Goal: Communication & Community: Ask a question

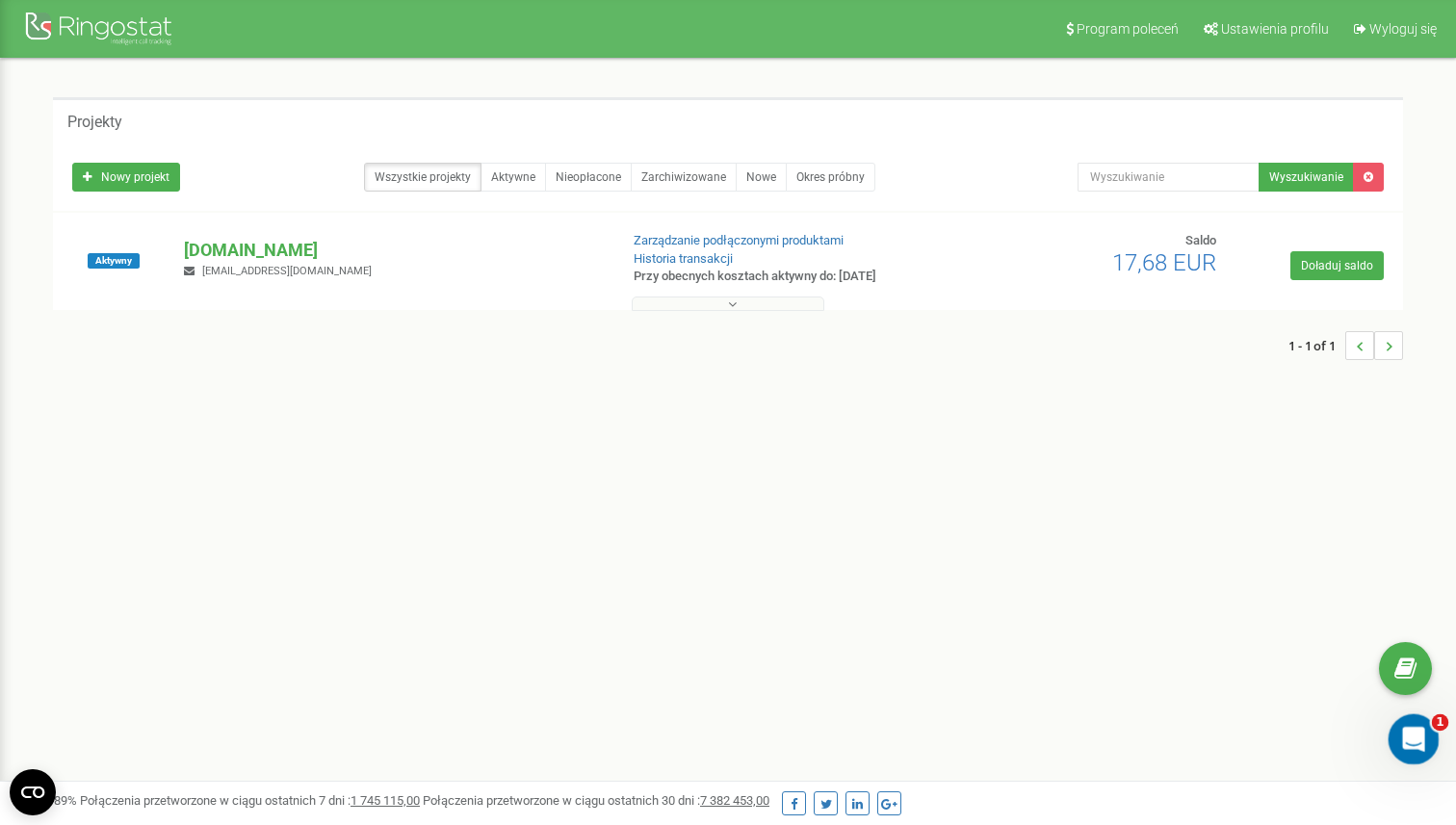
click at [1405, 732] on icon "Otwórz komunikator Intercom" at bounding box center [1411, 736] width 32 height 32
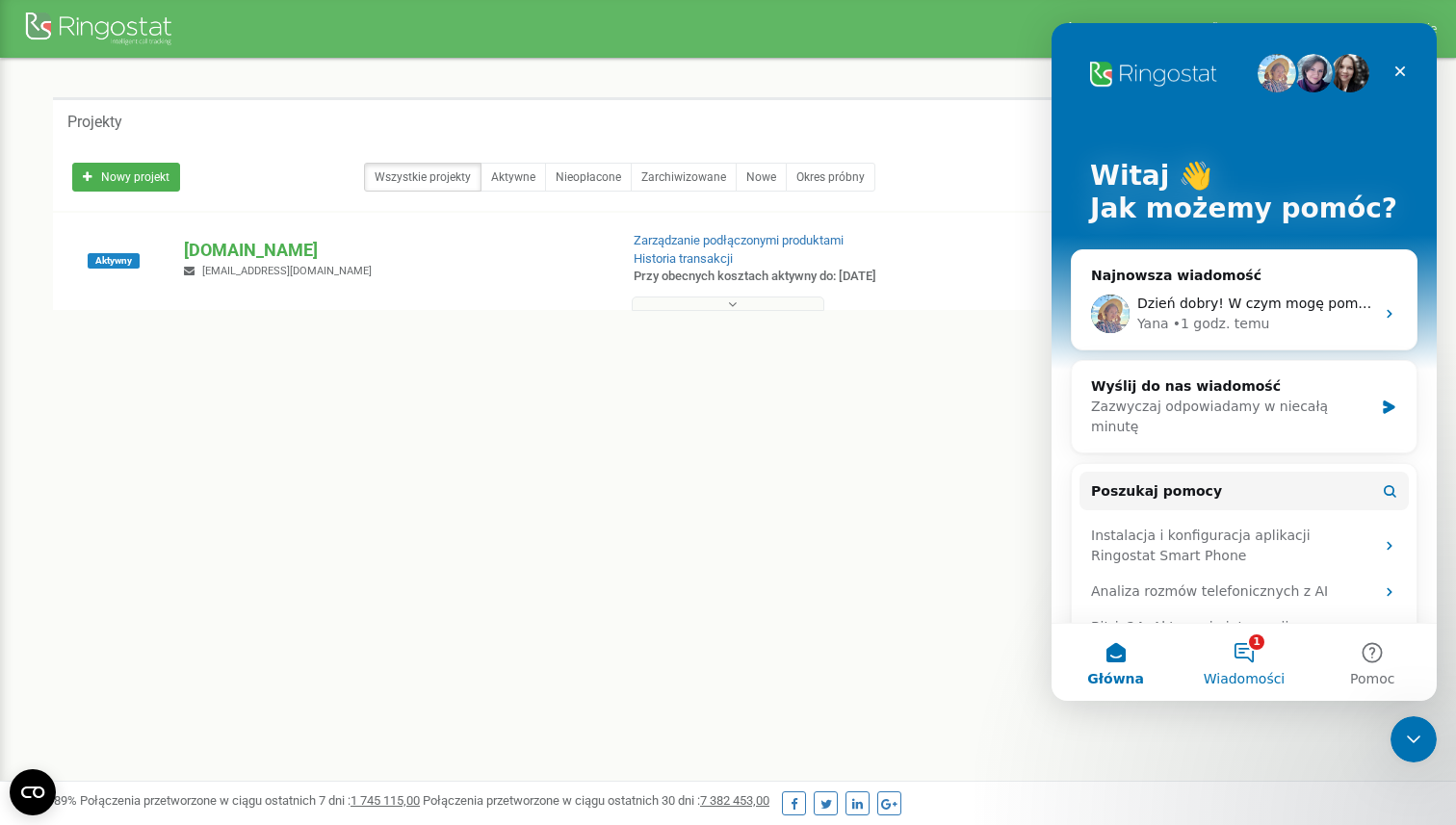
click at [1256, 672] on span "Wiadomości" at bounding box center [1245, 679] width 82 height 13
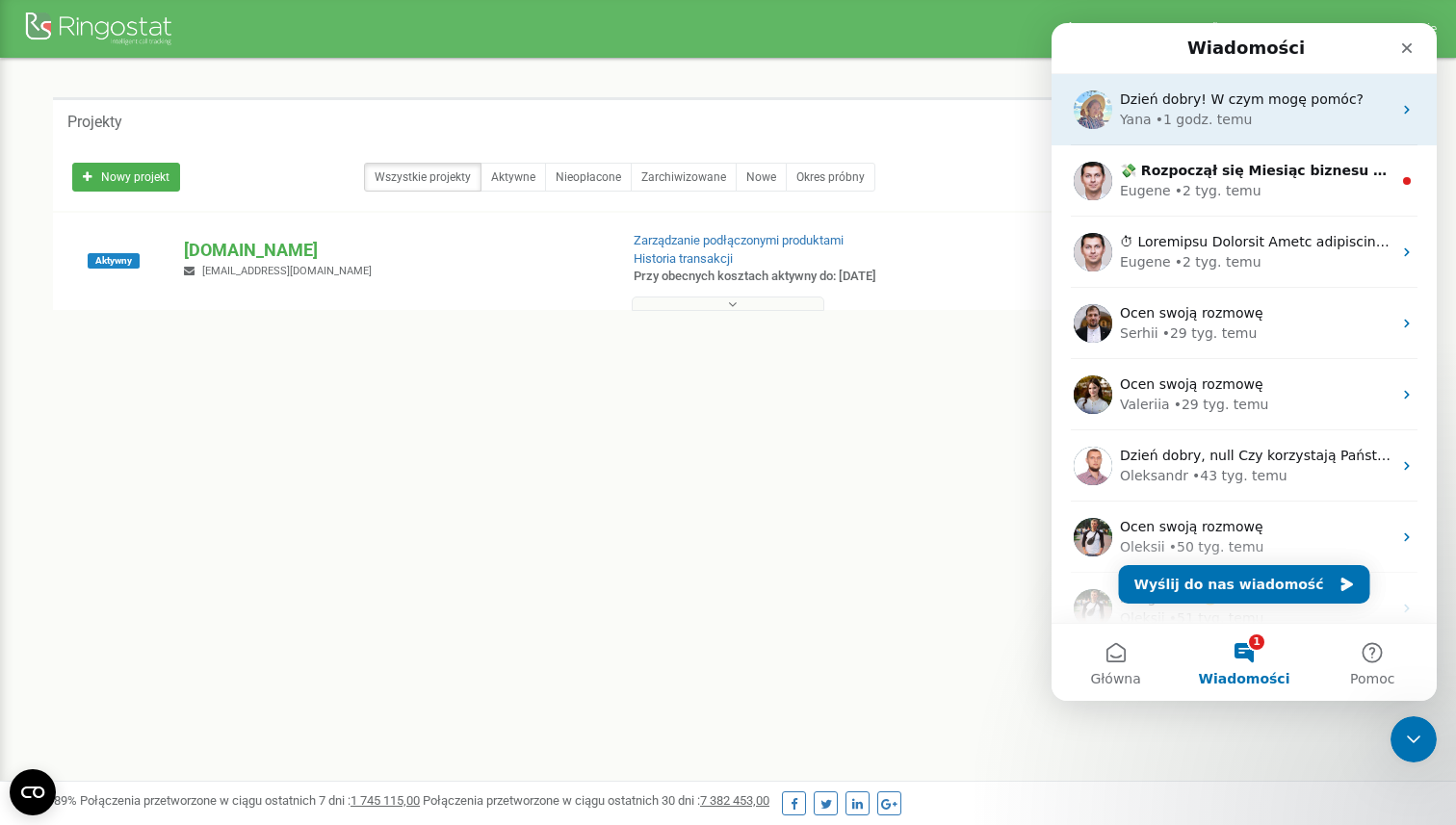
click at [1261, 144] on div "Dzień dobry! W czym mogę pomóc? [GEOGRAPHIC_DATA] • 1 godz. temu" at bounding box center [1245, 110] width 386 height 71
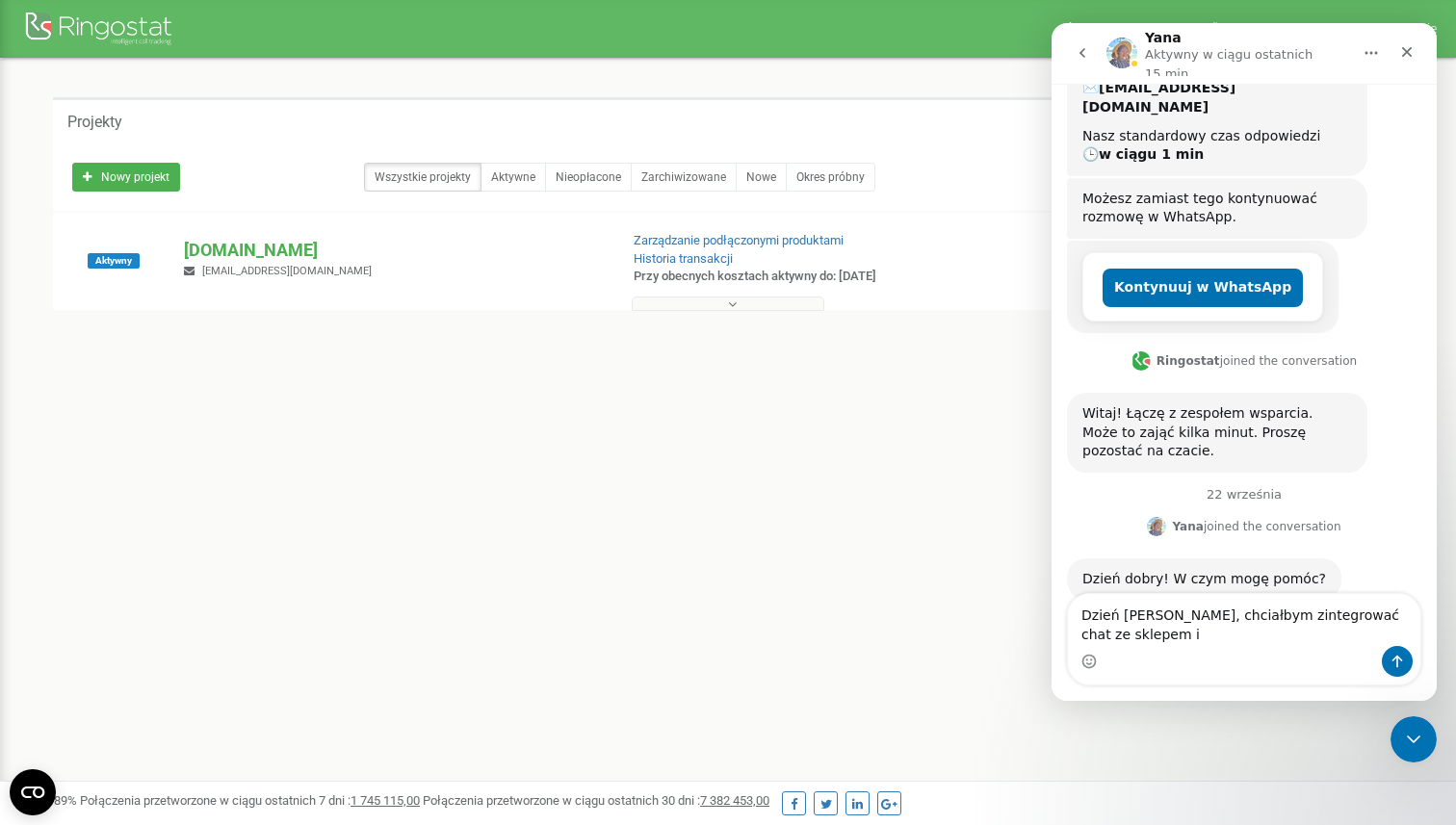
scroll to position [276, 0]
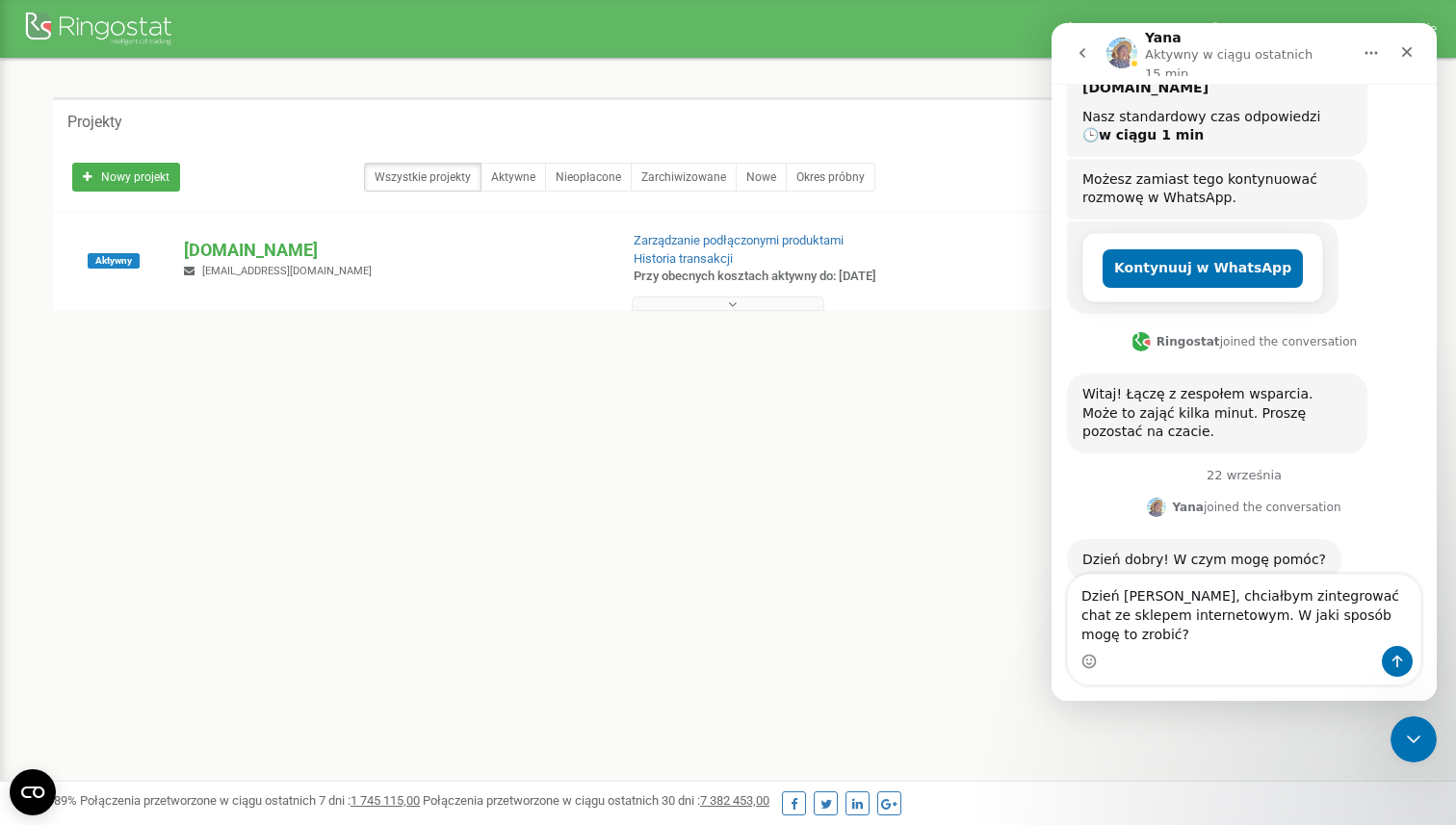
type textarea "Dzień [PERSON_NAME], chciałbym zintegrować chat ze sklepem internetowym. W jaki…"
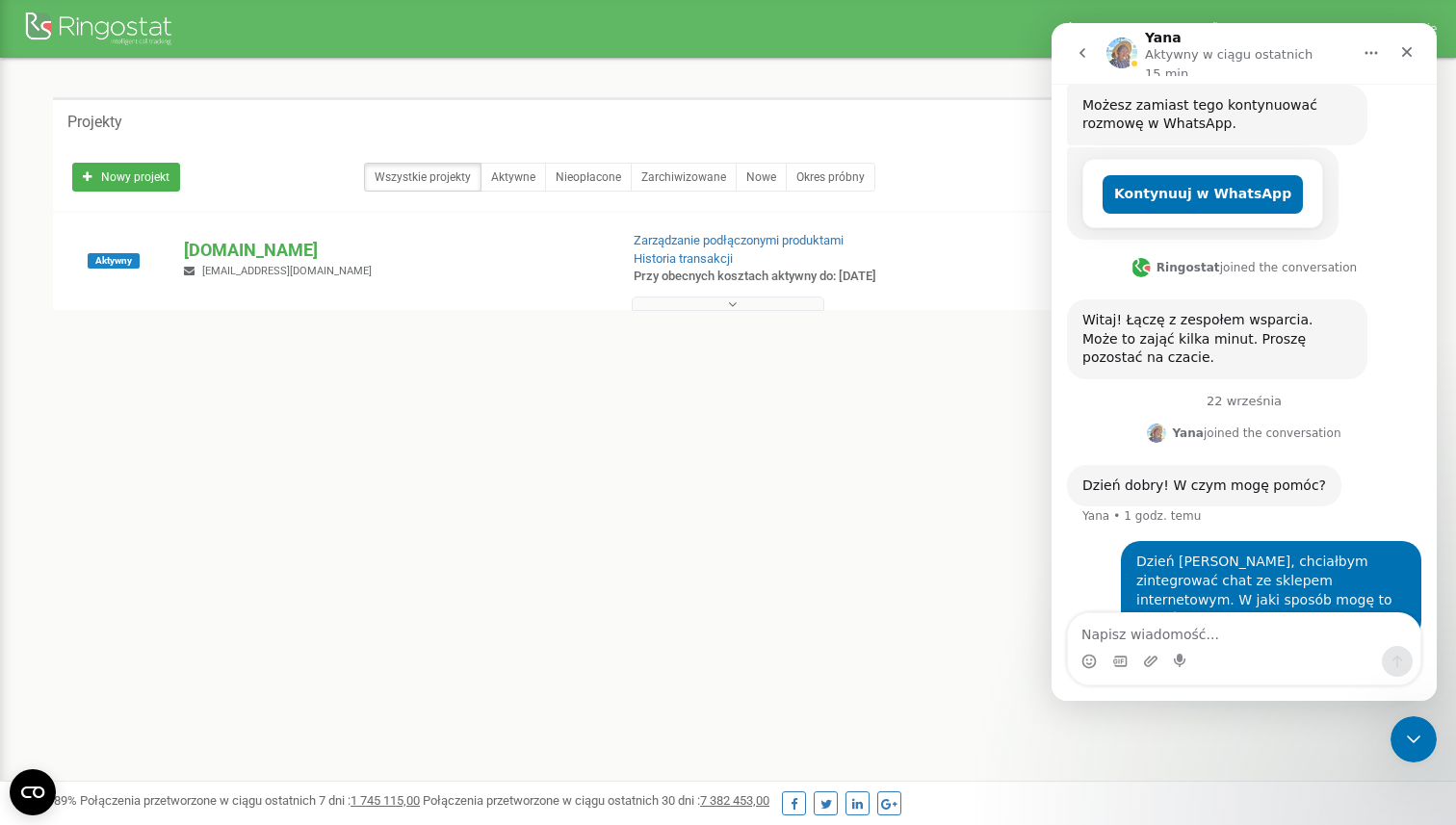
scroll to position [352, 0]
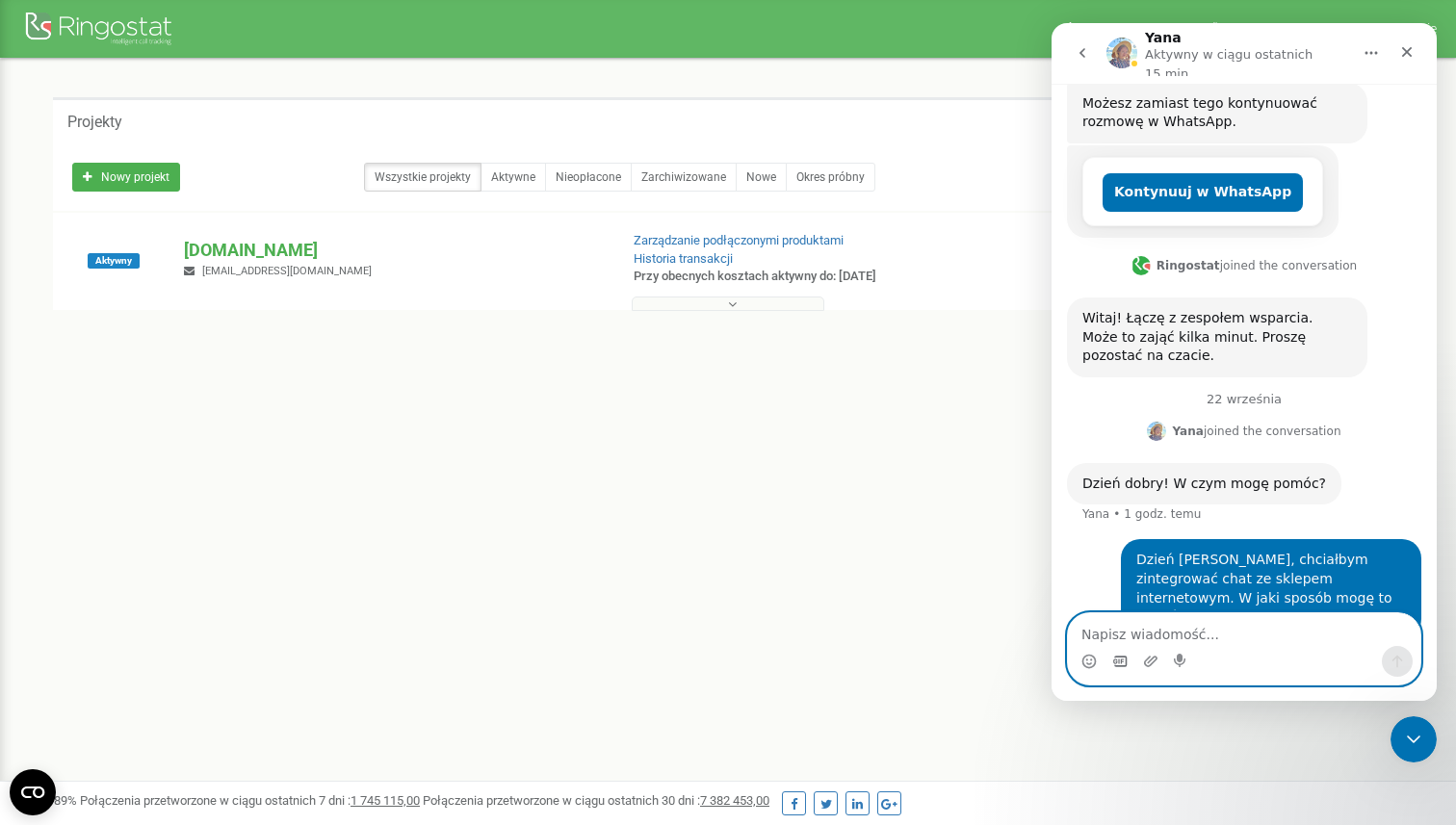
click at [1124, 657] on icon "Selektor plików GIF" at bounding box center [1120, 661] width 15 height 15
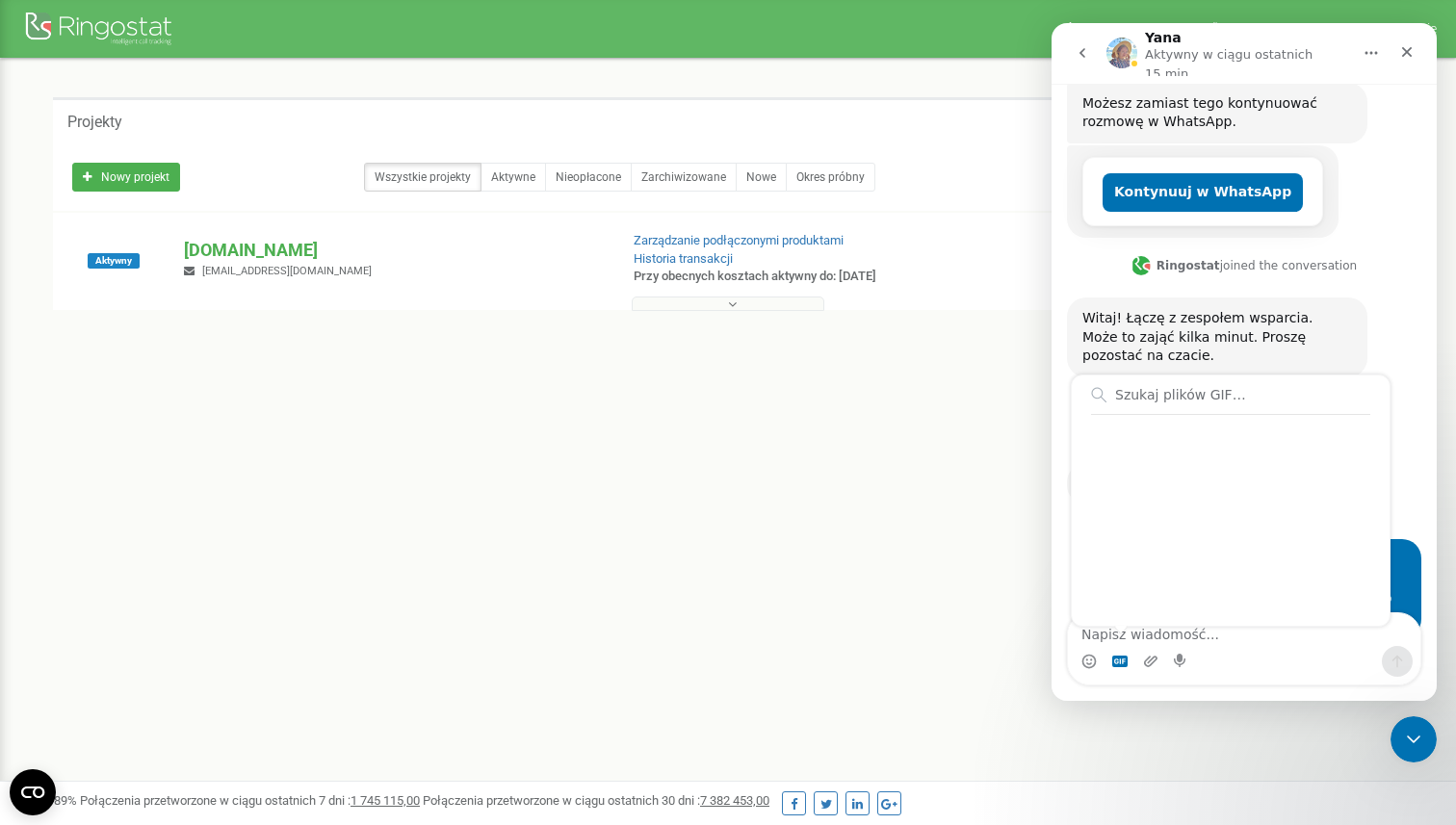
scroll to position [568, 0]
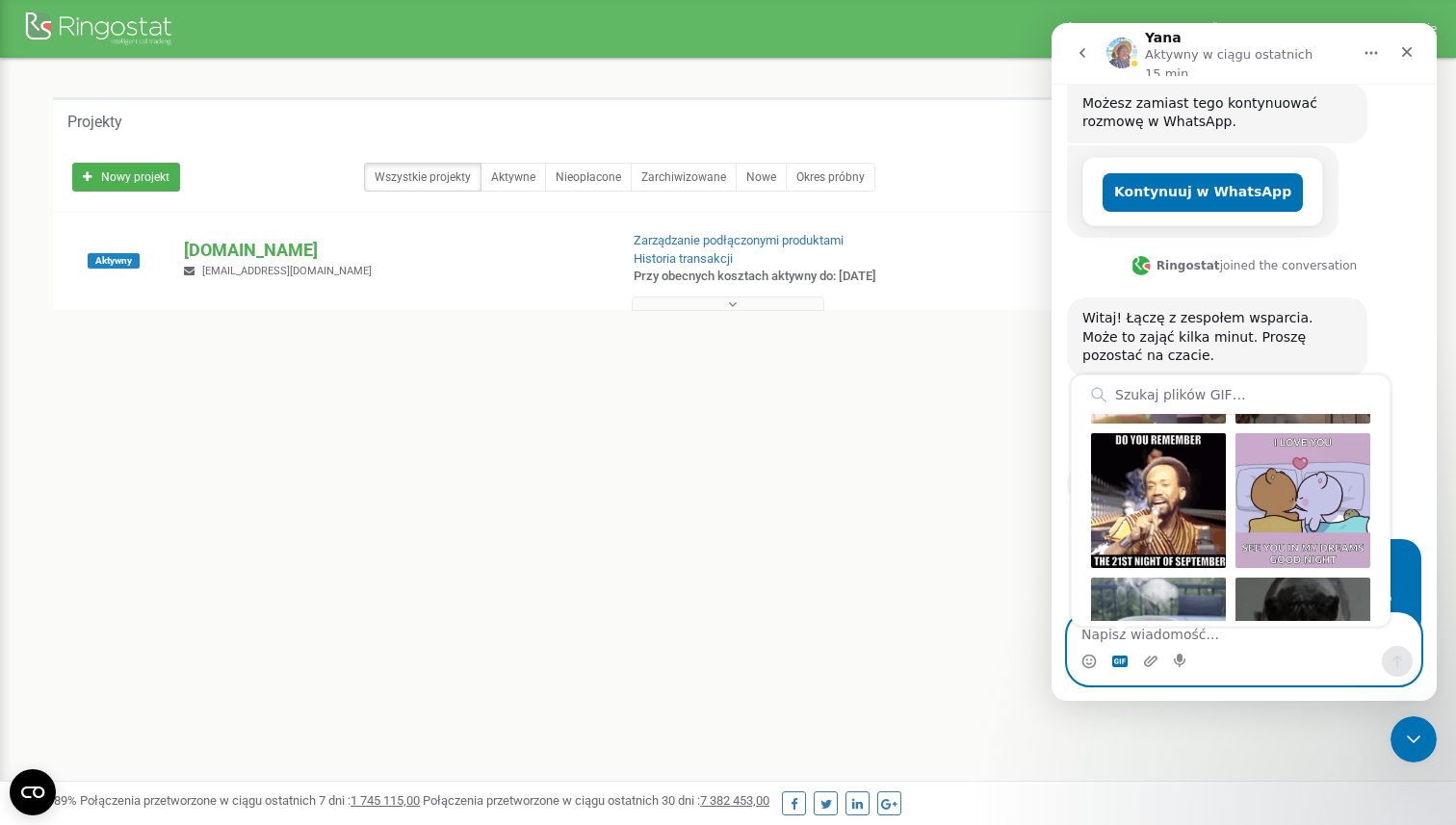
click at [1247, 642] on textarea "Napisz wiadomość..." at bounding box center [1245, 629] width 353 height 33
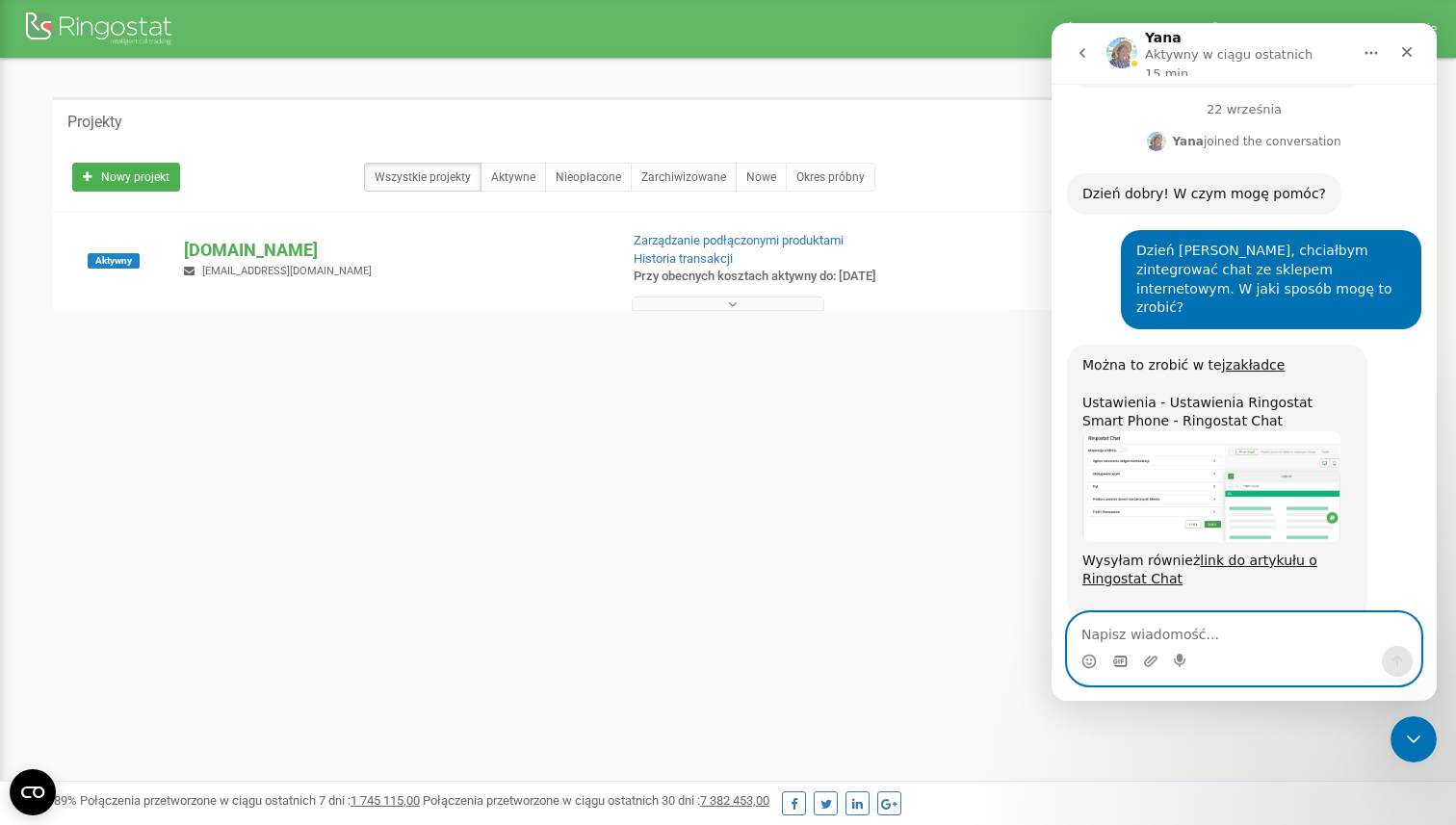
scroll to position [642, 0]
click at [1222, 619] on textarea "Napisz wiadomość..." at bounding box center [1245, 629] width 353 height 33
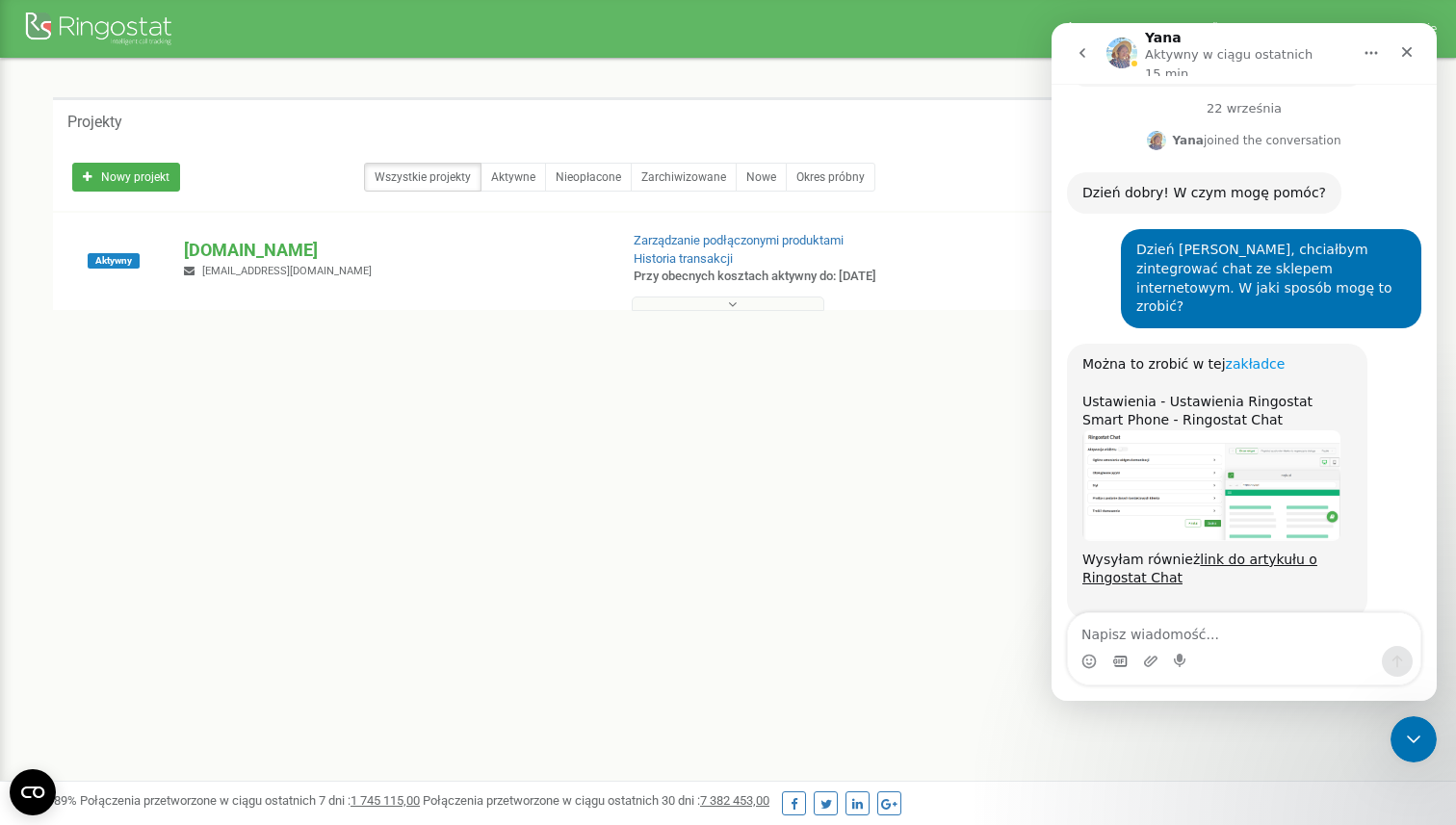
click at [1253, 357] on link "zakładce" at bounding box center [1256, 364] width 60 height 15
click at [1214, 551] on link "link do artykułu o Ringostat Chat" at bounding box center [1200, 569] width 235 height 35
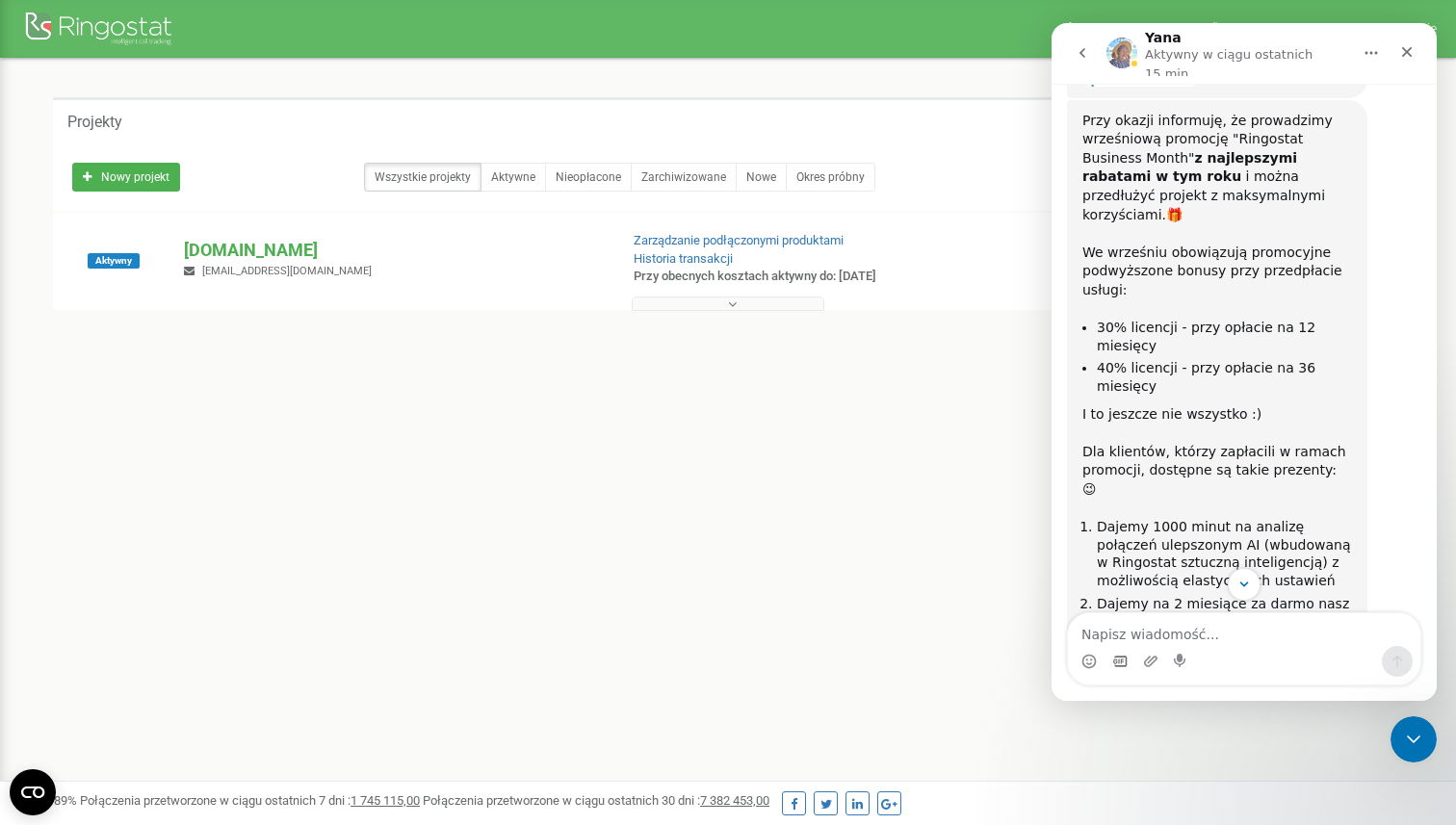
scroll to position [1865, 0]
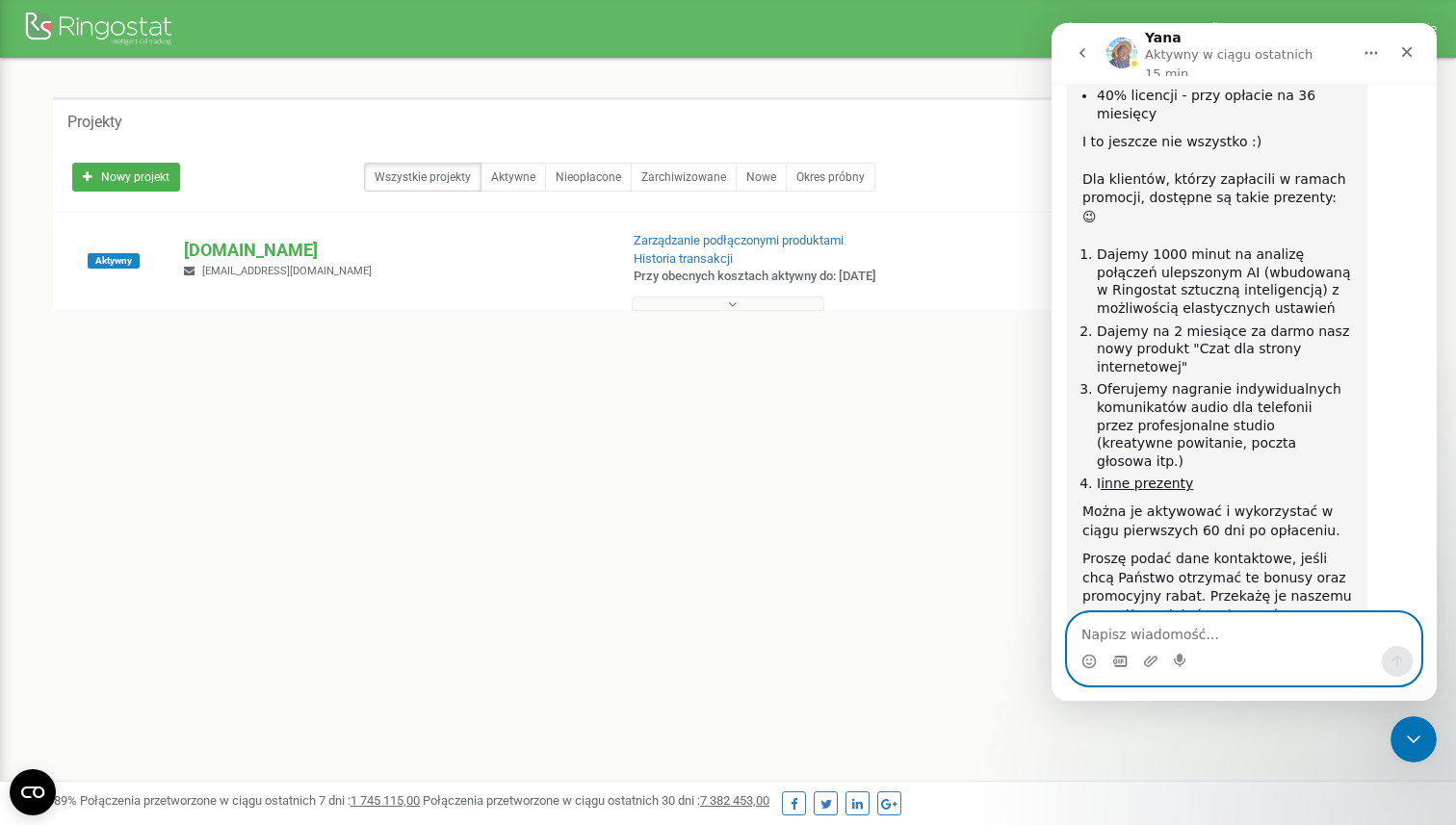
click at [1167, 626] on textarea "Napisz wiadomość..." at bounding box center [1245, 629] width 353 height 33
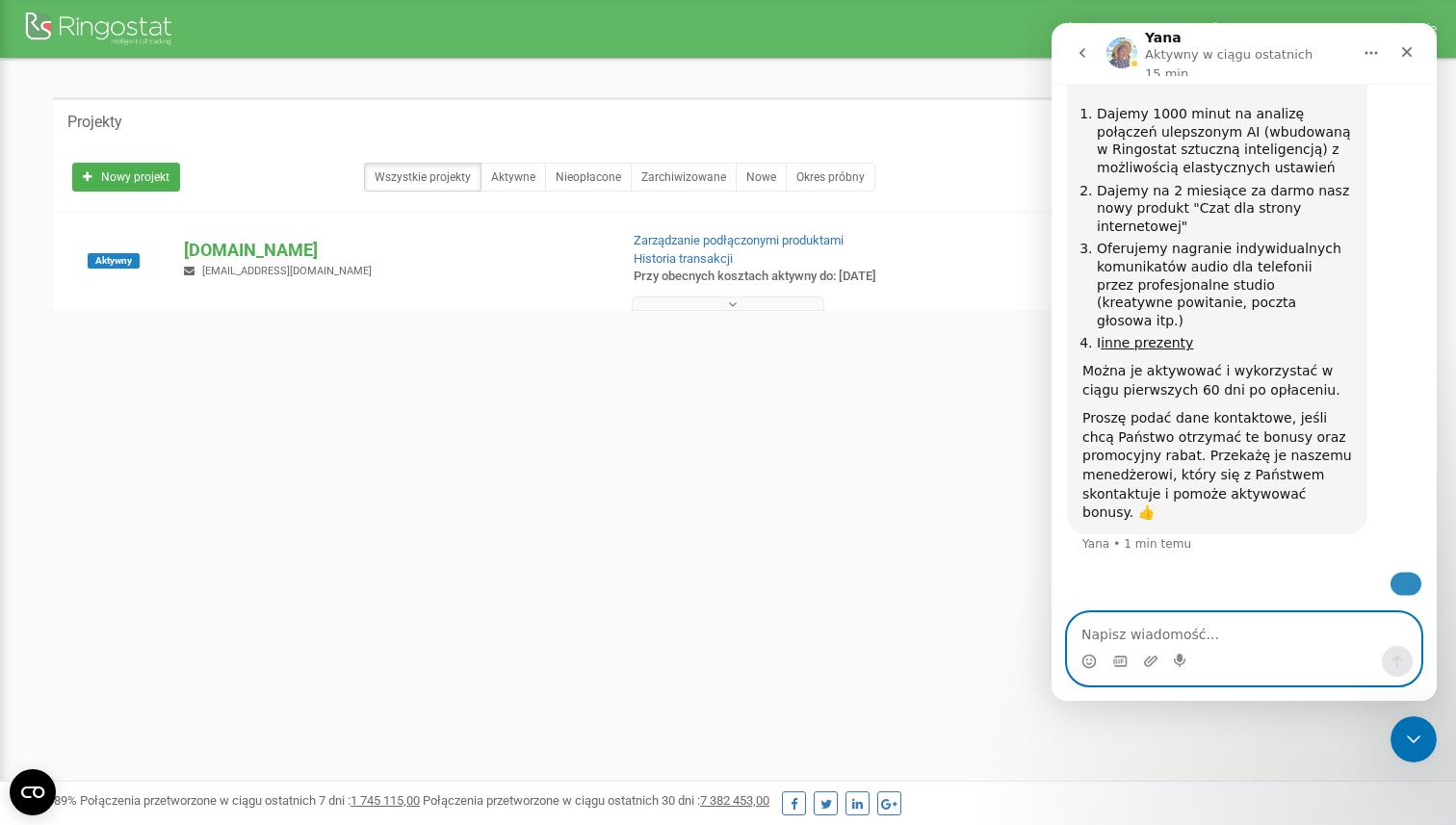
scroll to position [2161, 0]
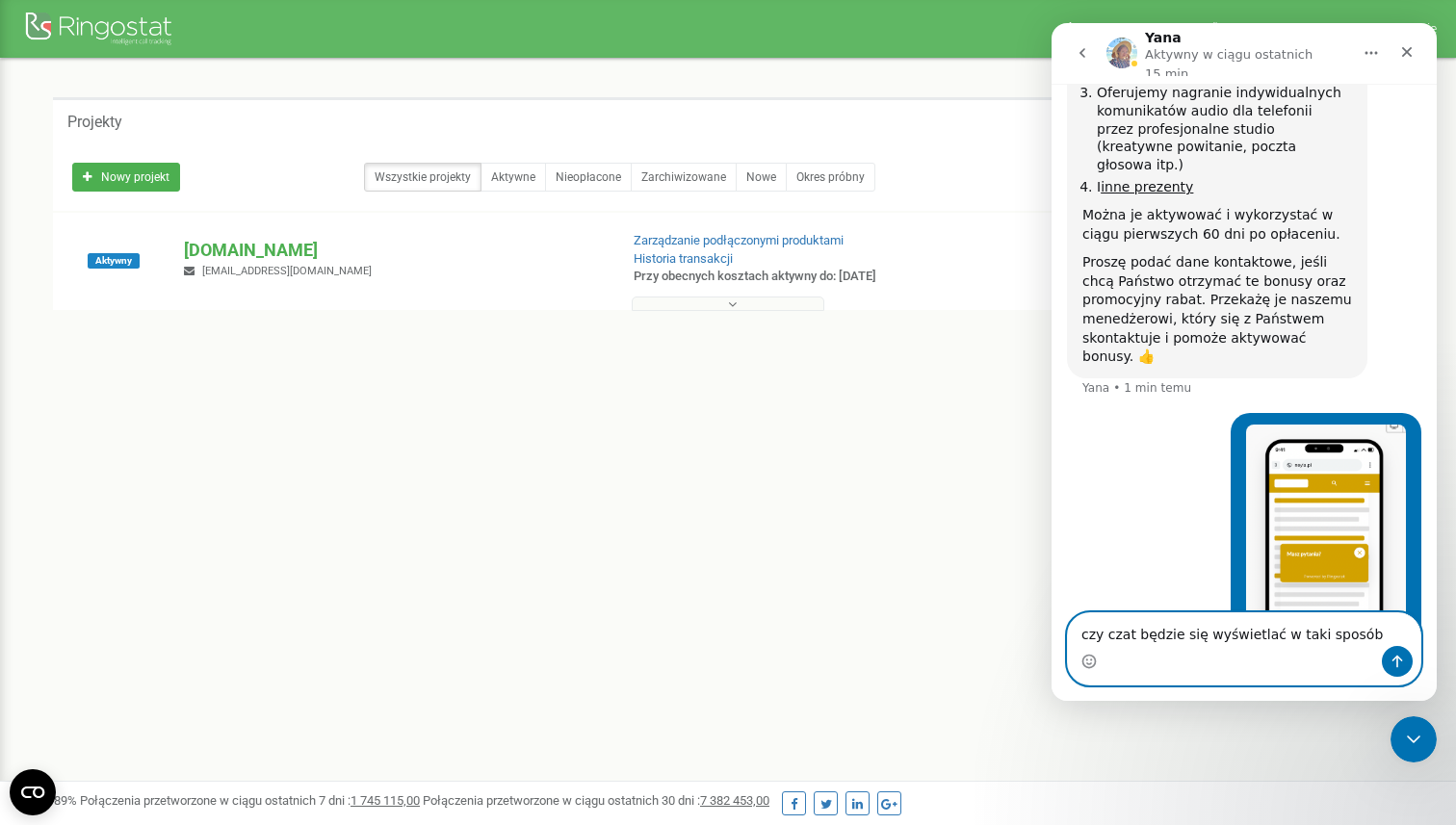
type textarea "czy czat będzie się wyświetlać w taki sposób?"
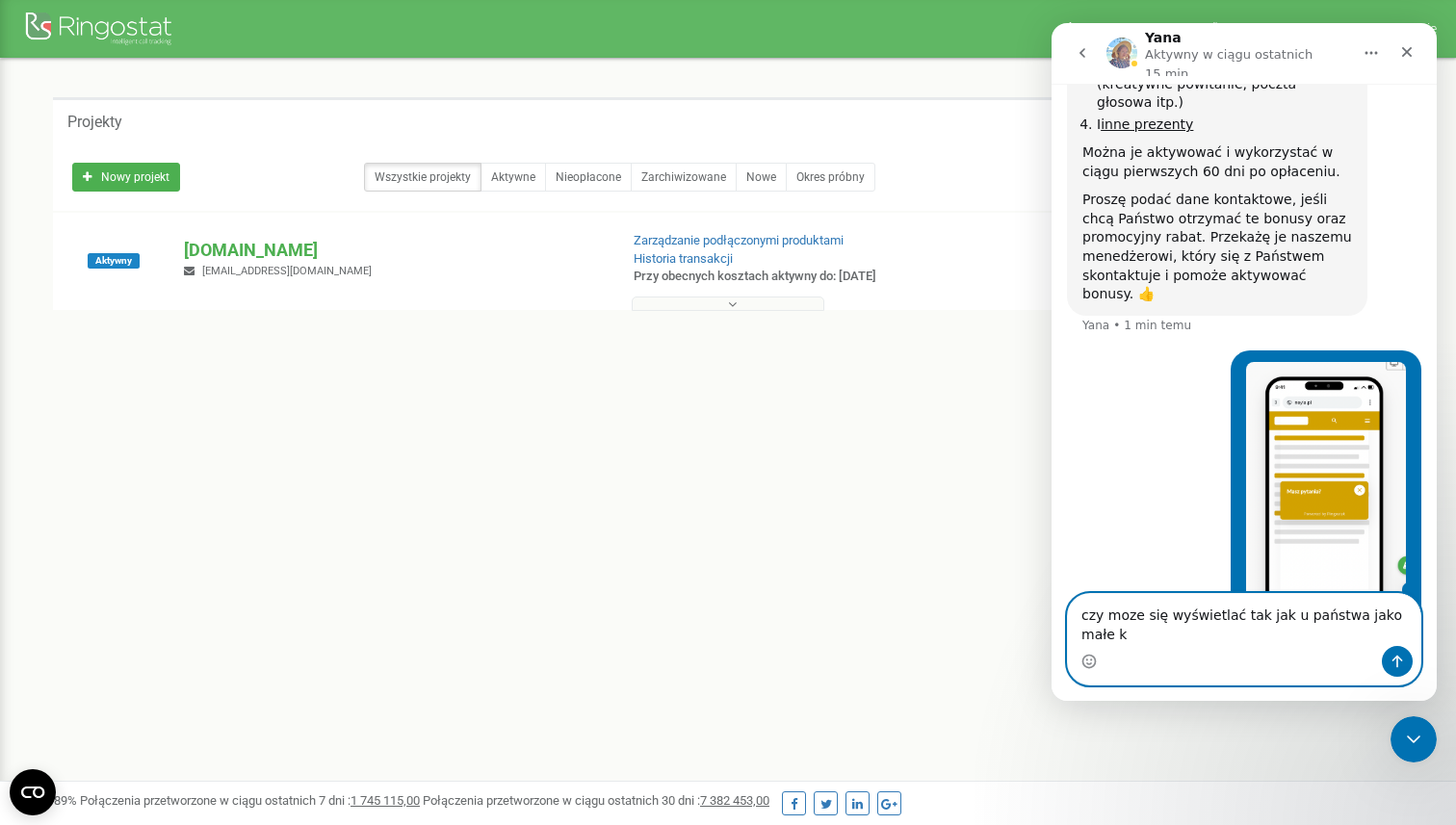
scroll to position [2243, 0]
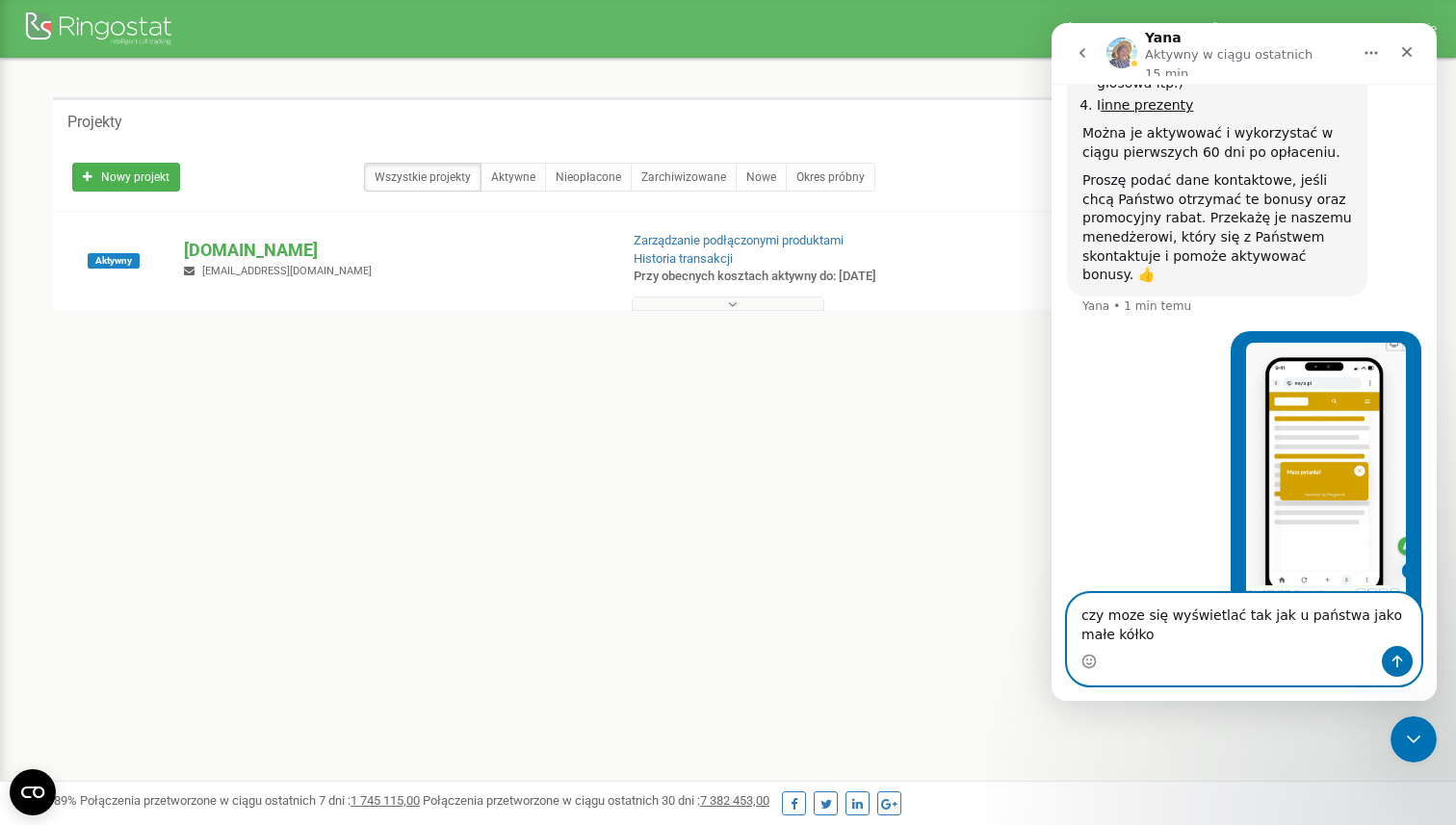
type textarea "czy moze się wyświetlać tak jak u państwa jako małe kółko?"
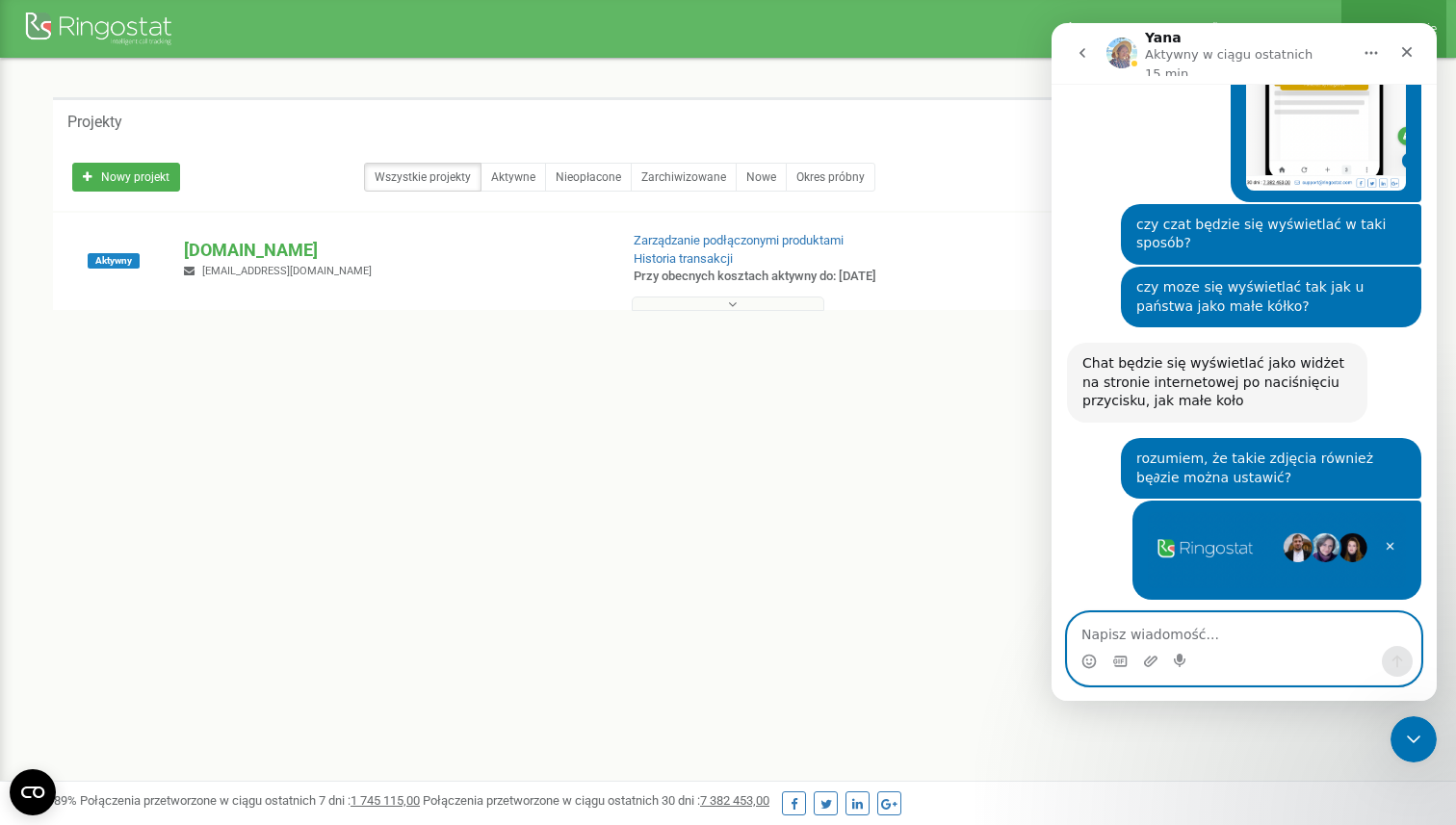
scroll to position [2635, 0]
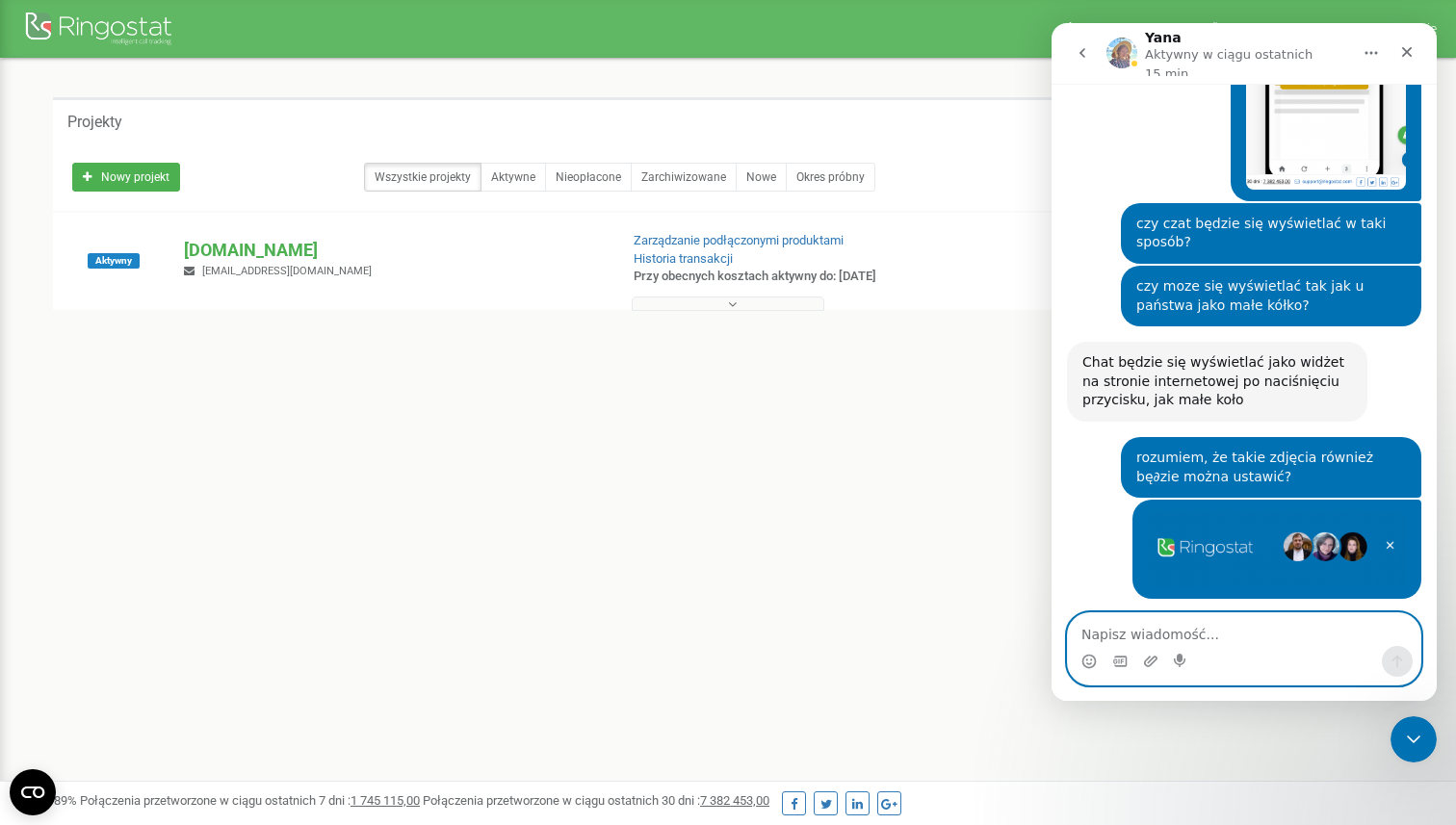
click at [1181, 627] on textarea "Napisz wiadomość..." at bounding box center [1245, 629] width 353 height 33
click at [1153, 617] on textarea "Napisz wiadomość..." at bounding box center [1245, 629] width 353 height 33
type textarea "c"
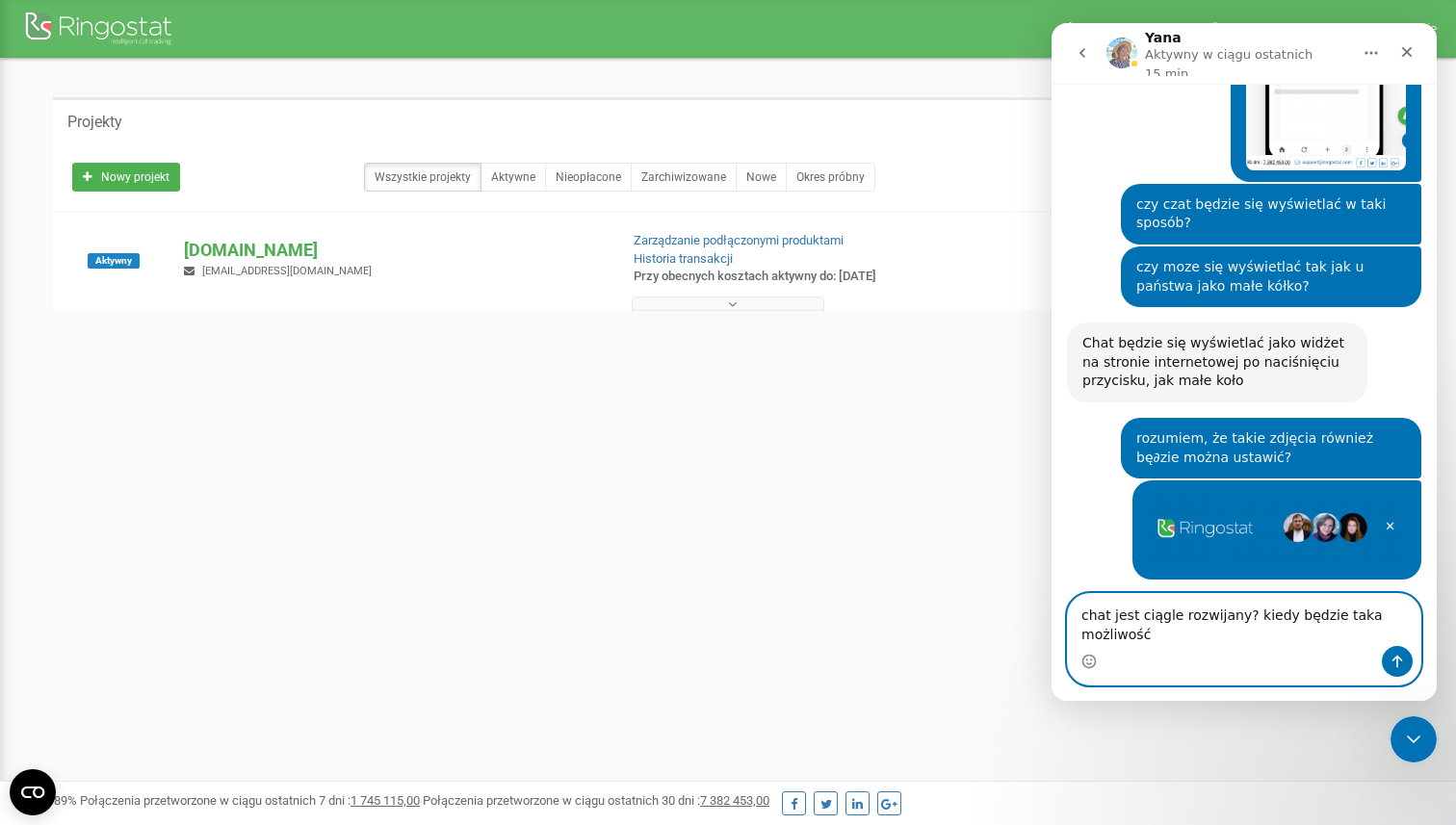
type textarea "chat jest ciągle rozwijany? kiedy będzie taka możliwość?"
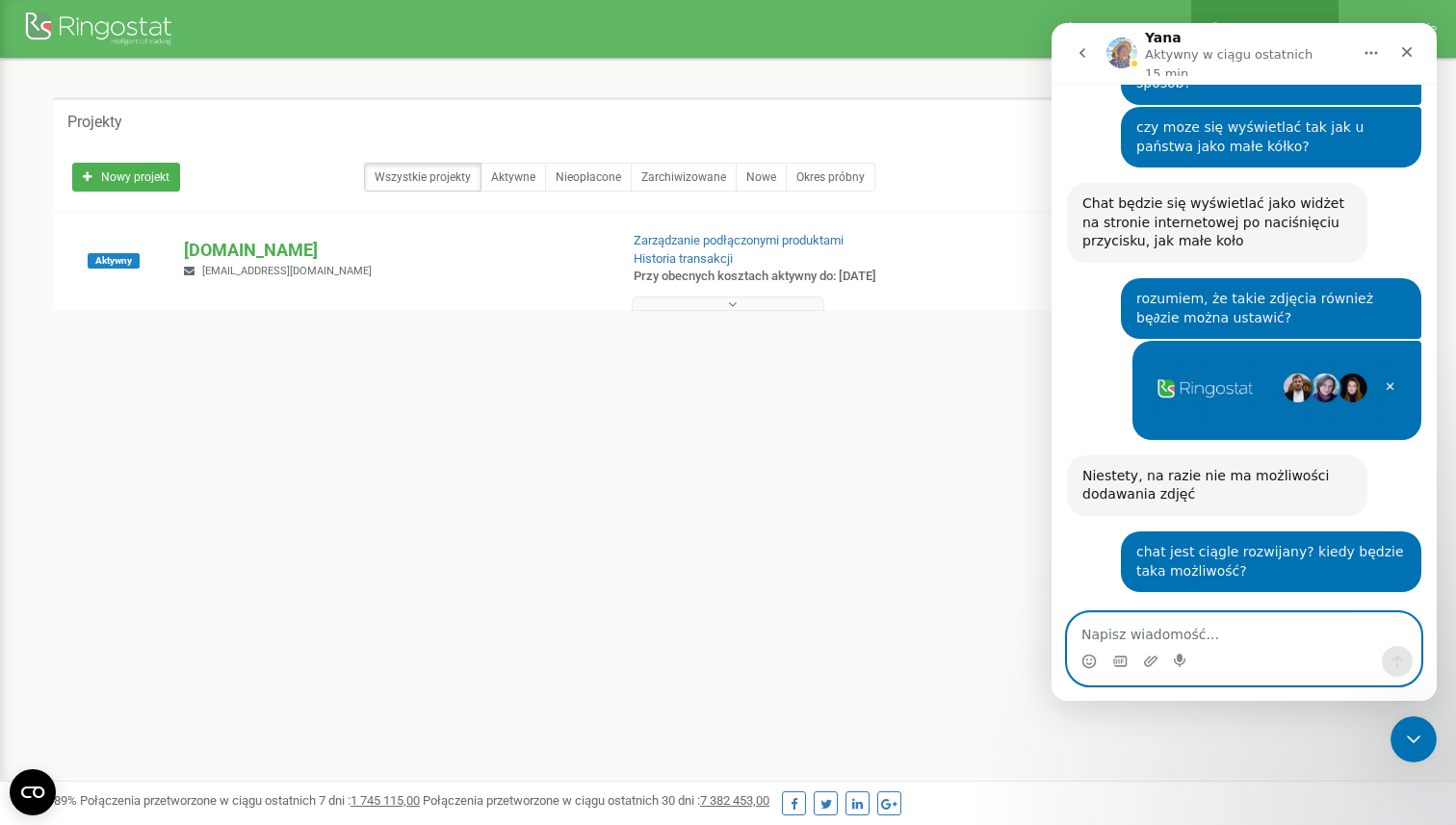
scroll to position [2826, 0]
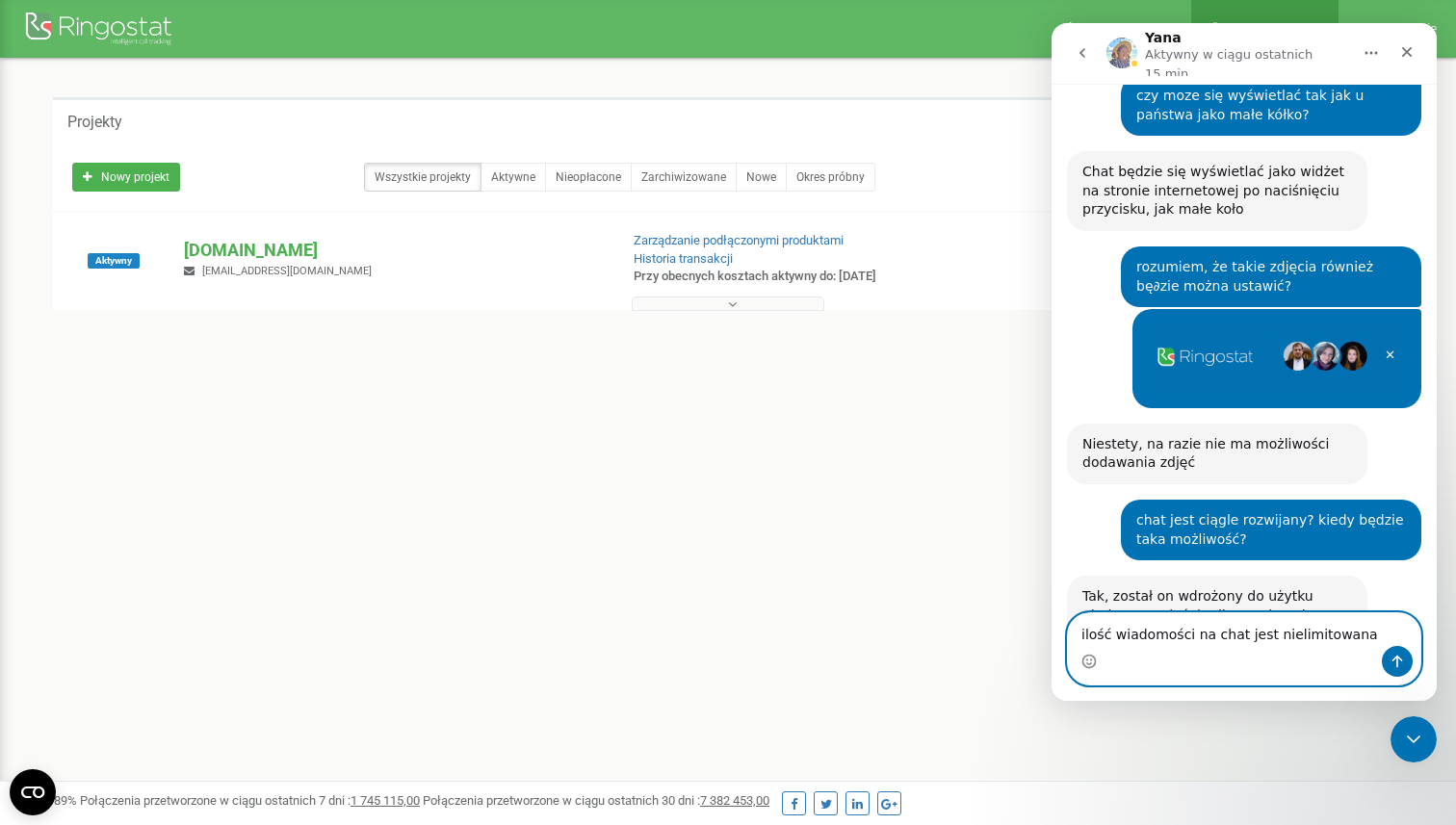
type textarea "ilość wiadomości na chat jest nielimitowana?"
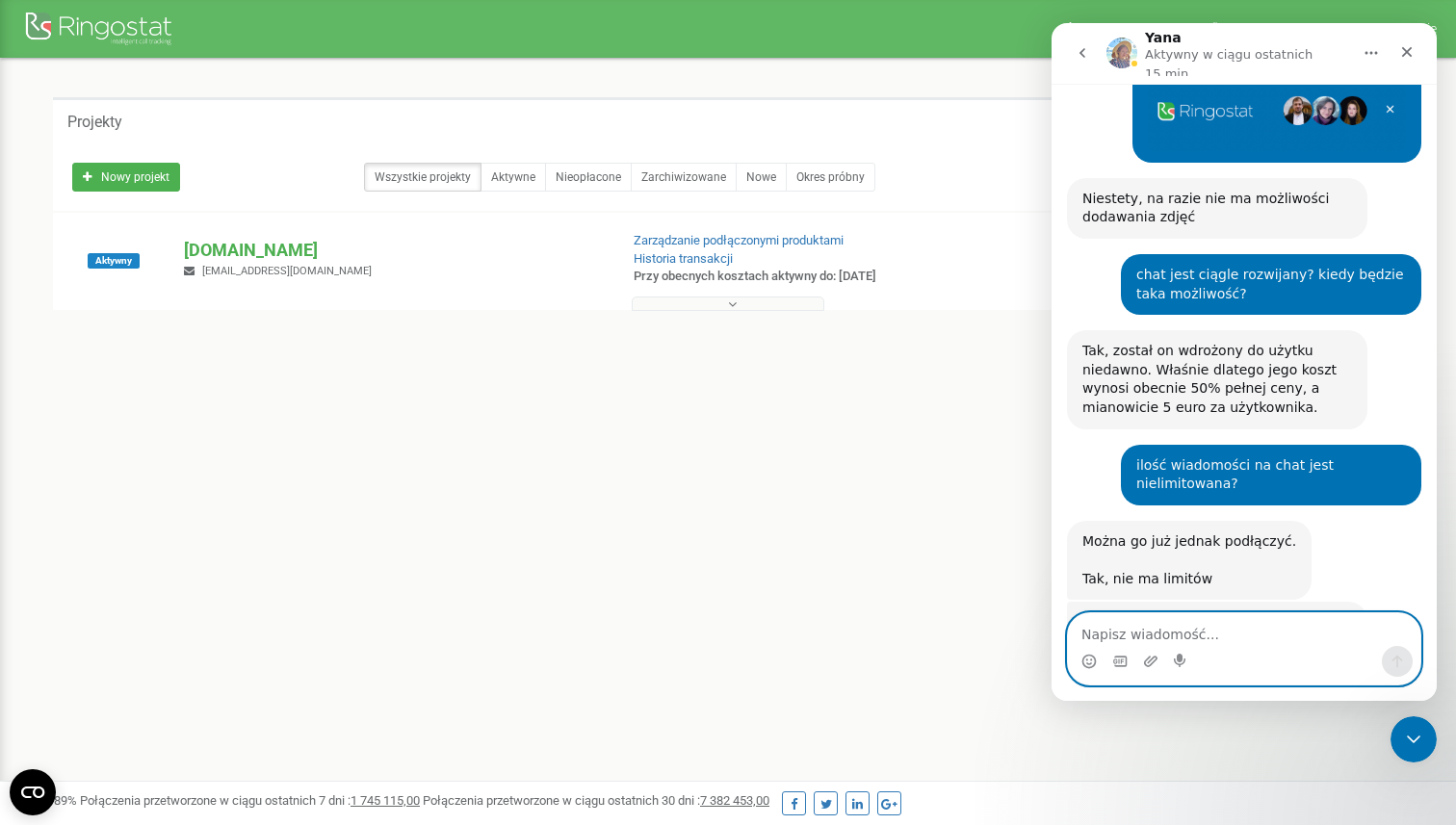
scroll to position [3116, 0]
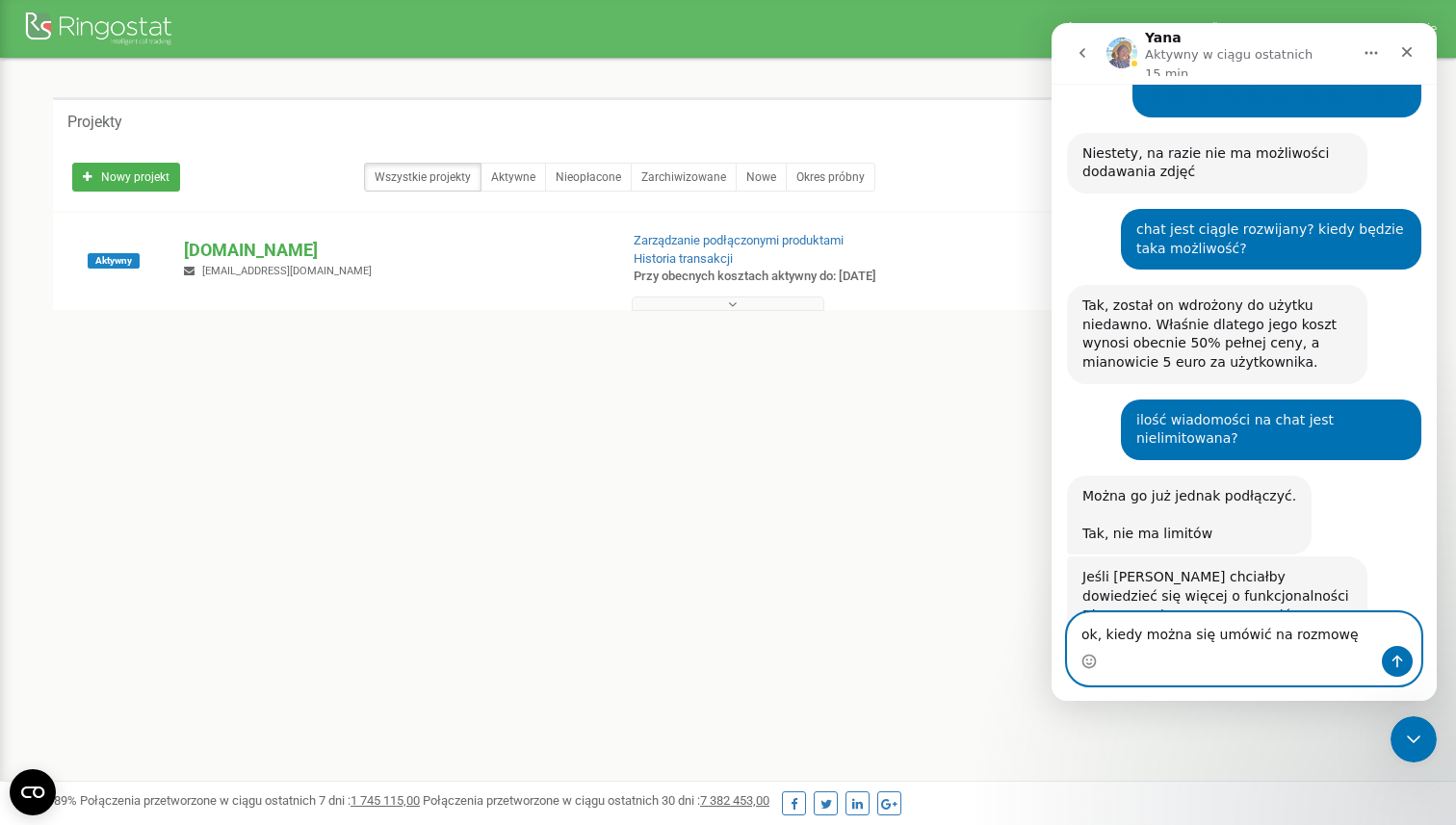
type textarea "ok, kiedy można się umówić na rozmowę?"
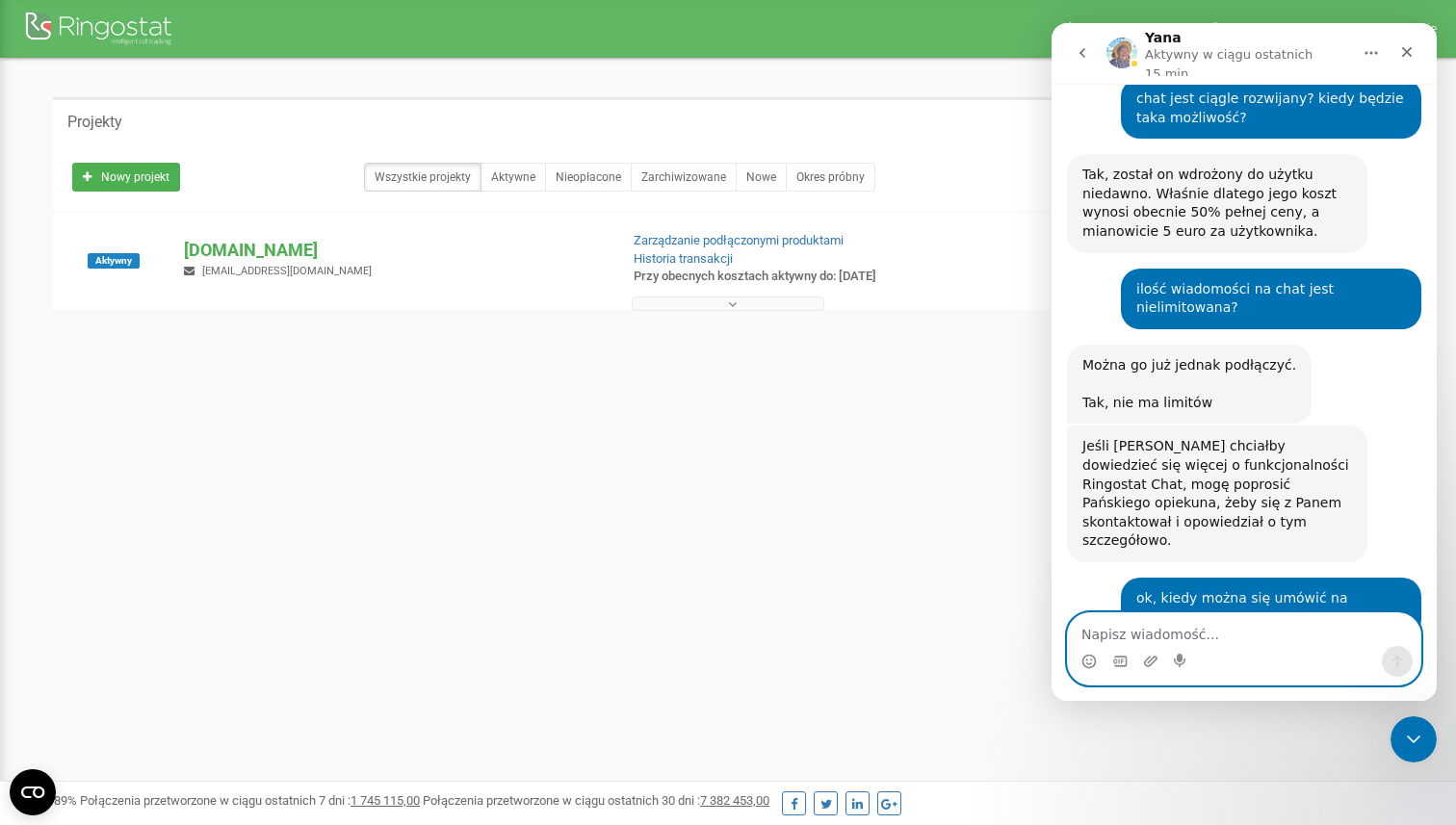
scroll to position [3250, 0]
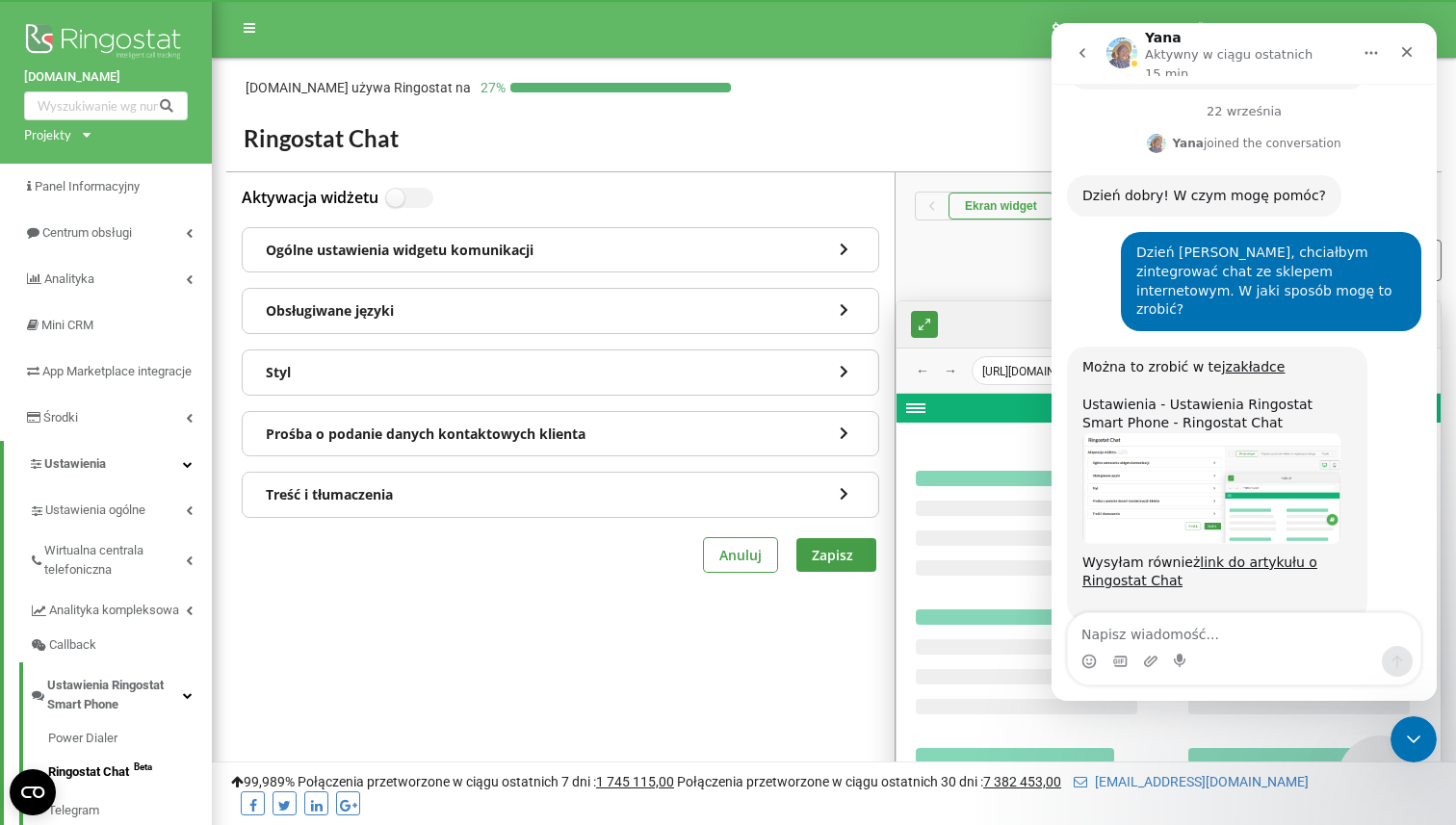
scroll to position [642, 0]
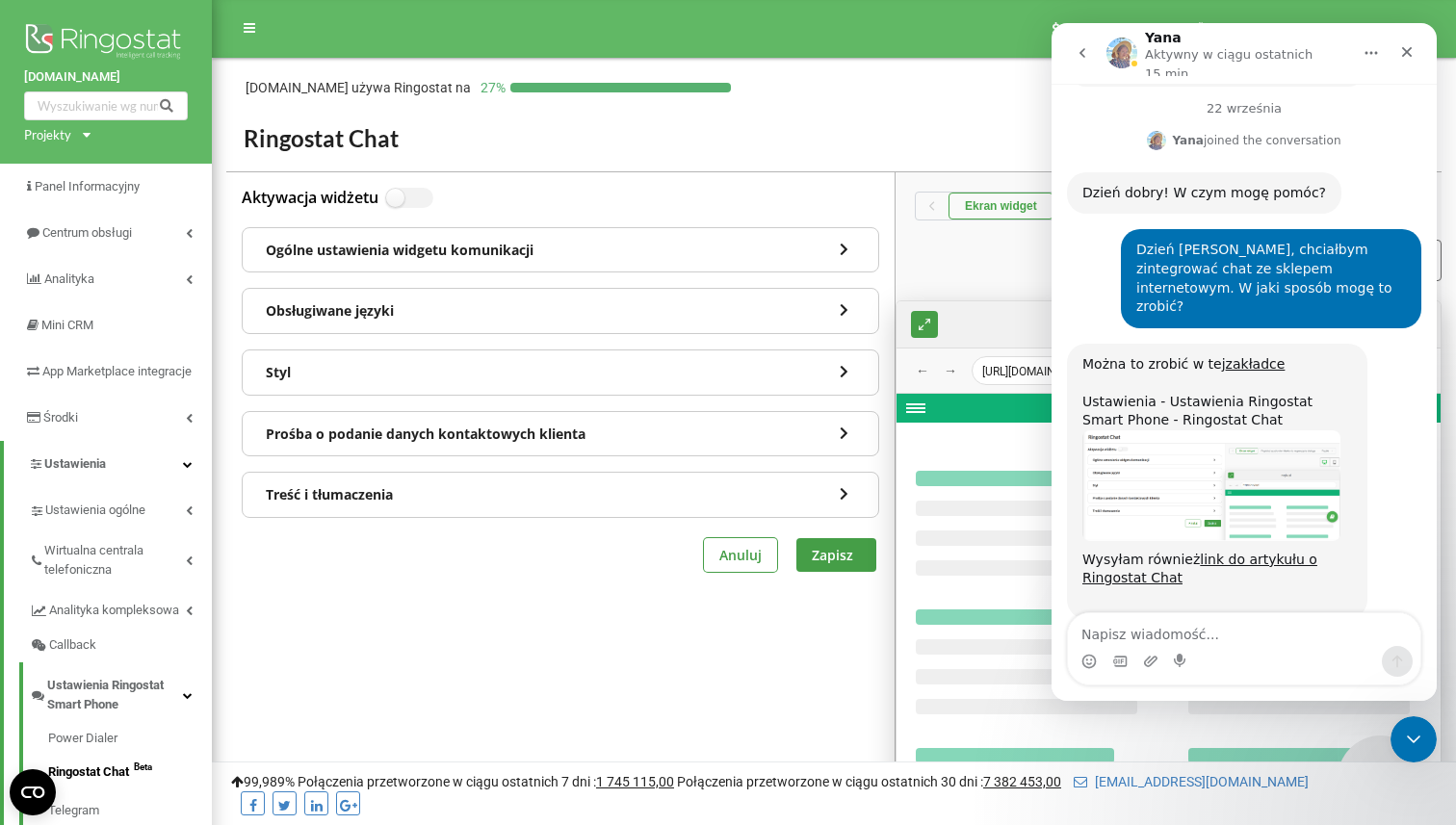
click at [1229, 646] on div "Komunikator Intercom" at bounding box center [1245, 661] width 353 height 31
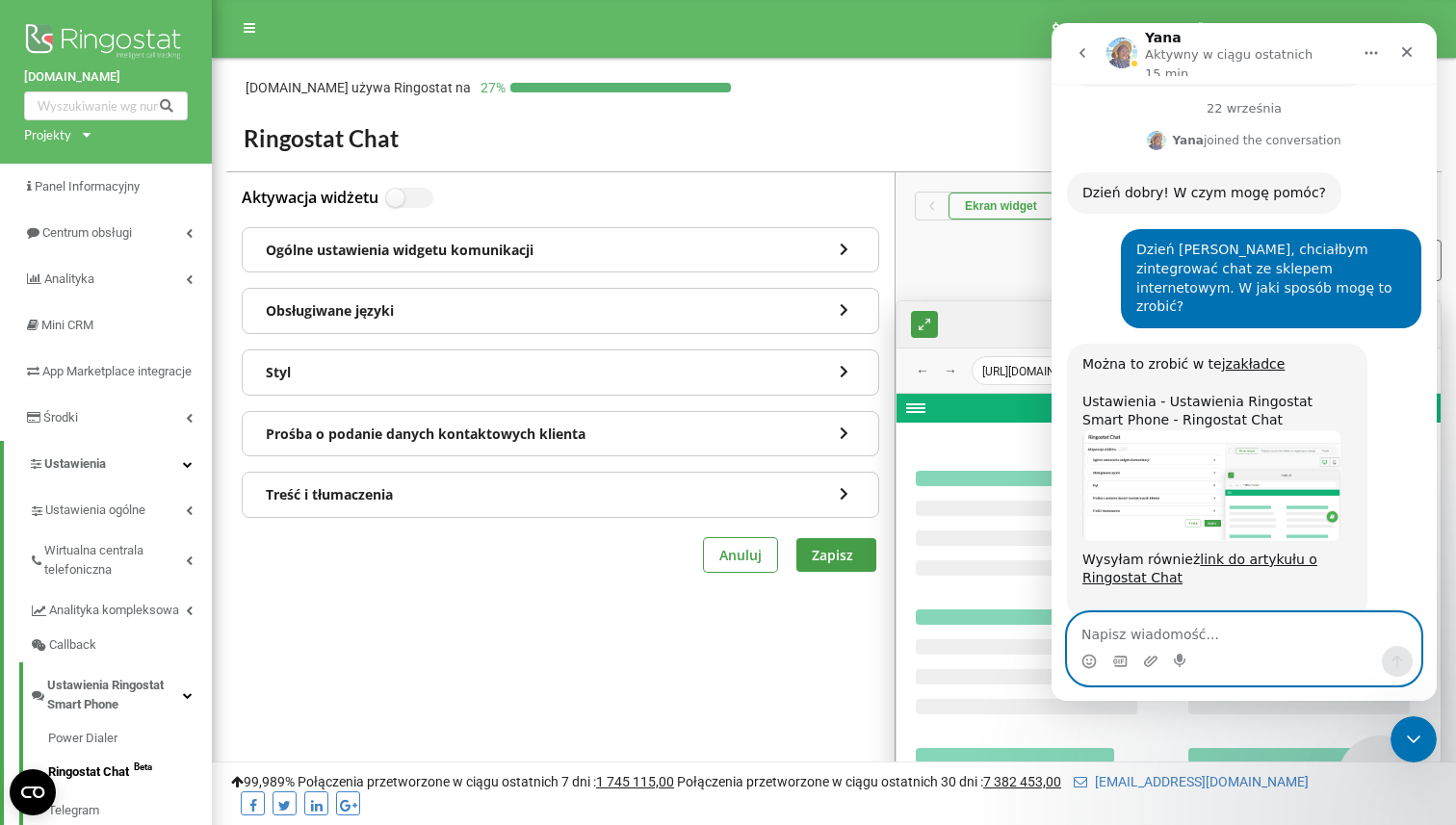
click at [1231, 632] on textarea "Napisz wiadomość..." at bounding box center [1245, 629] width 353 height 33
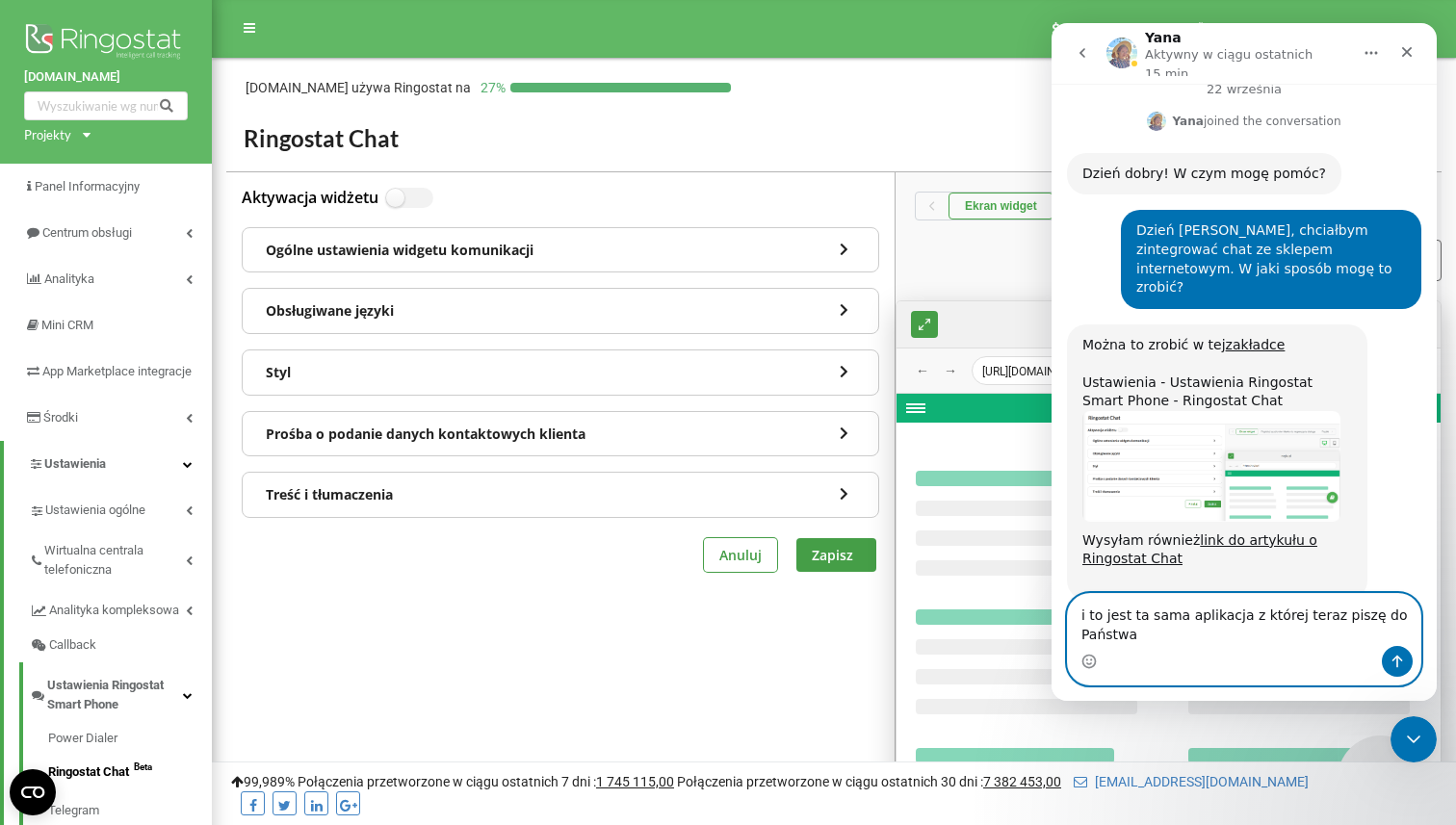
type textarea "i to jest ta sama aplikacja z której teraz piszę do Państwa?"
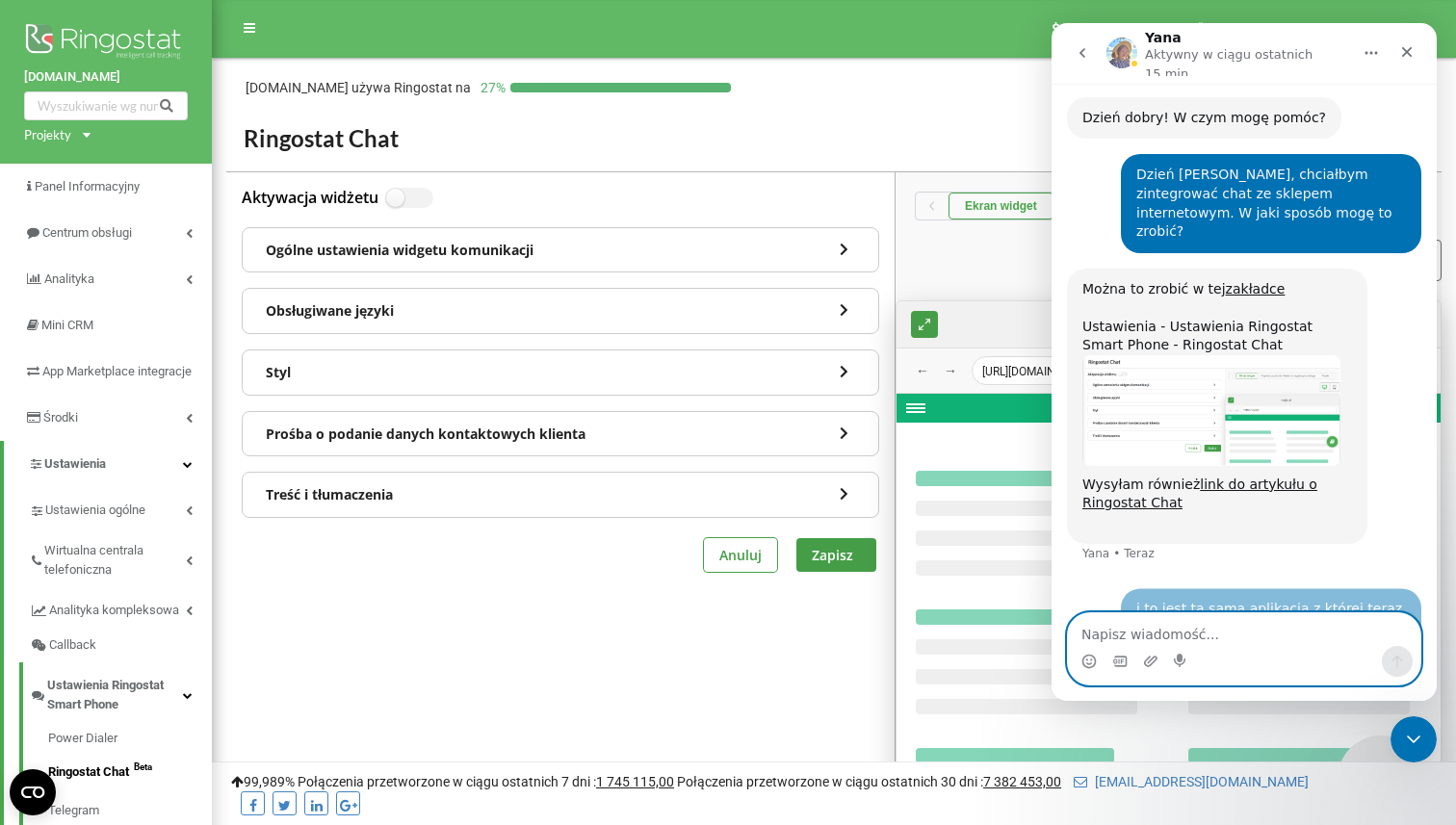
scroll to position [718, 0]
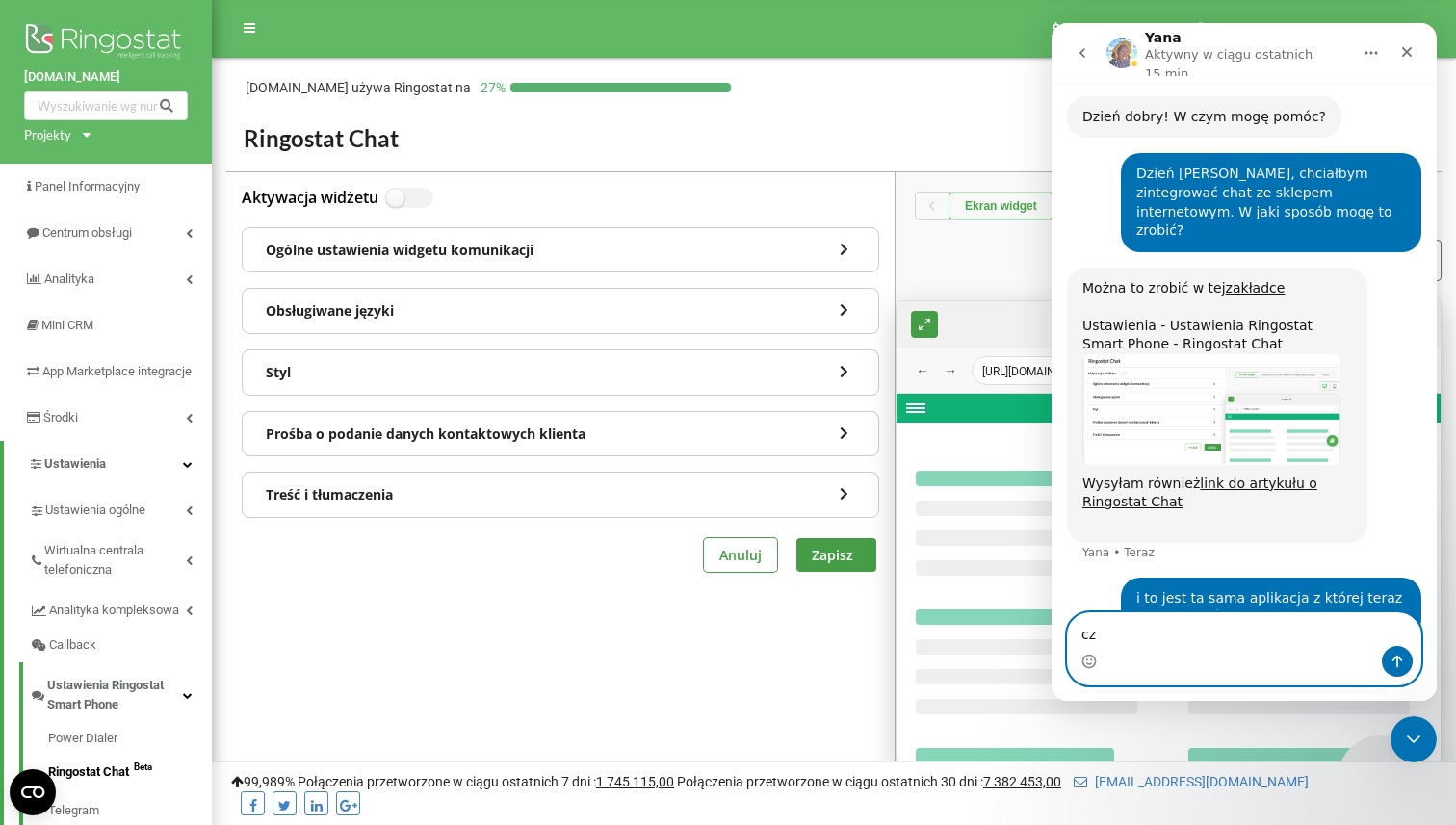
type textarea "c"
click at [1425, 744] on div "Zamknij komunikator Intercom" at bounding box center [1411, 736] width 46 height 46
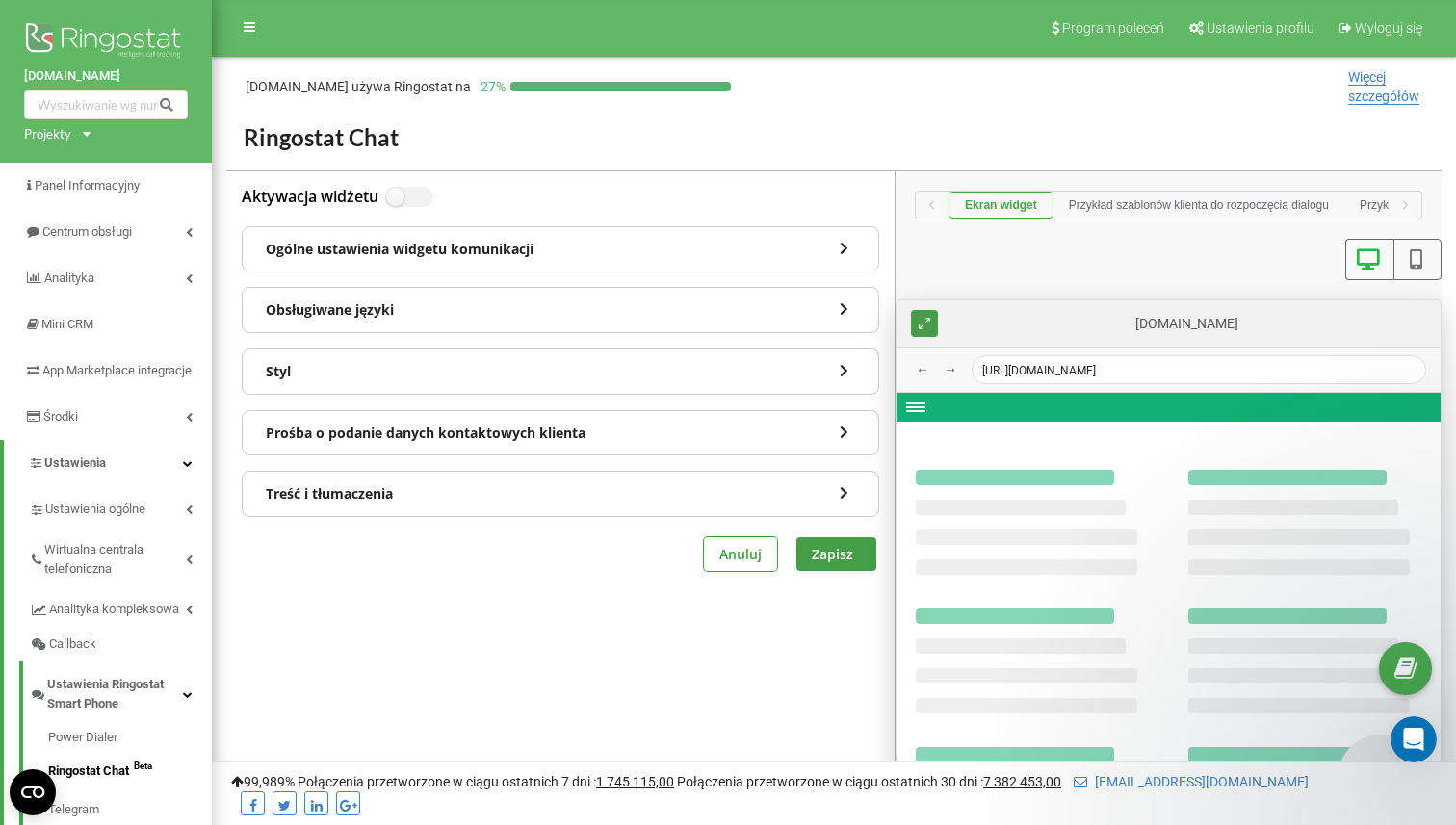
scroll to position [0, 0]
click at [847, 262] on div "Ogólne ustawienia widgetu komunikacji" at bounding box center [560, 251] width 635 height 44
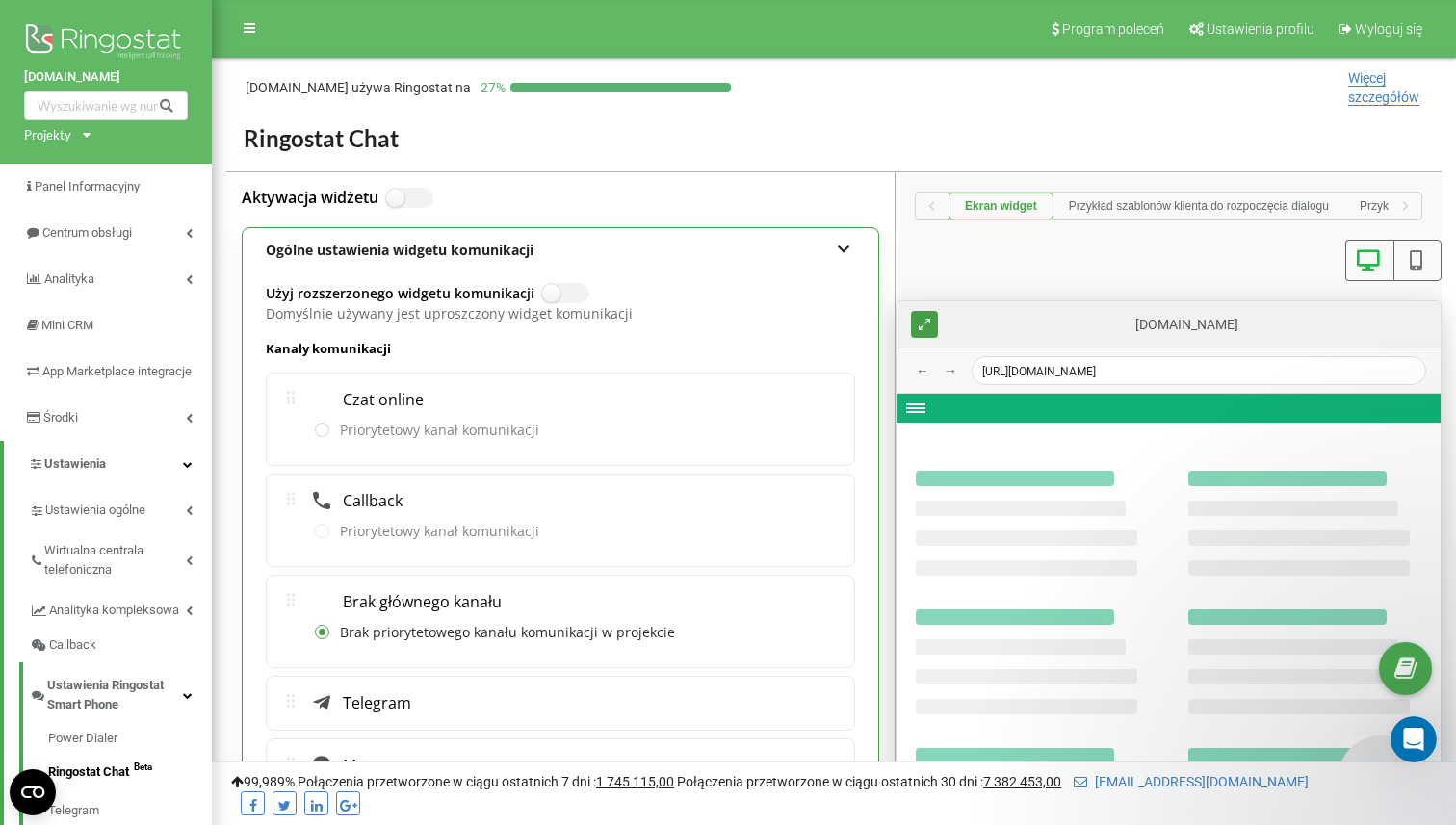
click at [315, 421] on label "Priorytetowy kanał komunikacji" at bounding box center [427, 431] width 225 height 19
click at [323, 432] on label "Priorytetowy kanał komunikacji" at bounding box center [427, 431] width 225 height 19
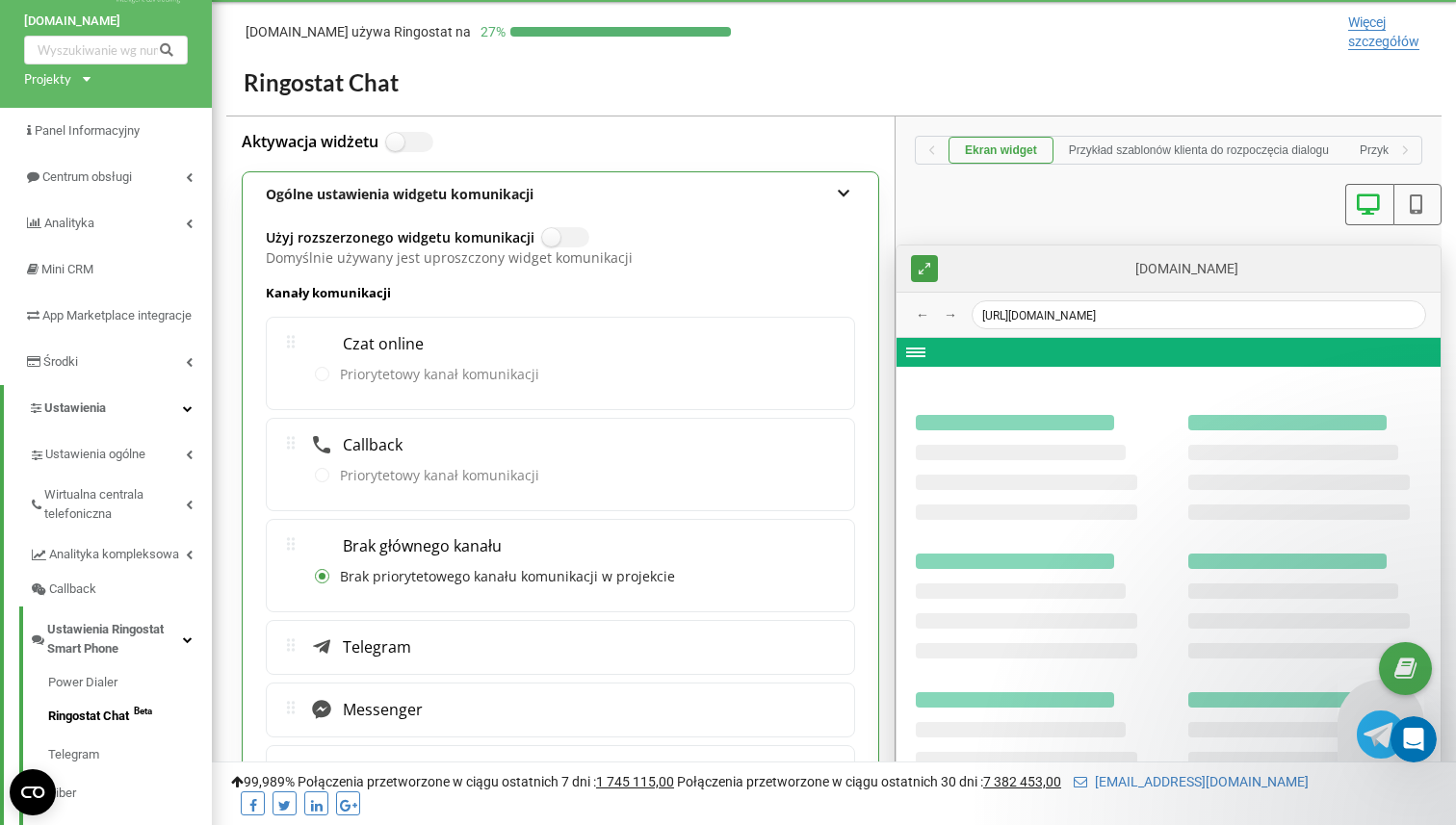
scroll to position [61, 0]
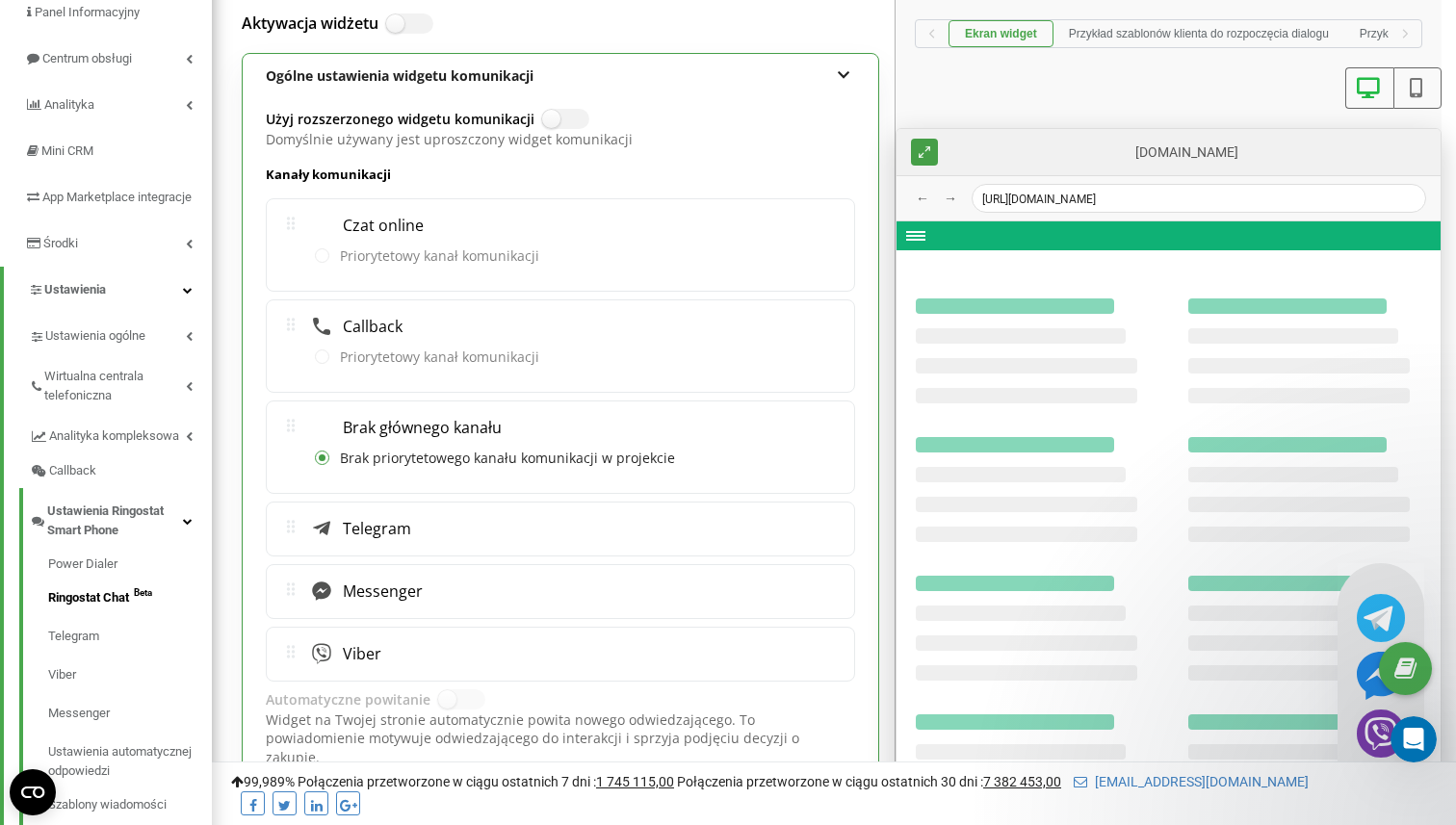
click at [430, 581] on div "Messenger" at bounding box center [560, 591] width 558 height 24
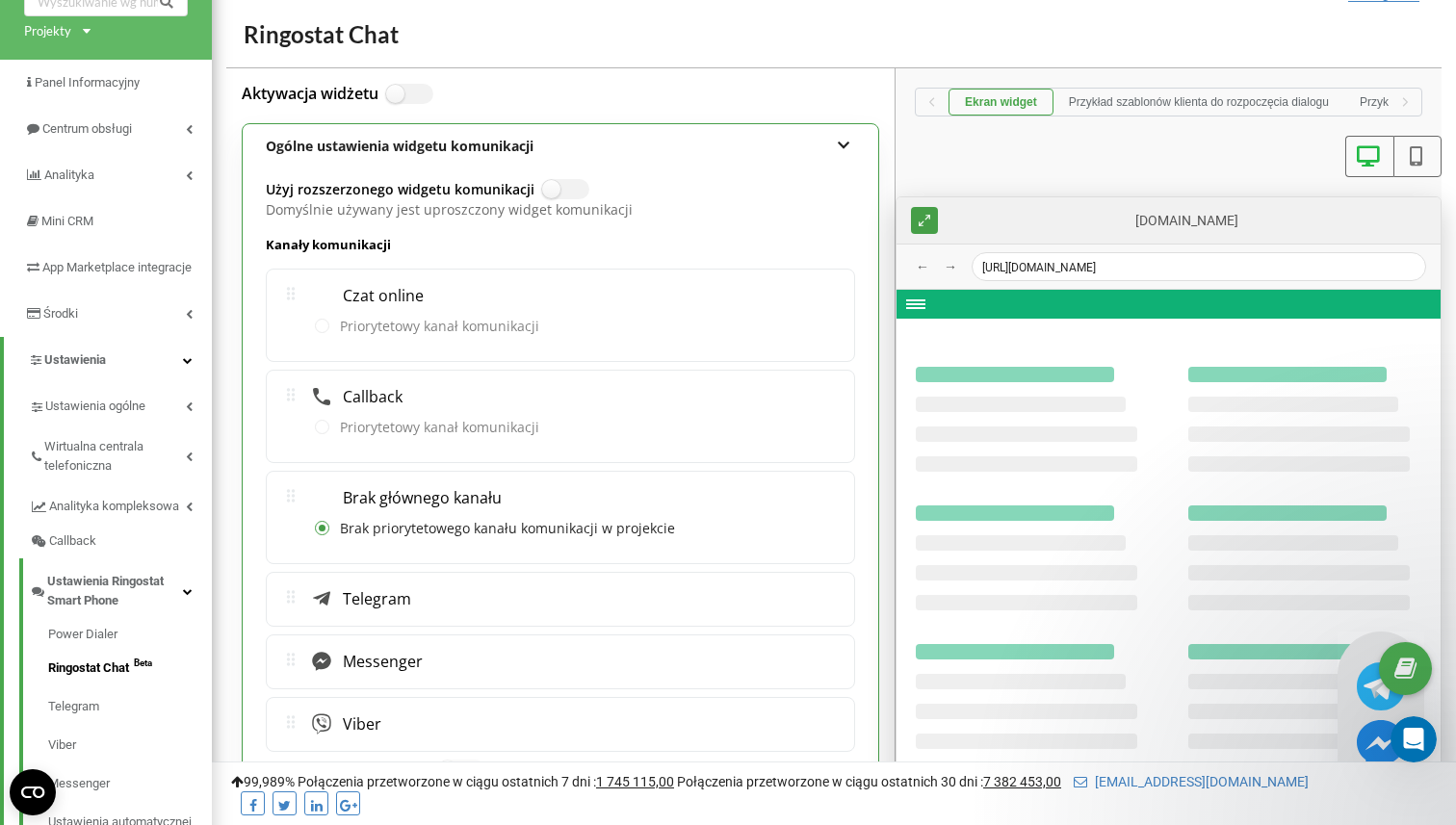
scroll to position [93, 0]
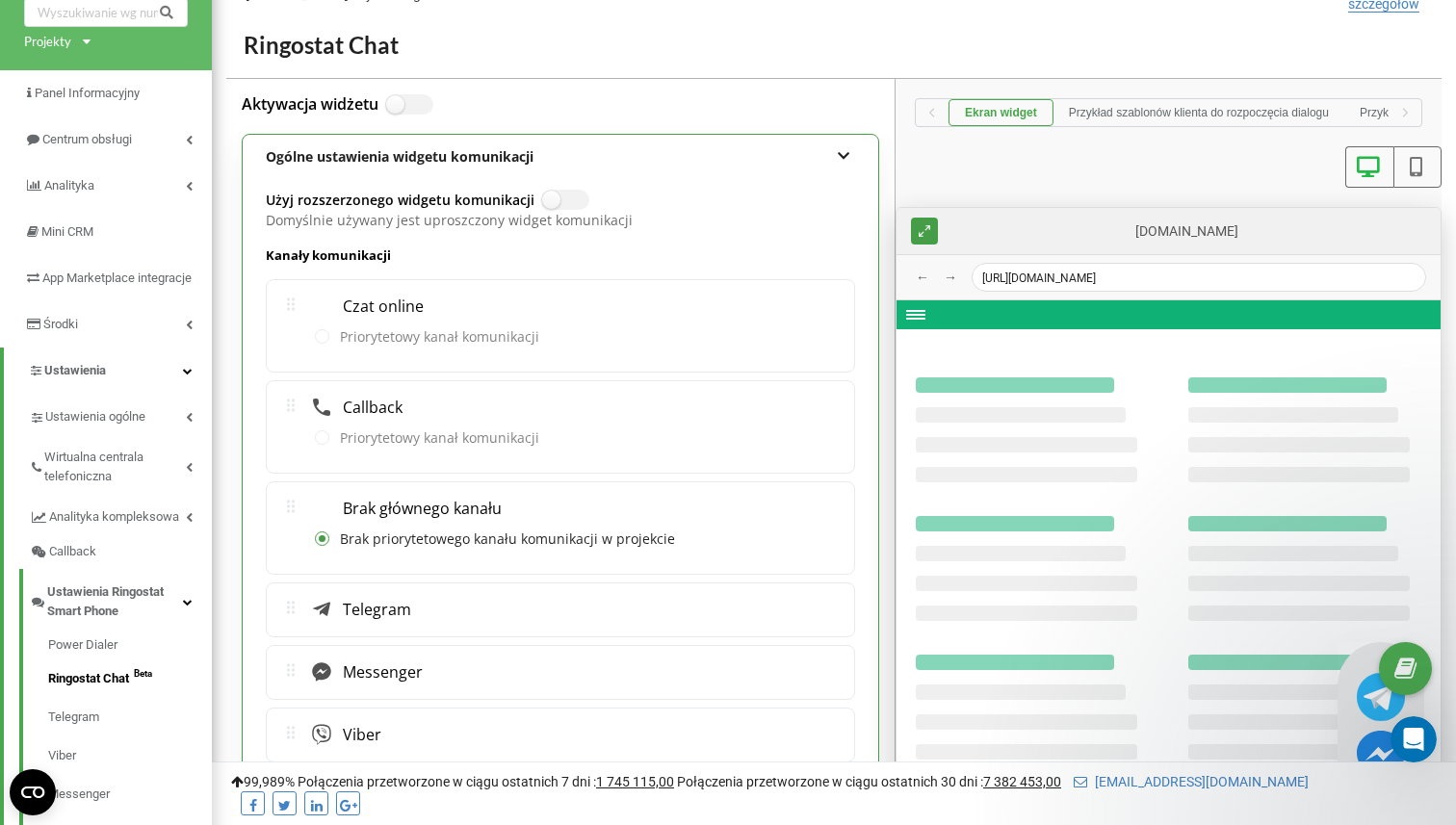
drag, startPoint x: 290, startPoint y: 404, endPoint x: 293, endPoint y: 365, distance: 39.1
click at [293, 365] on div "Czat online Priorytetowy kanał komunikacji Callback Priorytetowy kanał komunika…" at bounding box center [560, 520] width 589 height 483
click at [558, 192] on label at bounding box center [550, 191] width 16 height 2
click at [0, 0] on input "Użyj rozszerzonego widgetu komunikacji" at bounding box center [0, 0] width 0 height 0
click at [558, 192] on label at bounding box center [550, 191] width 16 height 2
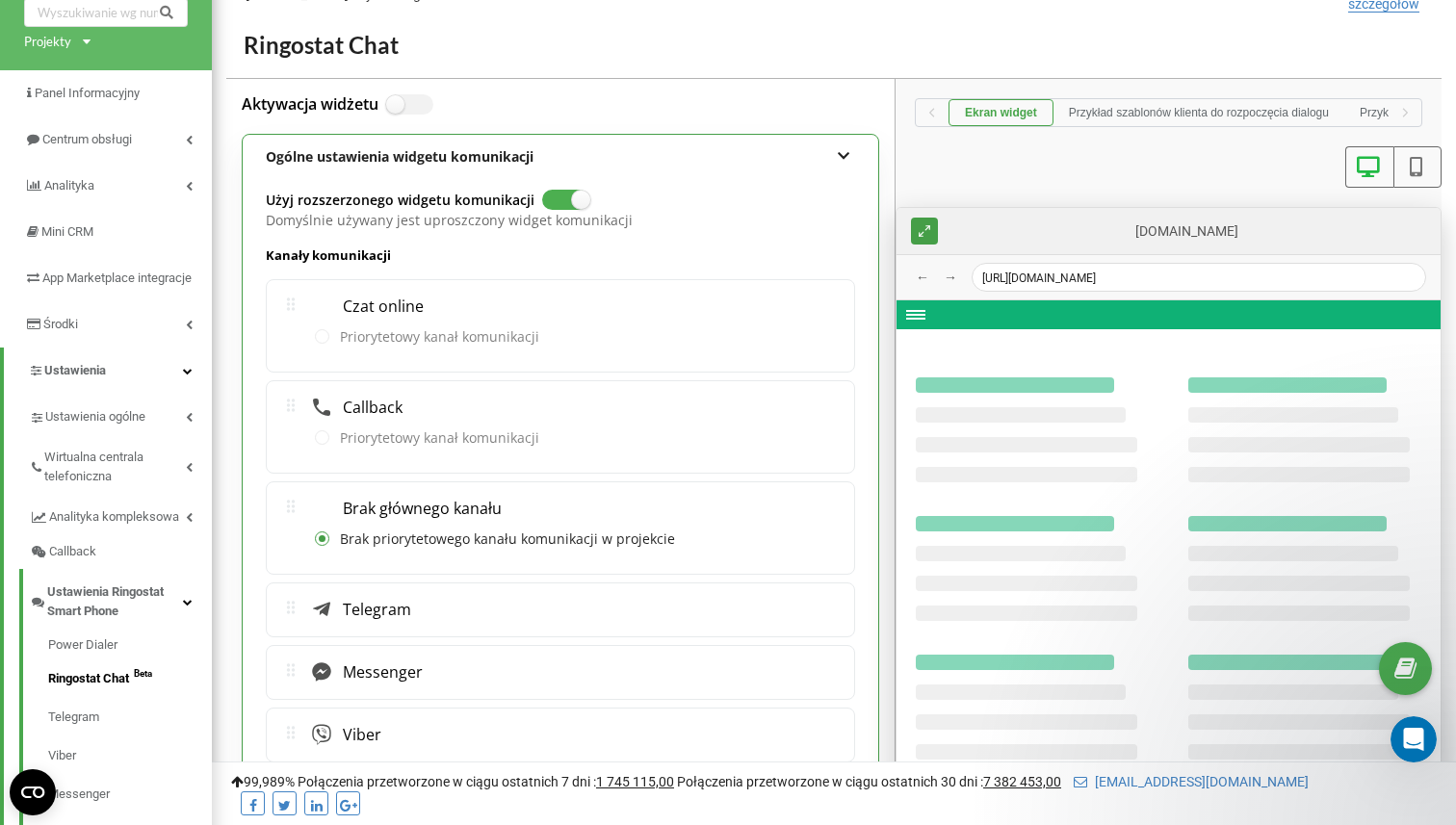
click at [0, 0] on input "Użyj rozszerzonego widgetu komunikacji" at bounding box center [0, 0] width 0 height 0
click at [558, 192] on label at bounding box center [550, 191] width 16 height 2
click at [0, 0] on input "Użyj rozszerzonego widgetu komunikacji" at bounding box center [0, 0] width 0 height 0
click at [558, 192] on label at bounding box center [550, 191] width 16 height 2
click at [0, 0] on input "Użyj rozszerzonego widgetu komunikacji" at bounding box center [0, 0] width 0 height 0
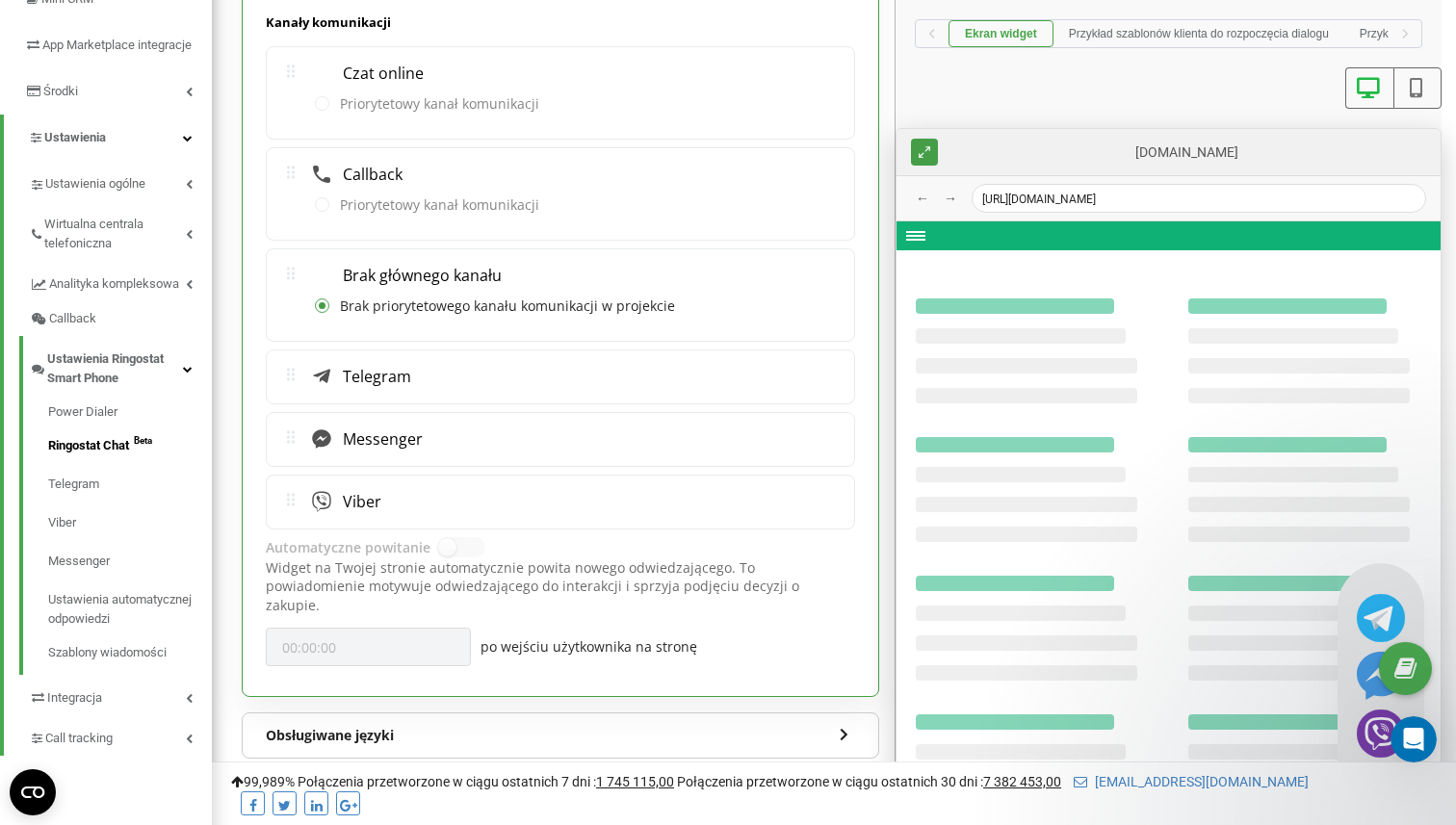
scroll to position [139, 0]
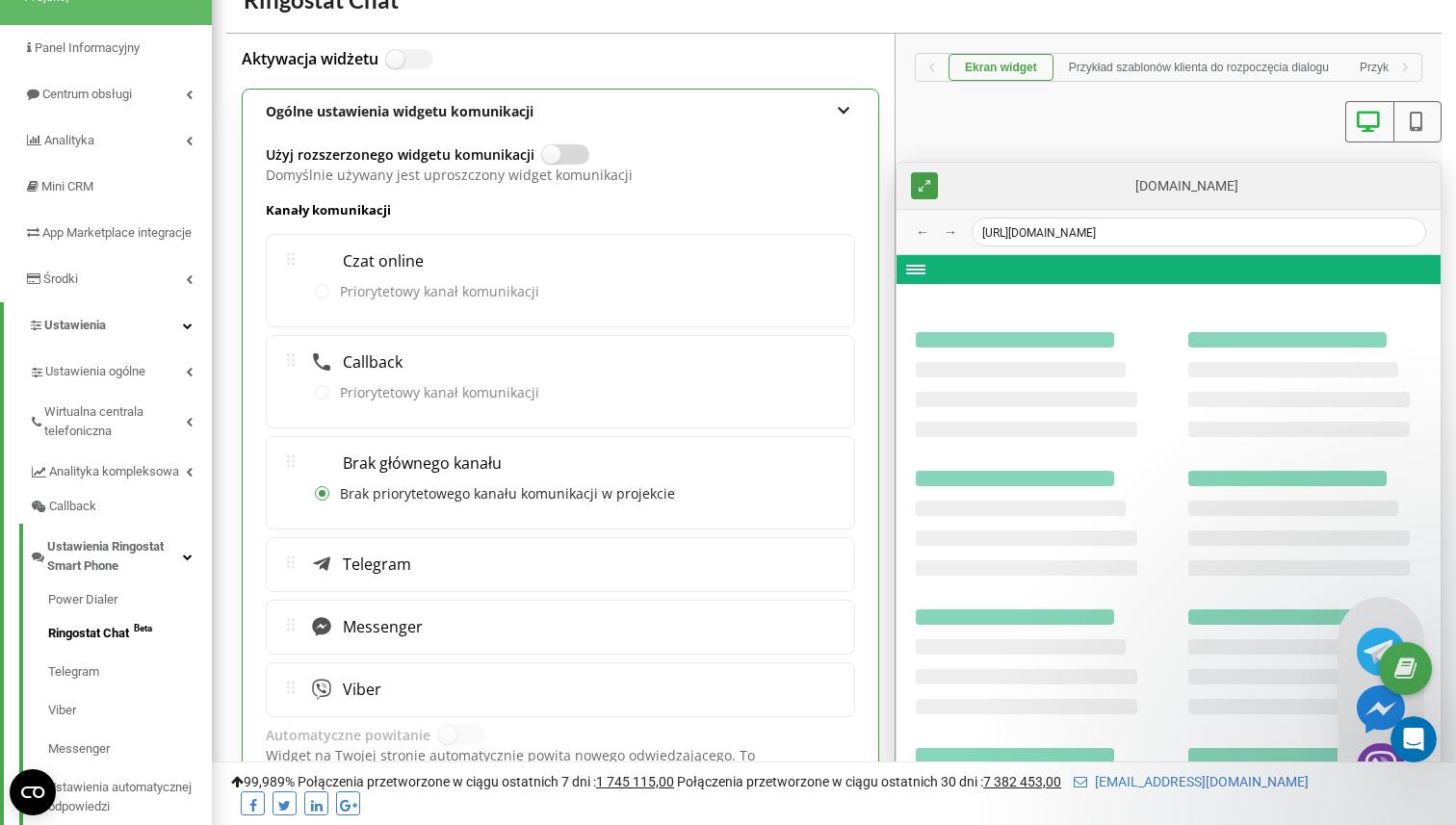
click at [552, 146] on label at bounding box center [550, 146] width 16 height 2
click at [0, 0] on input "Użyj rozszerzonego widgetu komunikacji" at bounding box center [0, 0] width 0 height 0
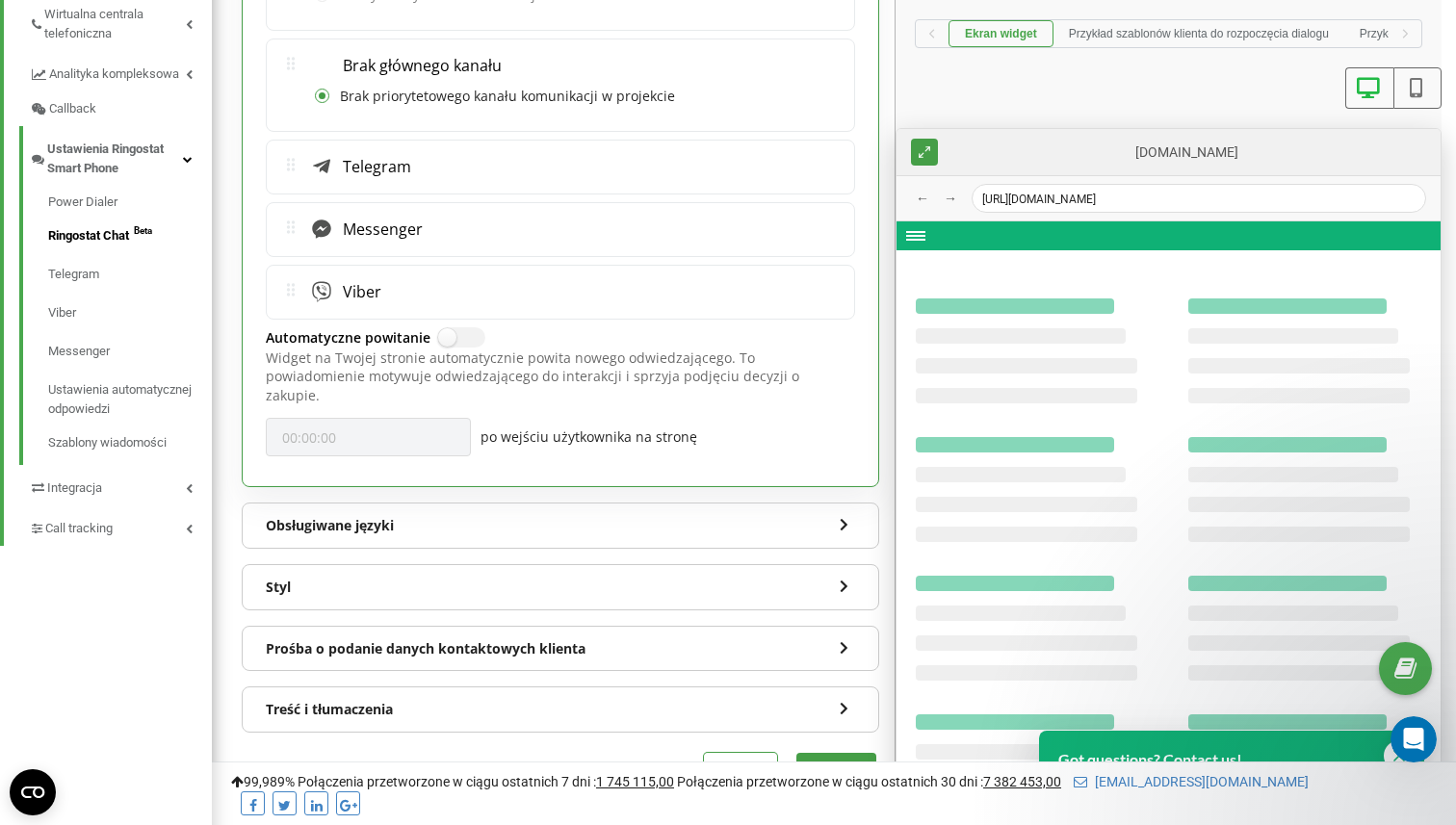
scroll to position [568, 0]
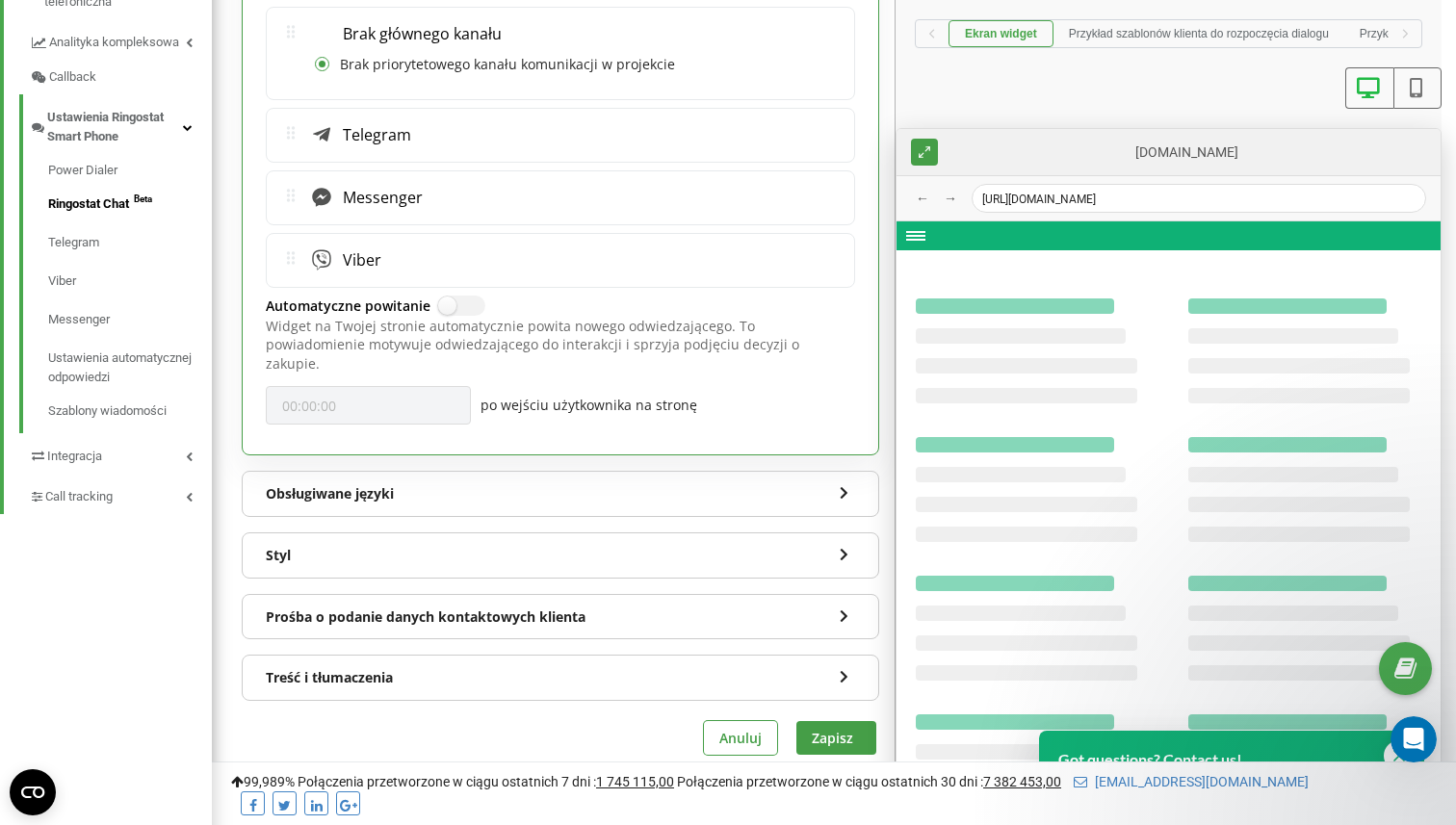
click at [871, 475] on div "Obsługiwane języki" at bounding box center [560, 493] width 635 height 44
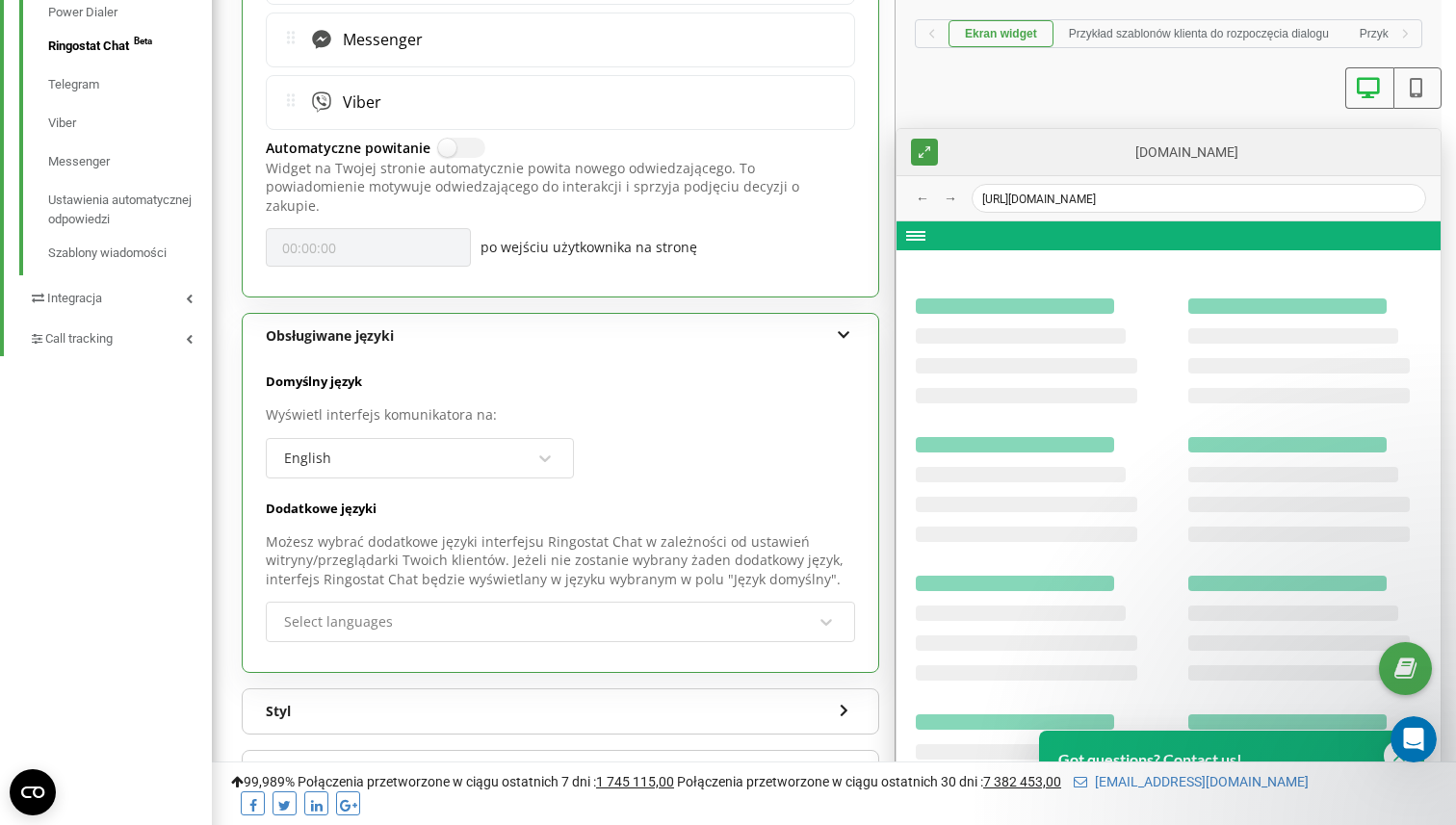
scroll to position [796, 0]
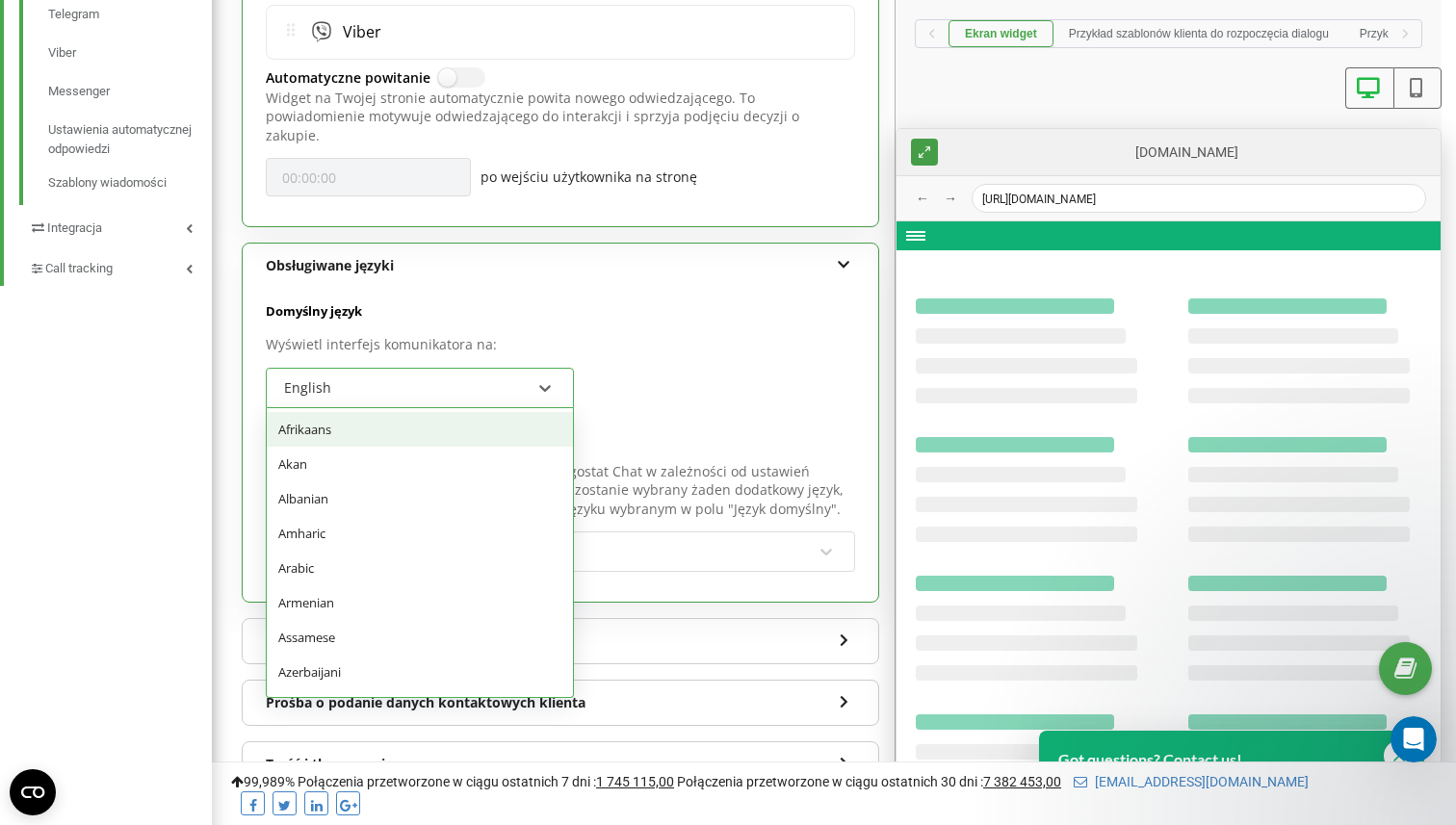
click at [524, 372] on div "English" at bounding box center [408, 388] width 251 height 33
type input "["
type input "po"
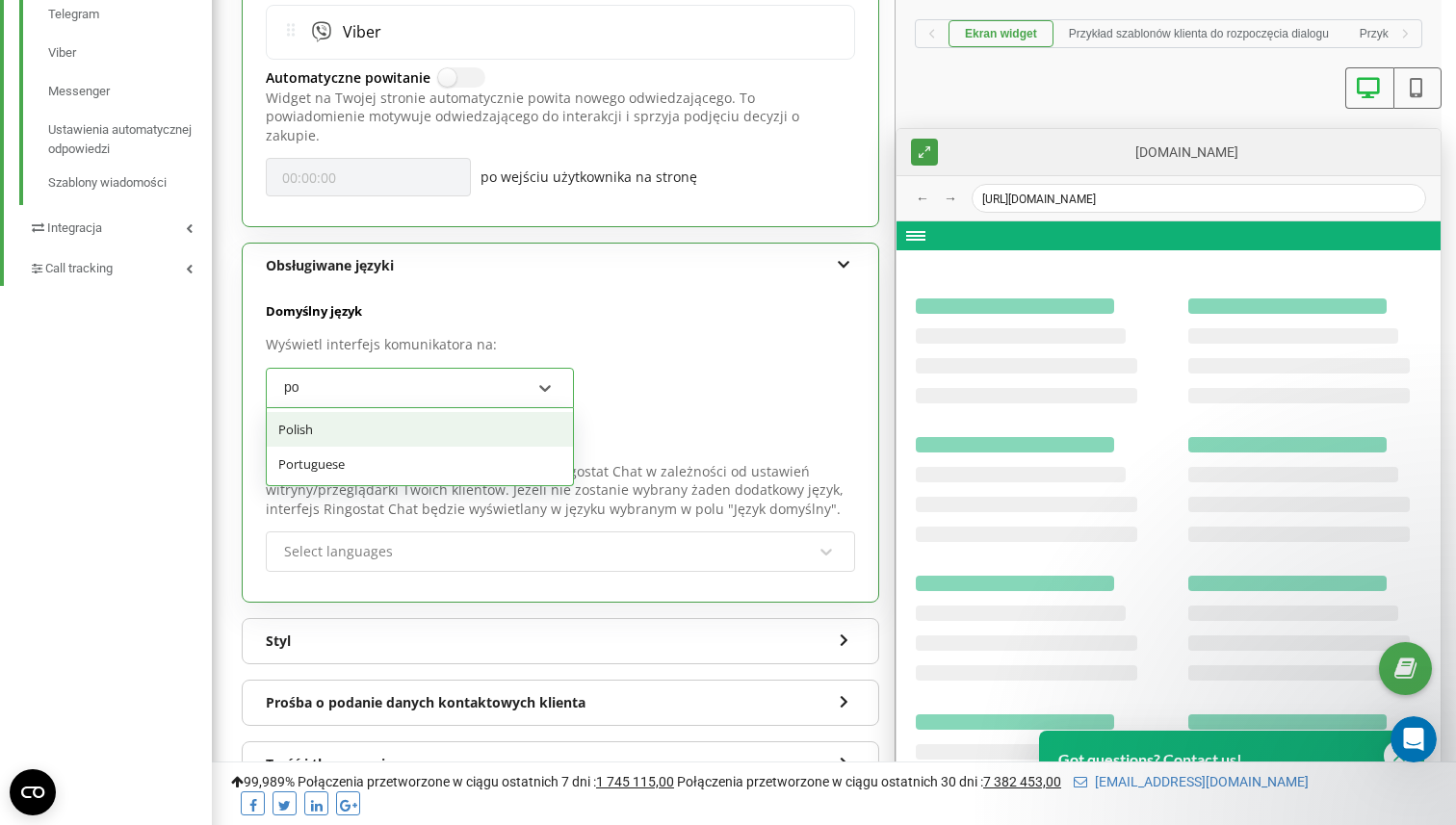
click at [380, 412] on div "Polish" at bounding box center [420, 429] width 307 height 35
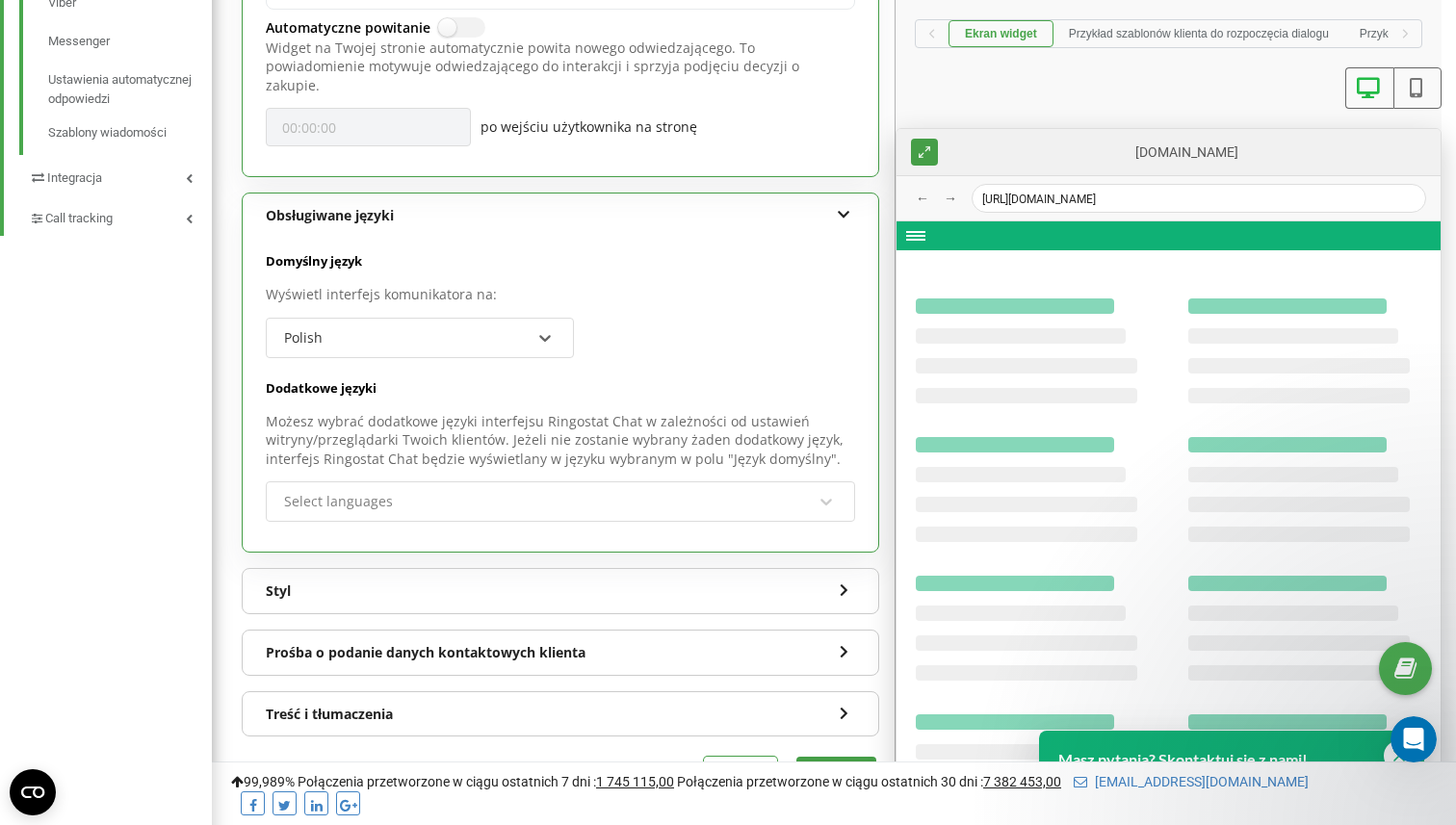
scroll to position [882, 0]
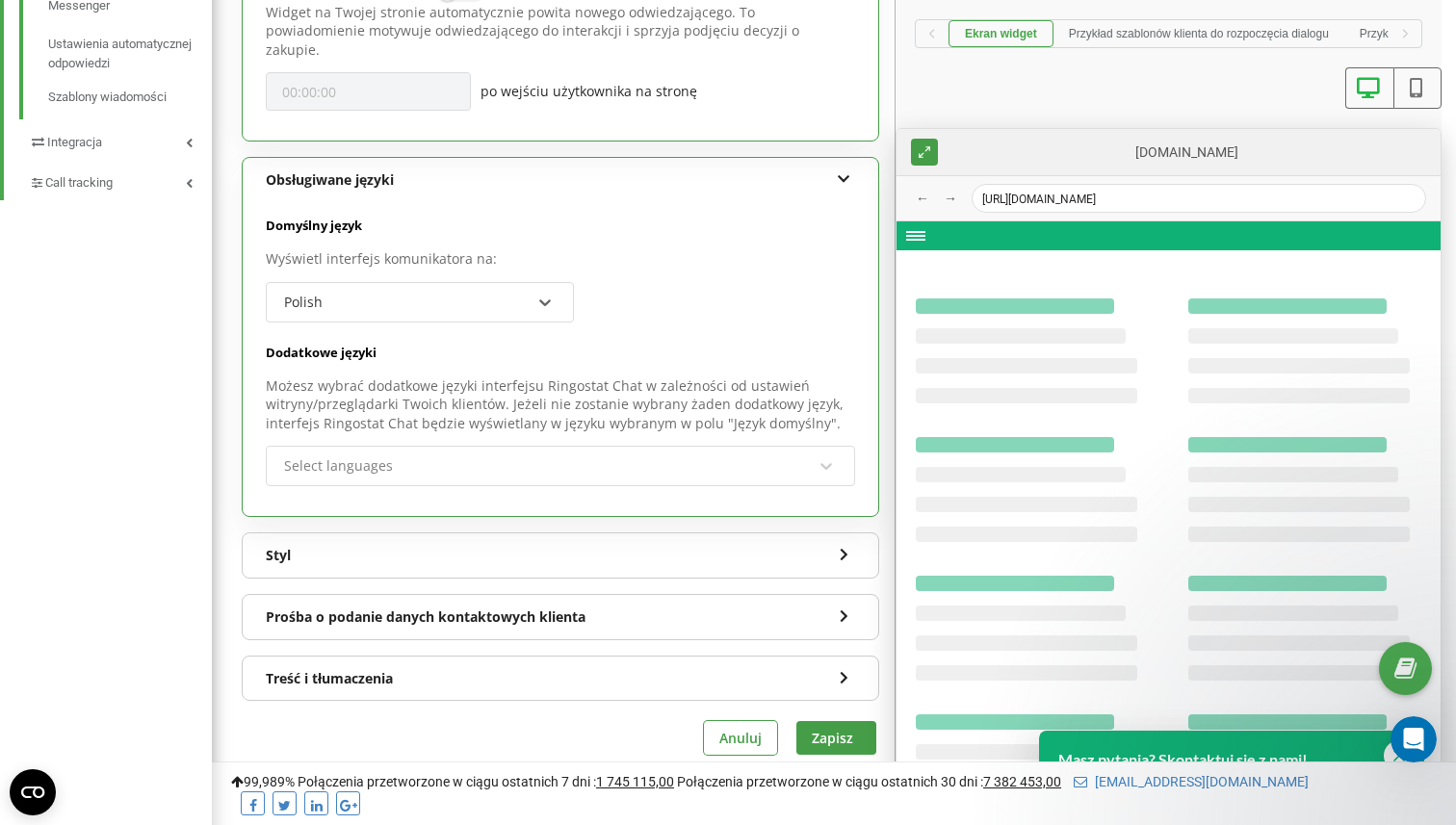
click at [839, 545] on icon at bounding box center [844, 551] width 16 height 13
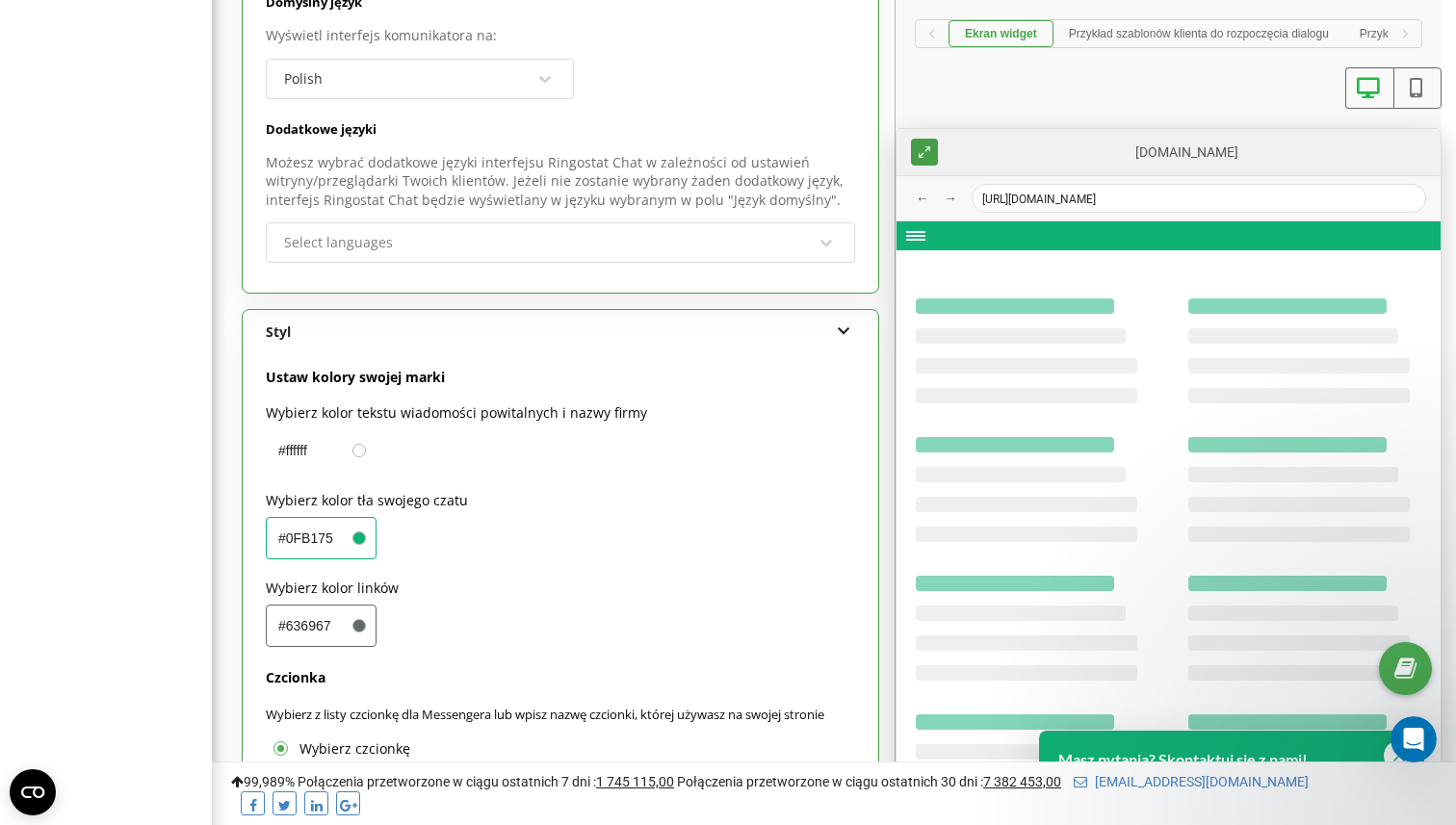
scroll to position [1144, 0]
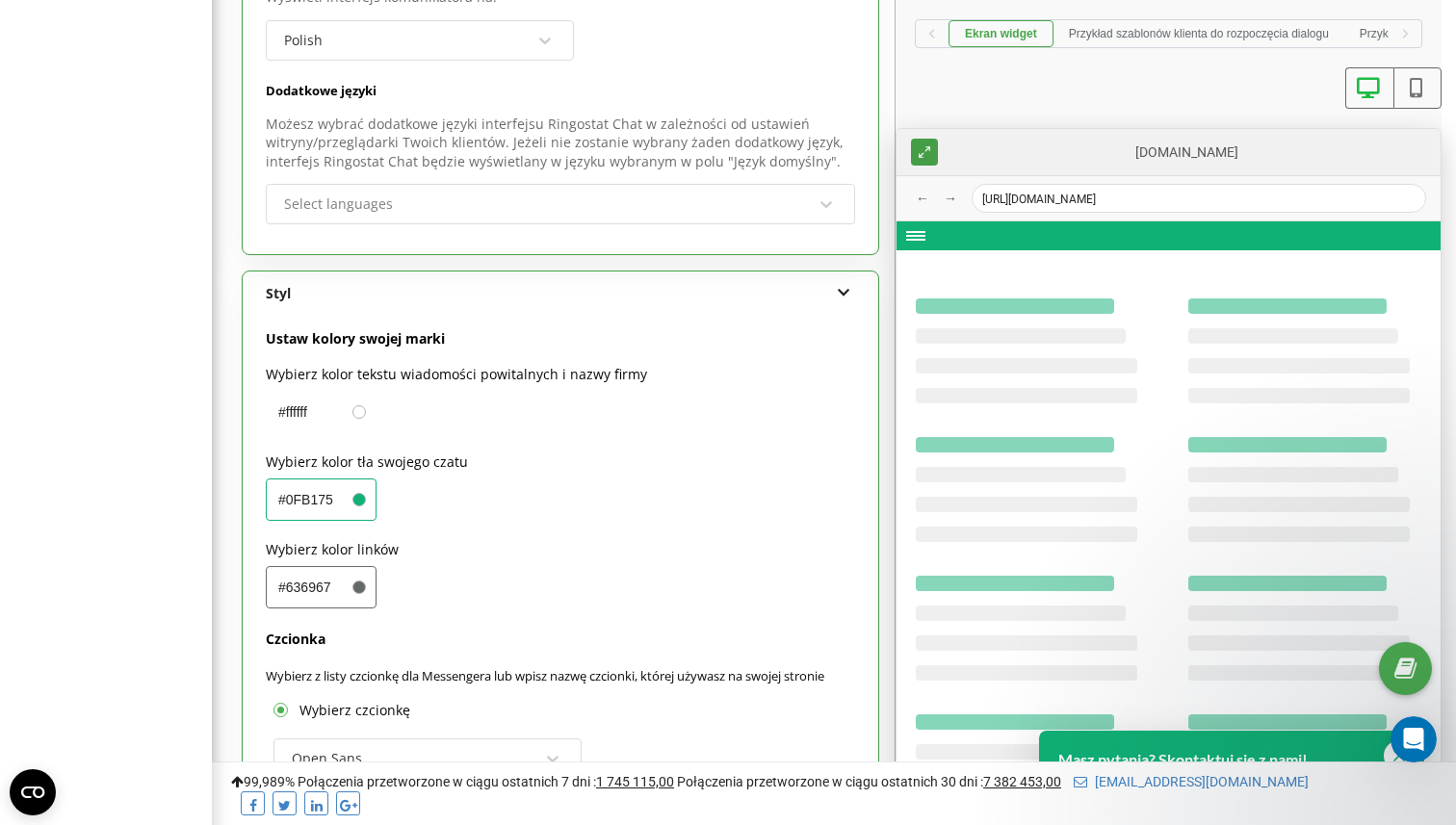
click at [340, 478] on div "#0FB175" at bounding box center [321, 499] width 111 height 42
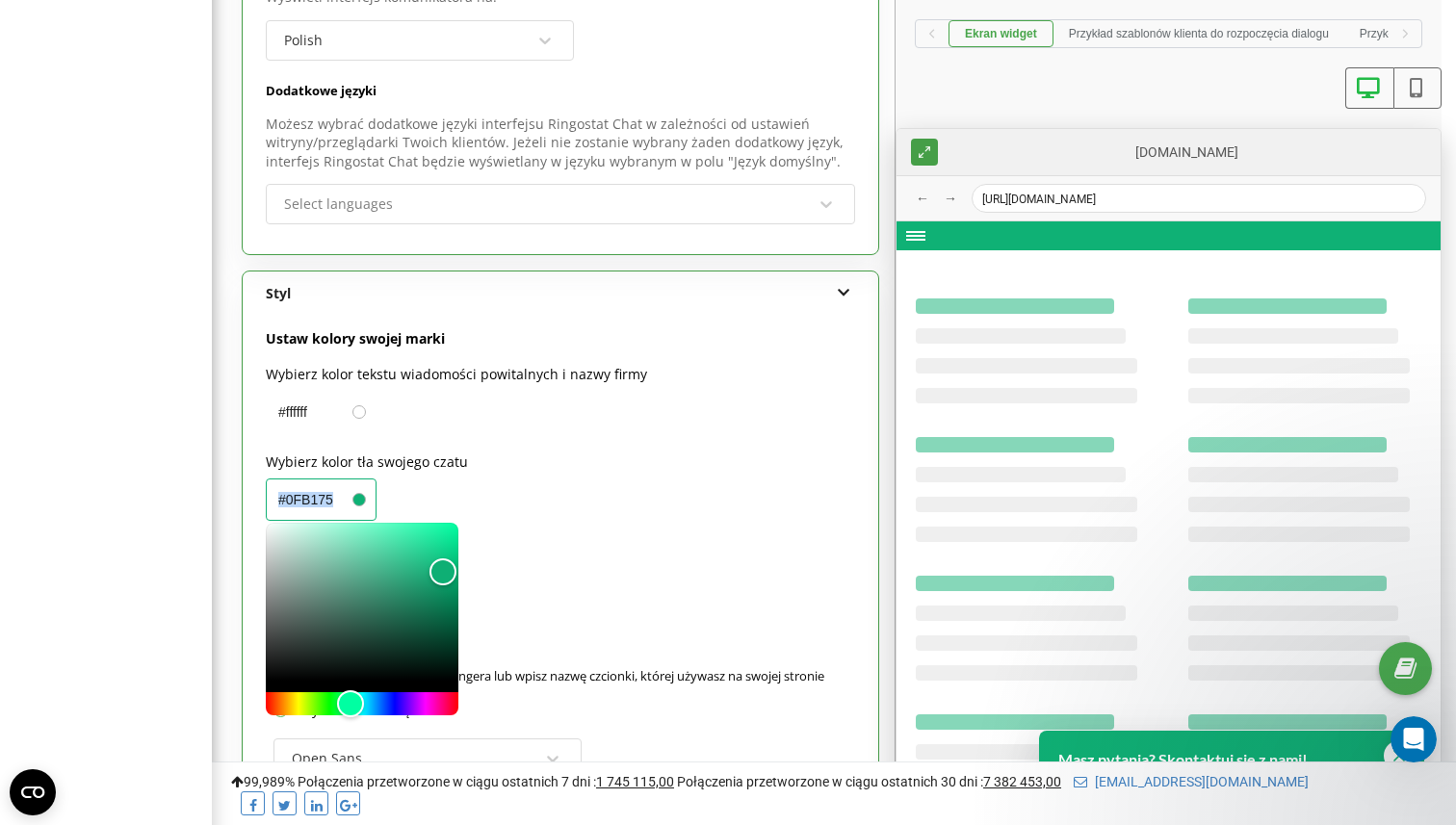
click at [340, 478] on div "#0FB175" at bounding box center [321, 499] width 111 height 42
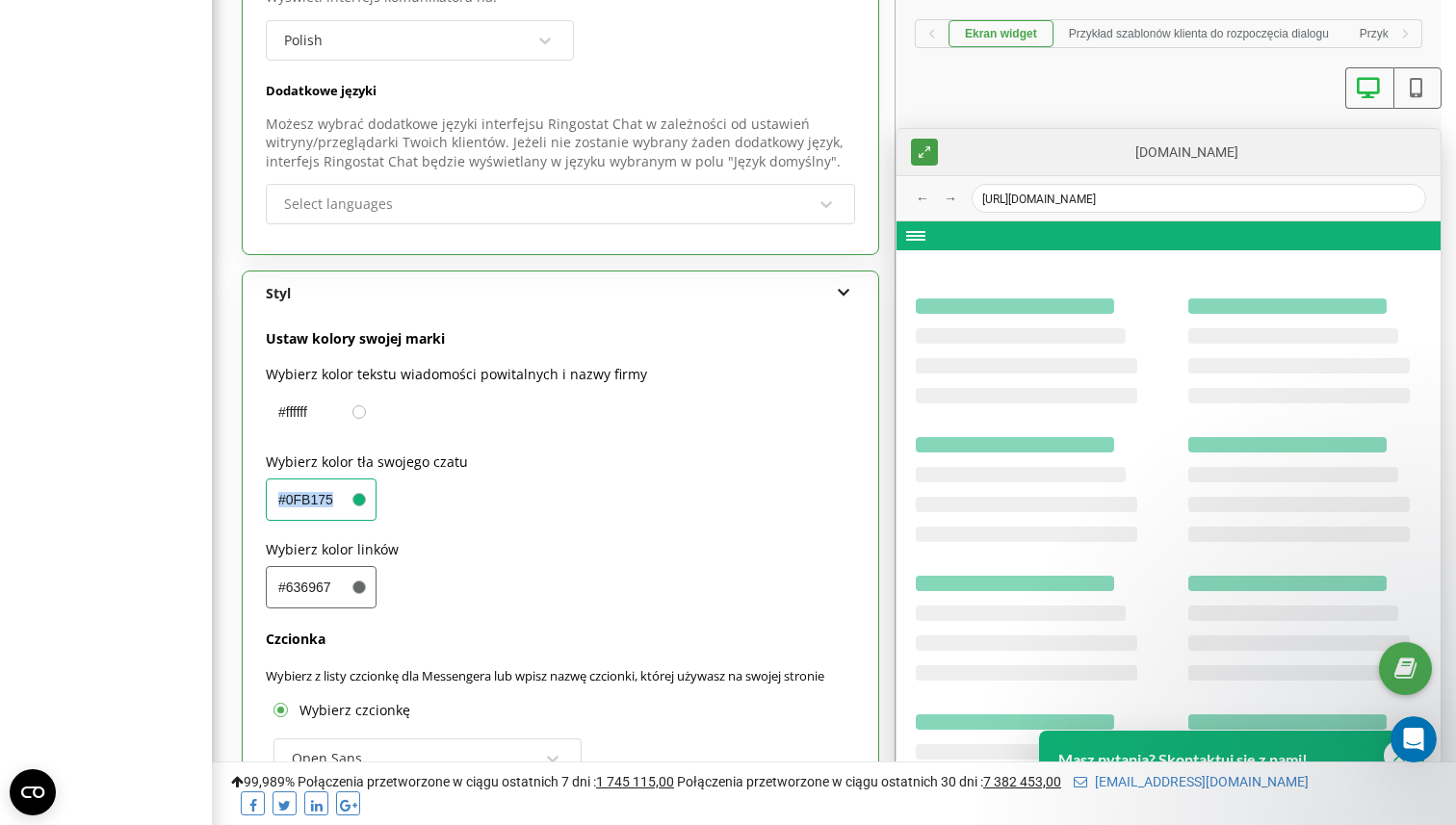
click at [340, 478] on div "#0FB175" at bounding box center [321, 499] width 111 height 42
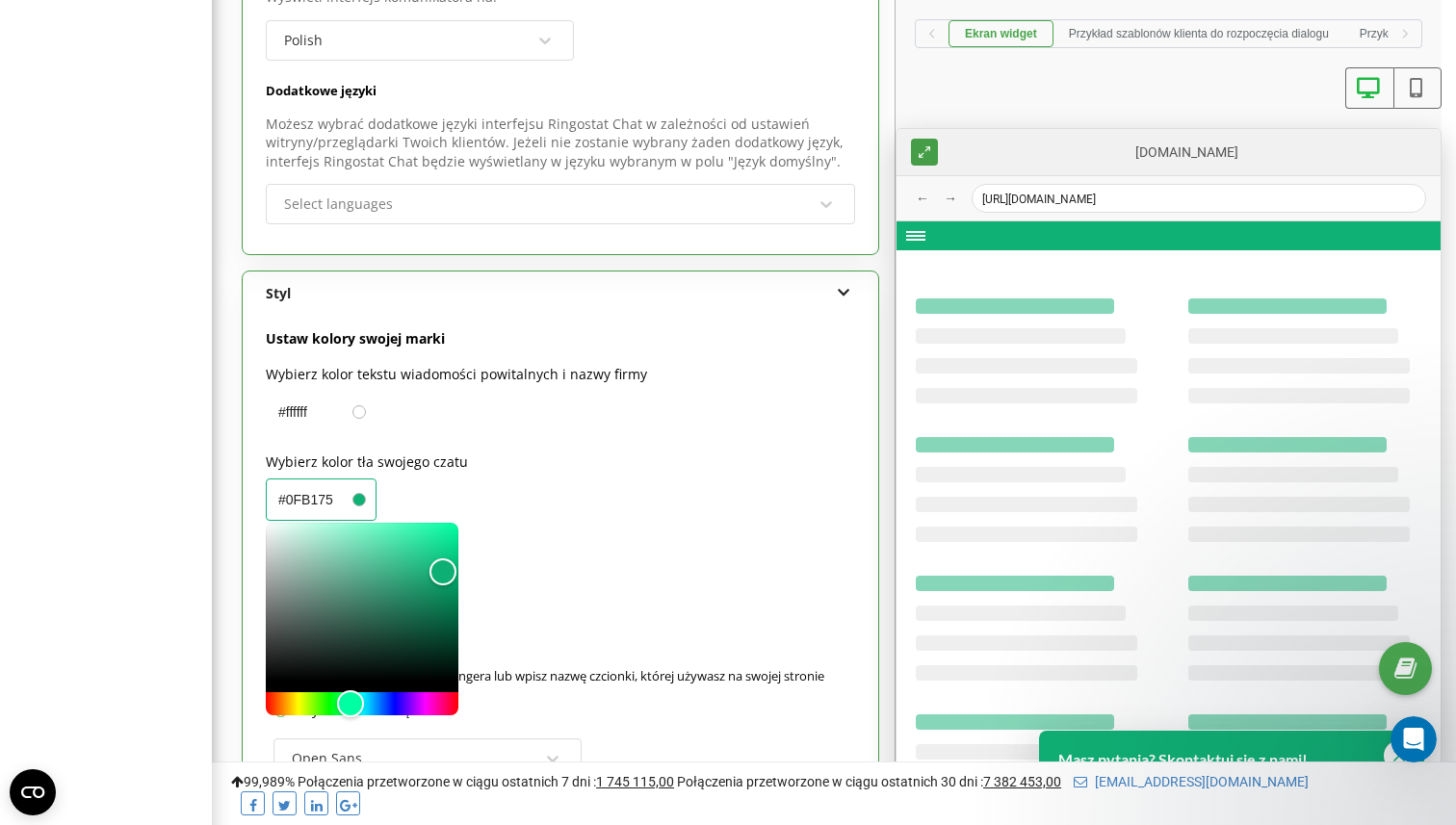
click at [340, 478] on div "#0FB175" at bounding box center [321, 499] width 111 height 42
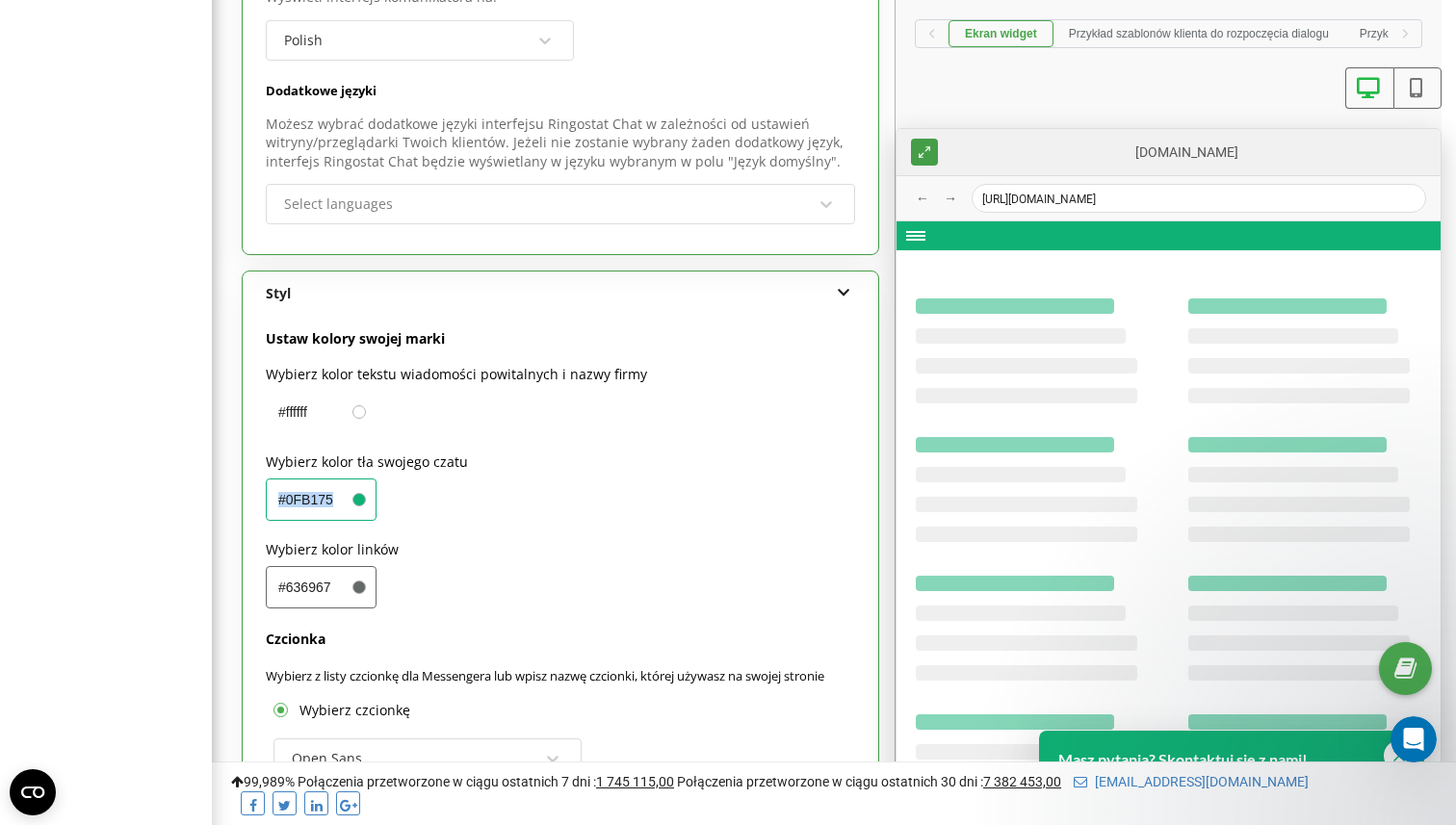
click at [340, 478] on div "#0FB175" at bounding box center [321, 499] width 111 height 42
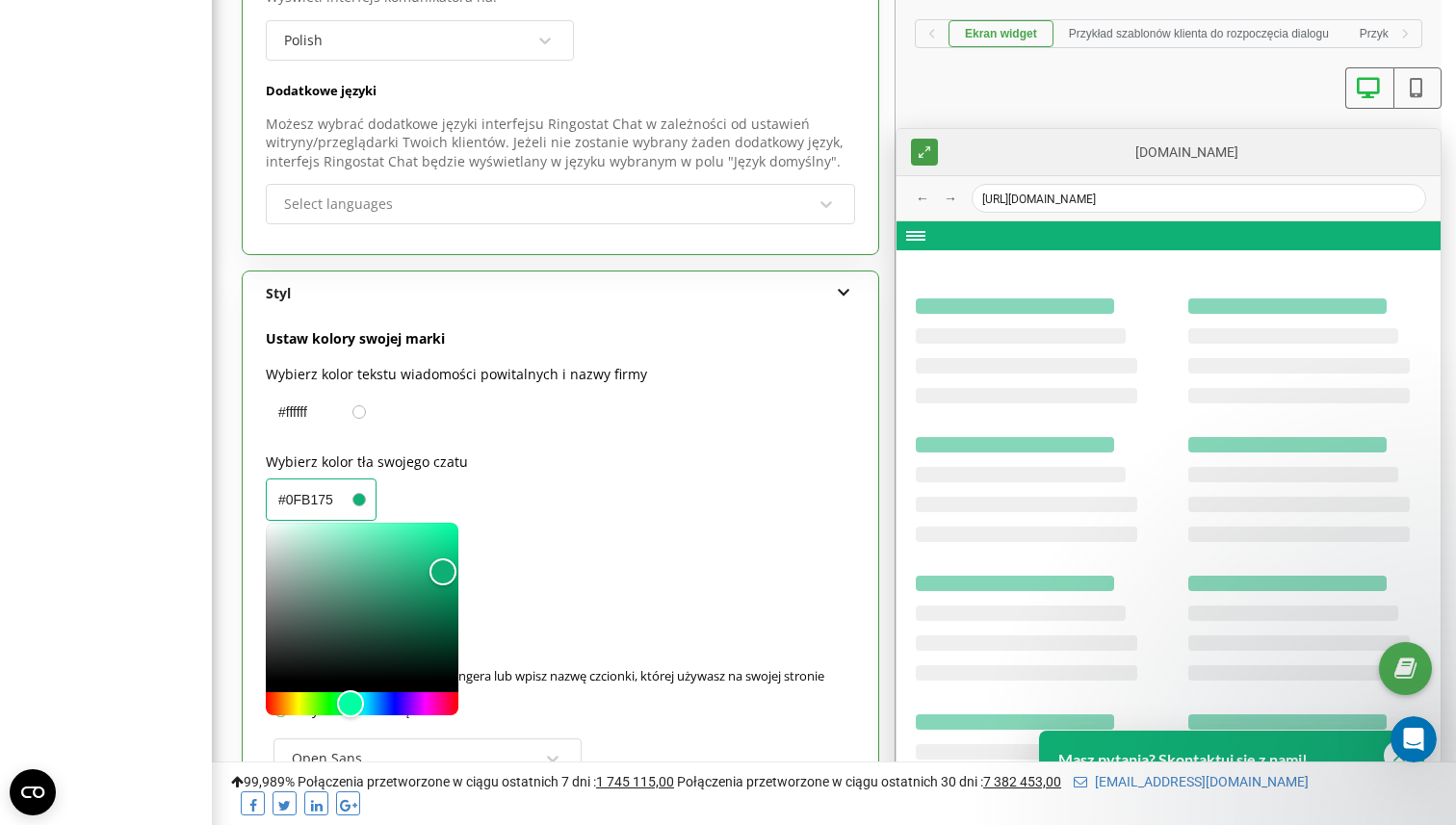
click at [306, 479] on input "#0FB175" at bounding box center [303, 499] width 72 height 40
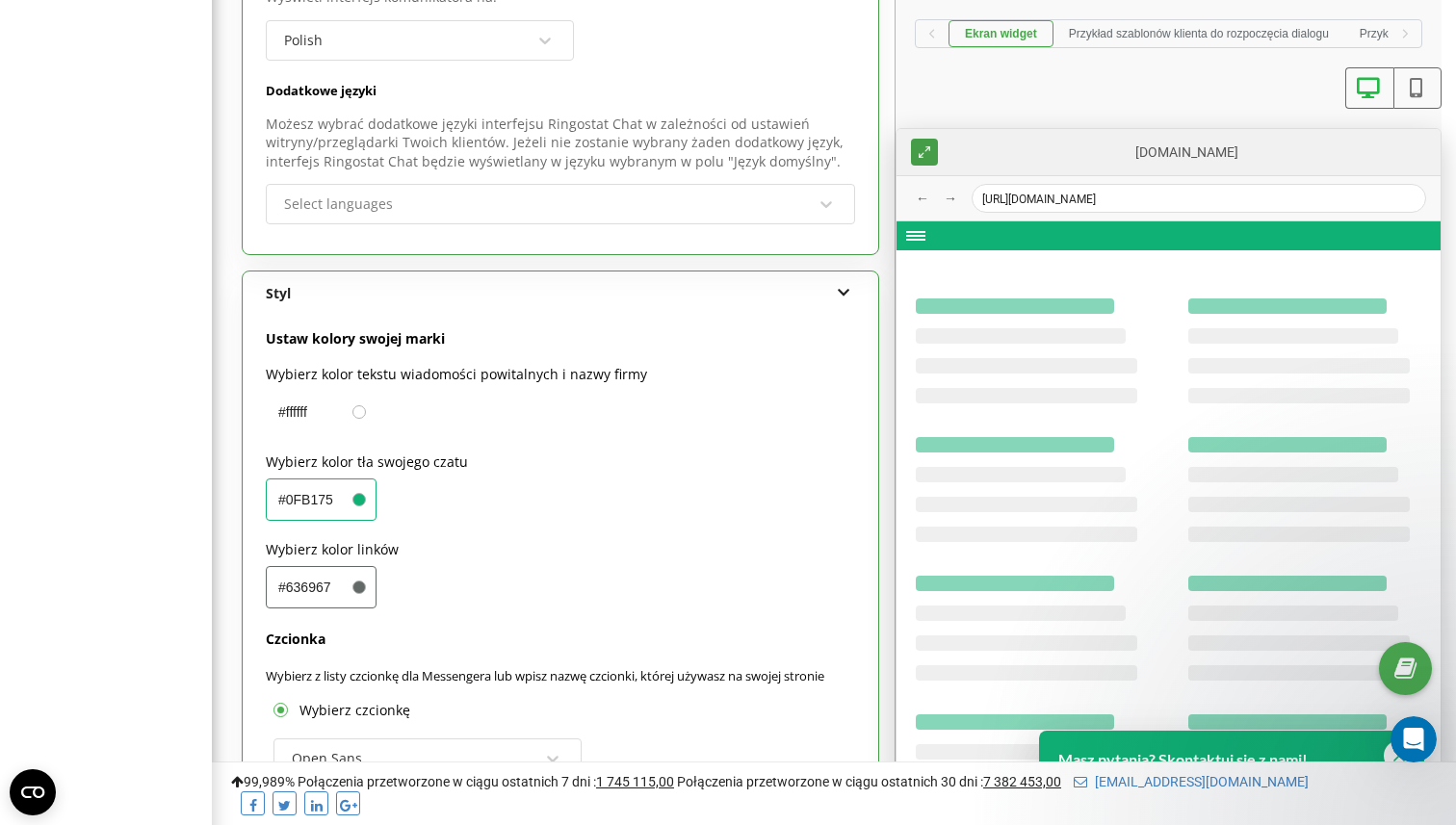
click at [306, 479] on input "#0FB175" at bounding box center [303, 499] width 72 height 40
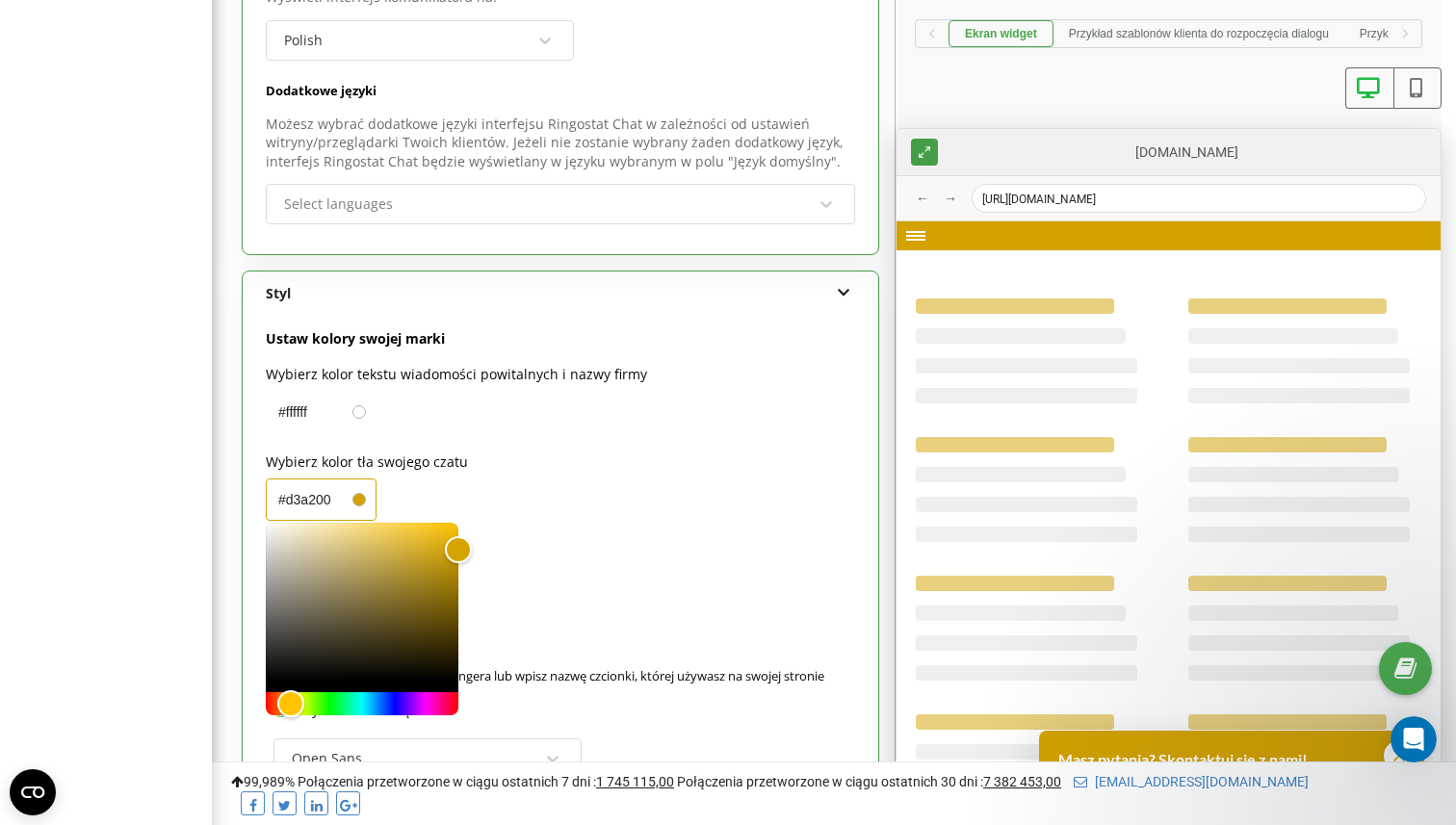
type input "#d3a200"
click at [503, 484] on div "Wybierz kolor tła swojego czatu #d3a200" at bounding box center [560, 486] width 589 height 69
click at [484, 451] on label "Wybierz kolor tła swojego czatu" at bounding box center [560, 461] width 589 height 20
click at [418, 456] on div "Wybierz kolor tła swojego czatu #d3a200" at bounding box center [560, 486] width 589 height 69
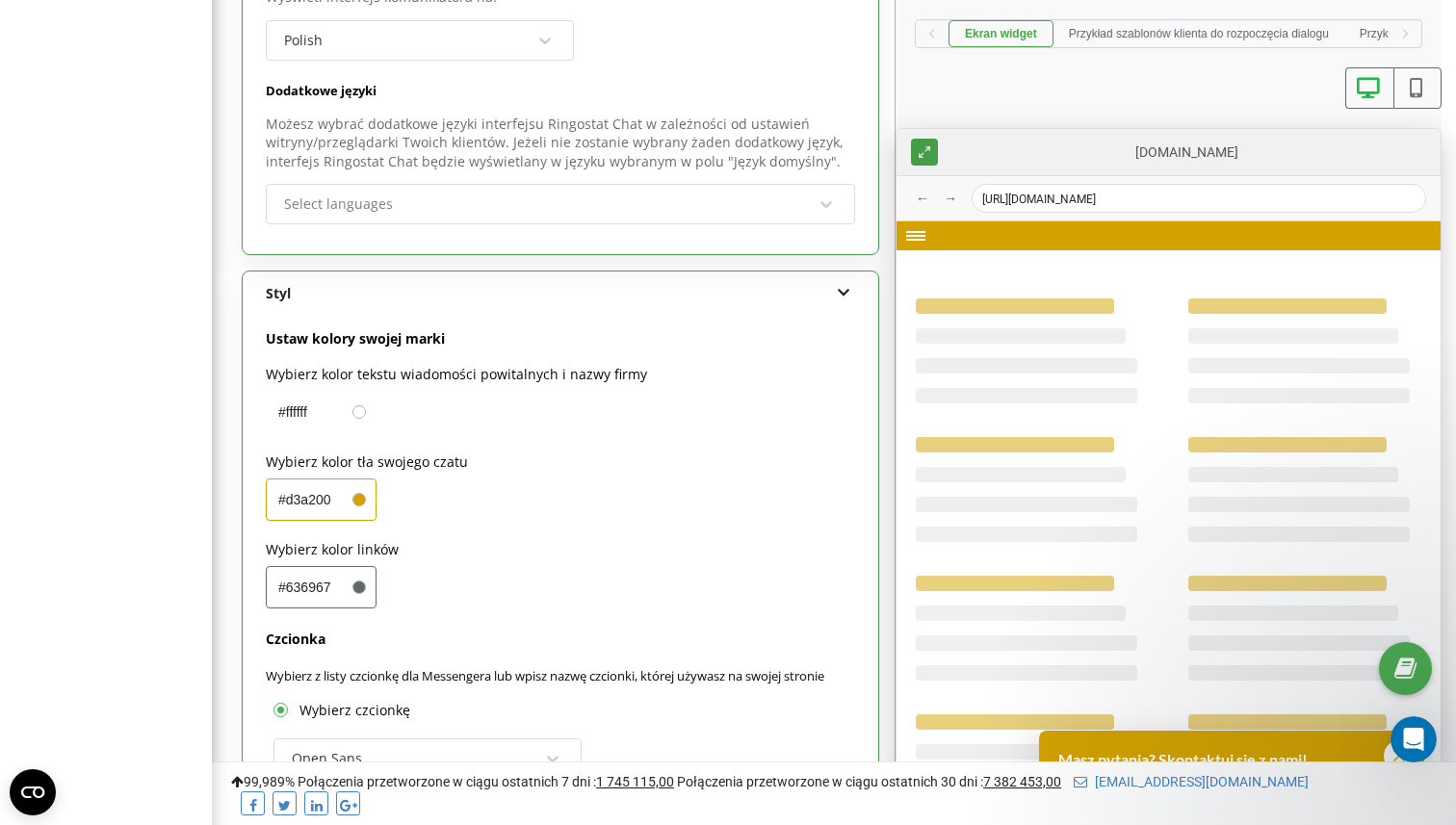
click at [365, 391] on div "#ffffff" at bounding box center [321, 412] width 111 height 42
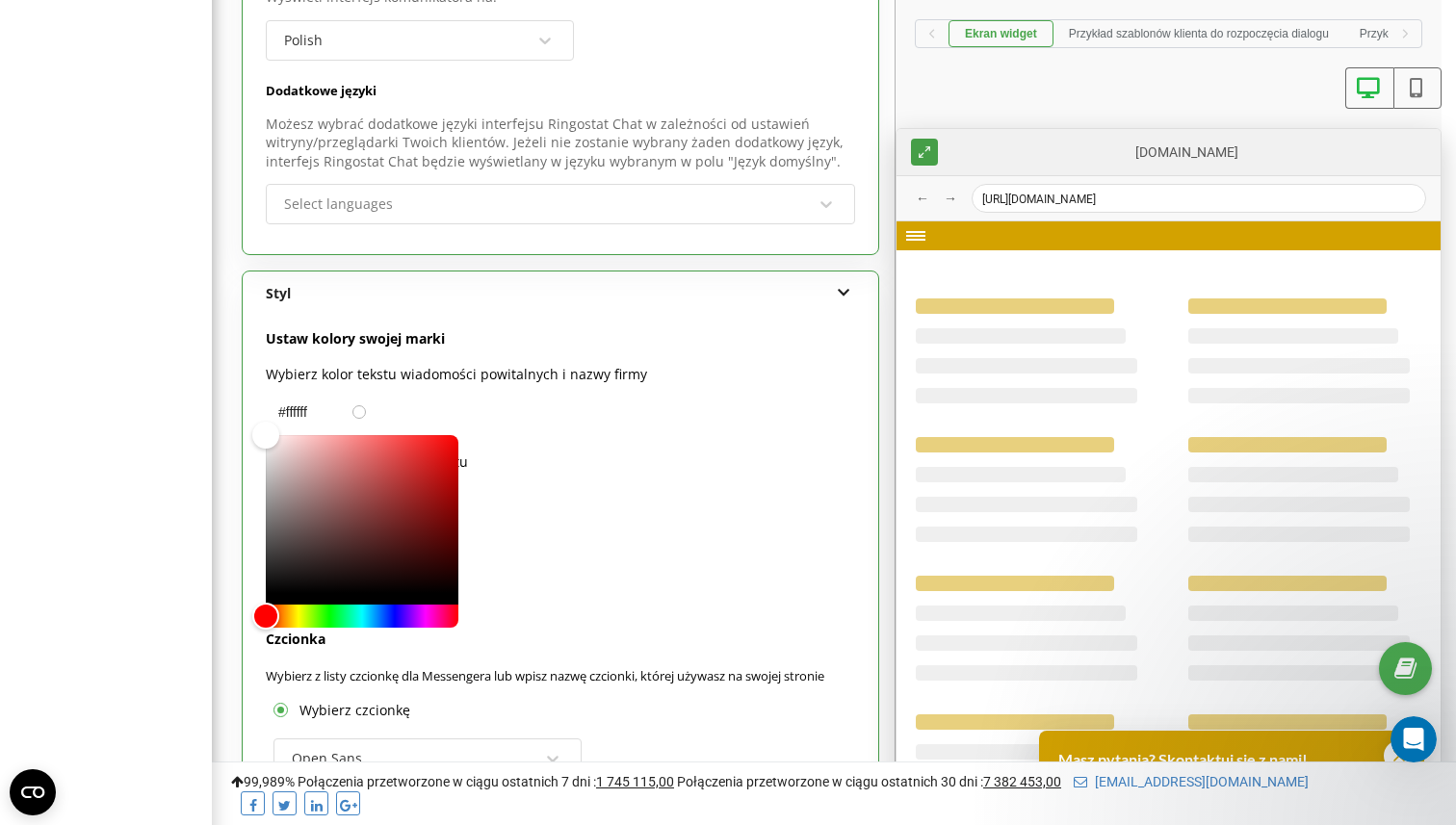
click at [362, 406] on span at bounding box center [360, 412] width 13 height 13
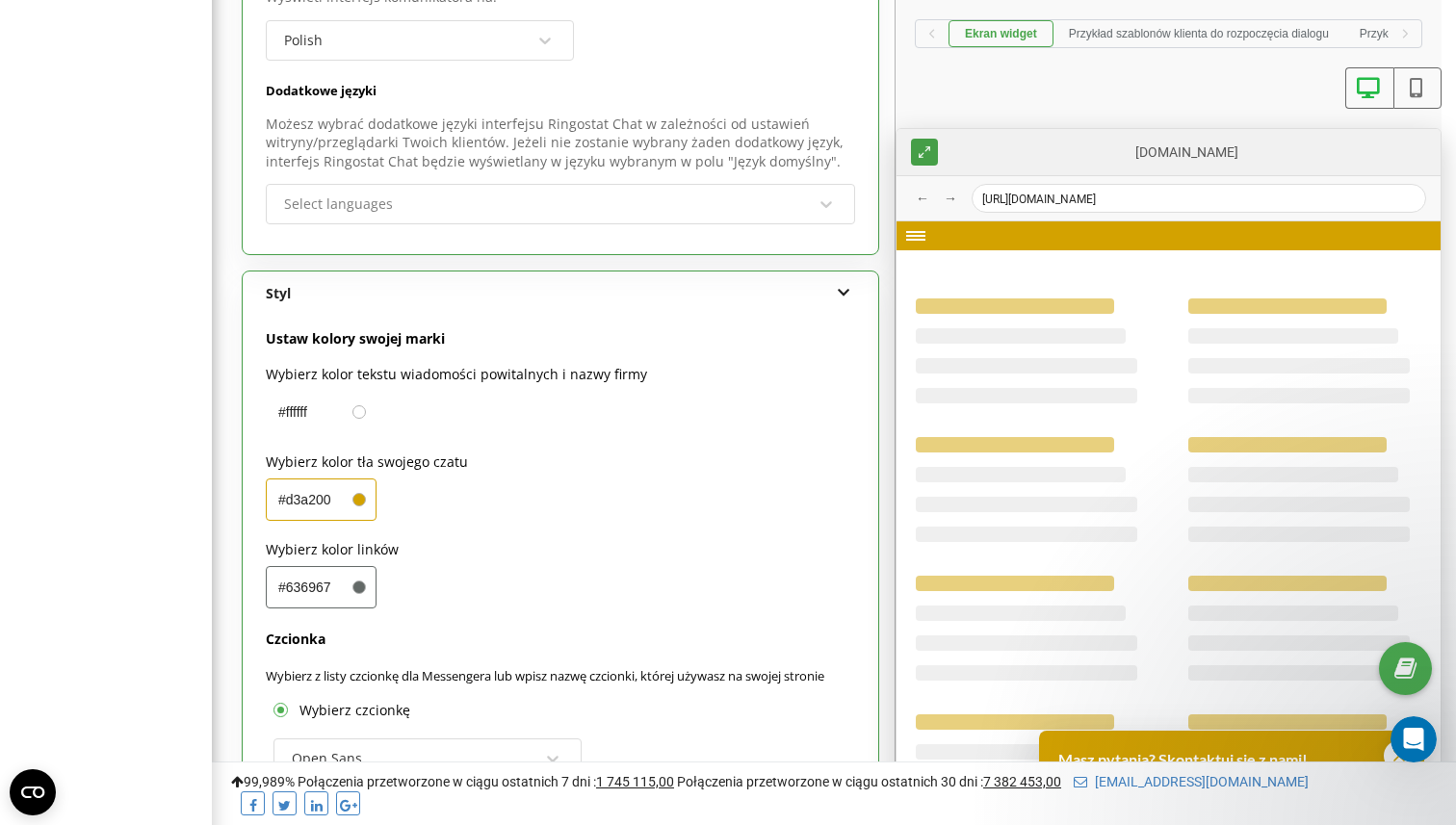
click at [362, 406] on span at bounding box center [360, 412] width 13 height 13
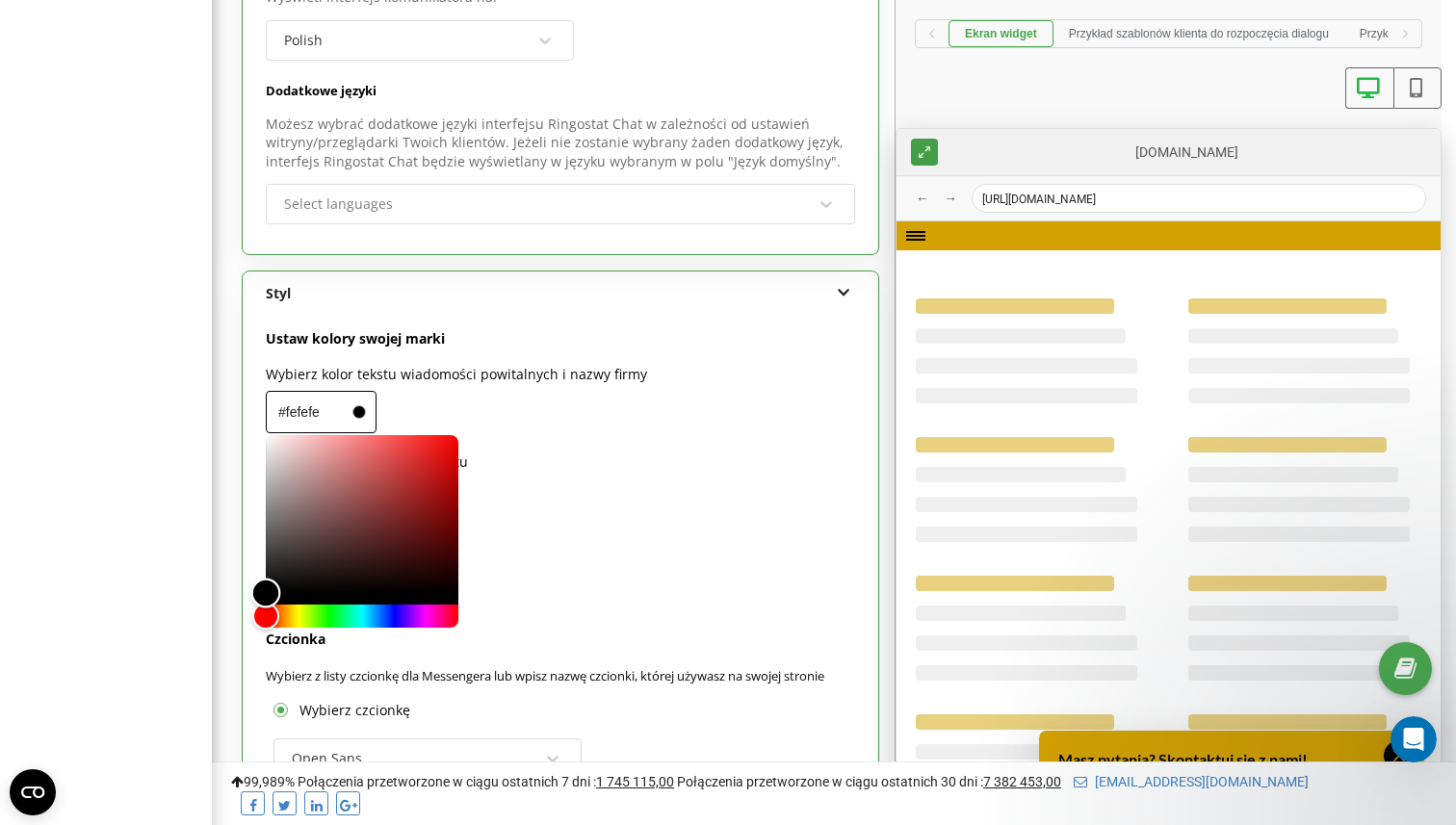
type input "#ffffff"
drag, startPoint x: 332, startPoint y: 479, endPoint x: 189, endPoint y: 377, distance: 175.7
click at [585, 485] on div "Wybierz kolor tła swojego czatu #d3a200" at bounding box center [560, 486] width 589 height 69
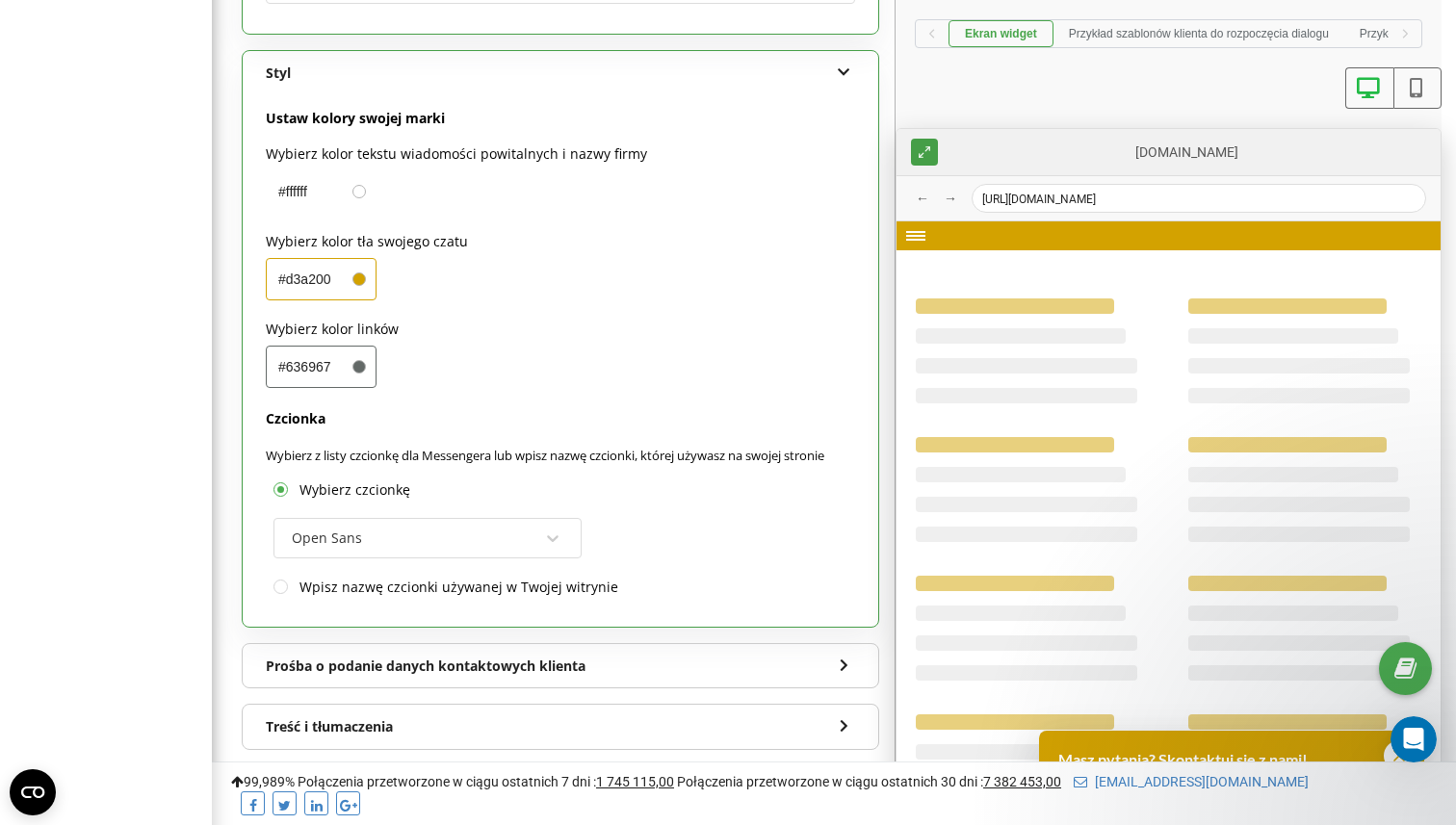
click at [578, 546] on div "Open Sans" at bounding box center [428, 538] width 309 height 40
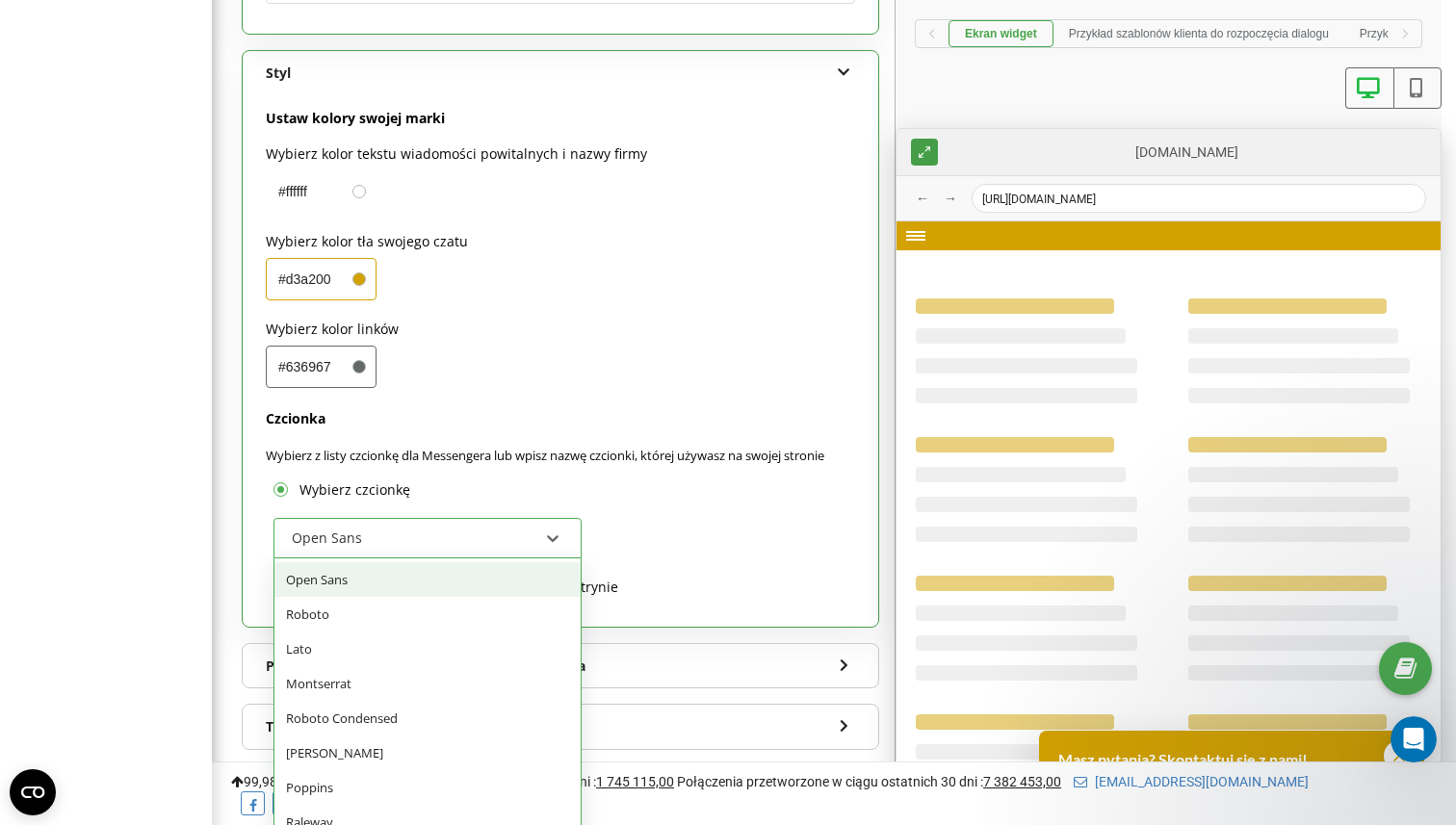
scroll to position [1365, 0]
click at [429, 603] on div "Roboto" at bounding box center [428, 613] width 307 height 35
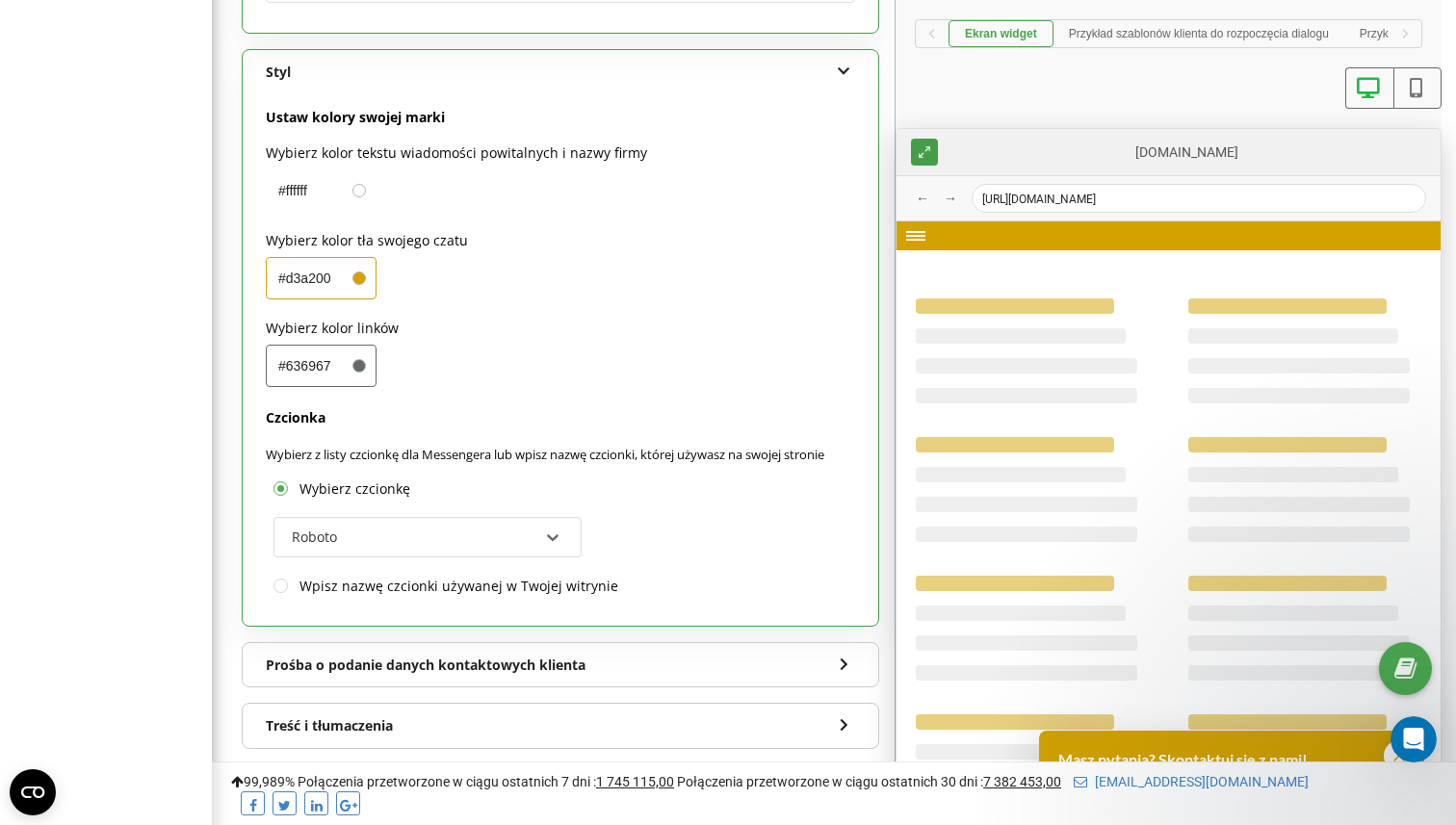
click at [480, 524] on div "Roboto" at bounding box center [416, 537] width 251 height 33
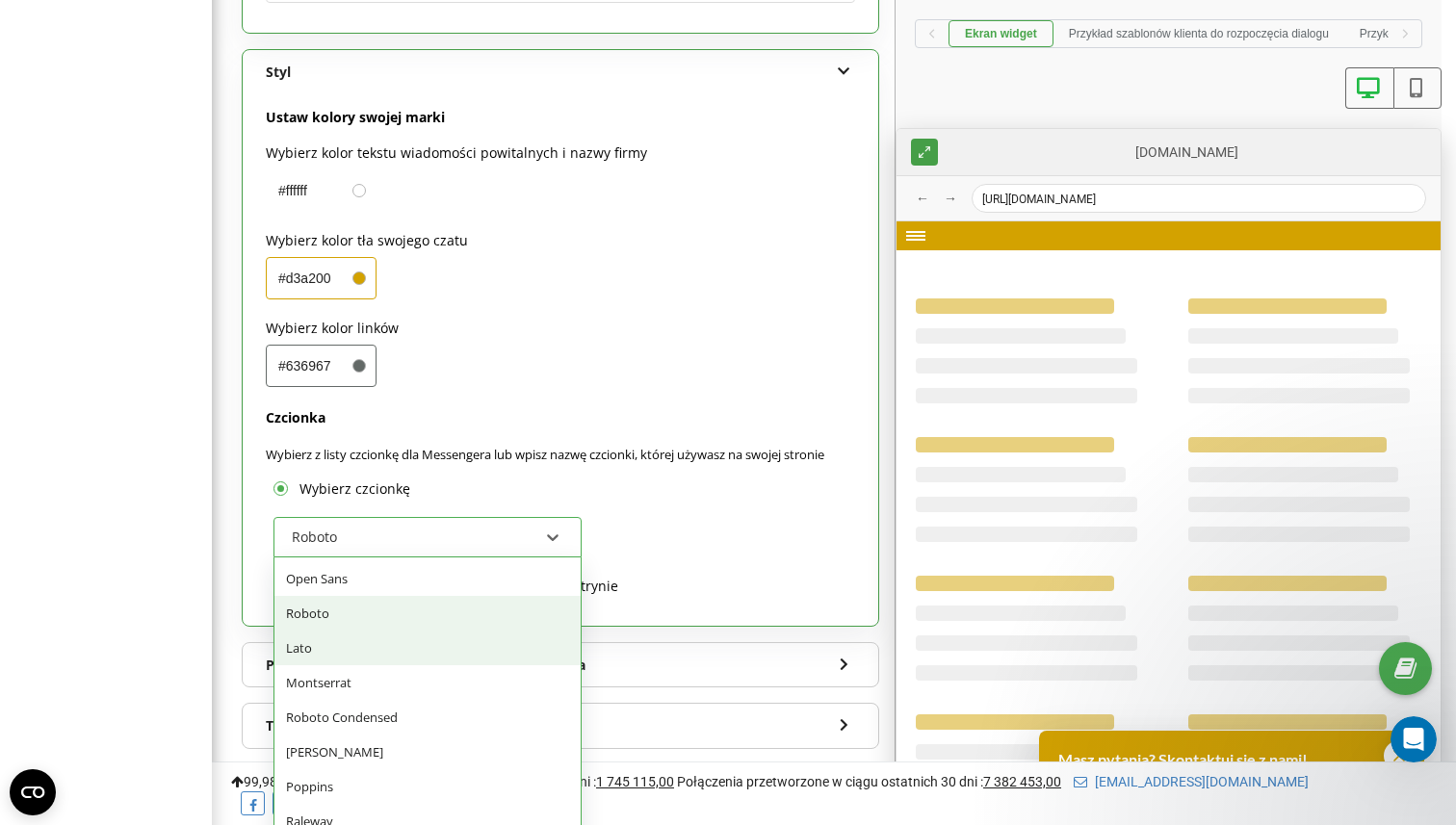
click at [434, 630] on div "Lato" at bounding box center [428, 648] width 307 height 35
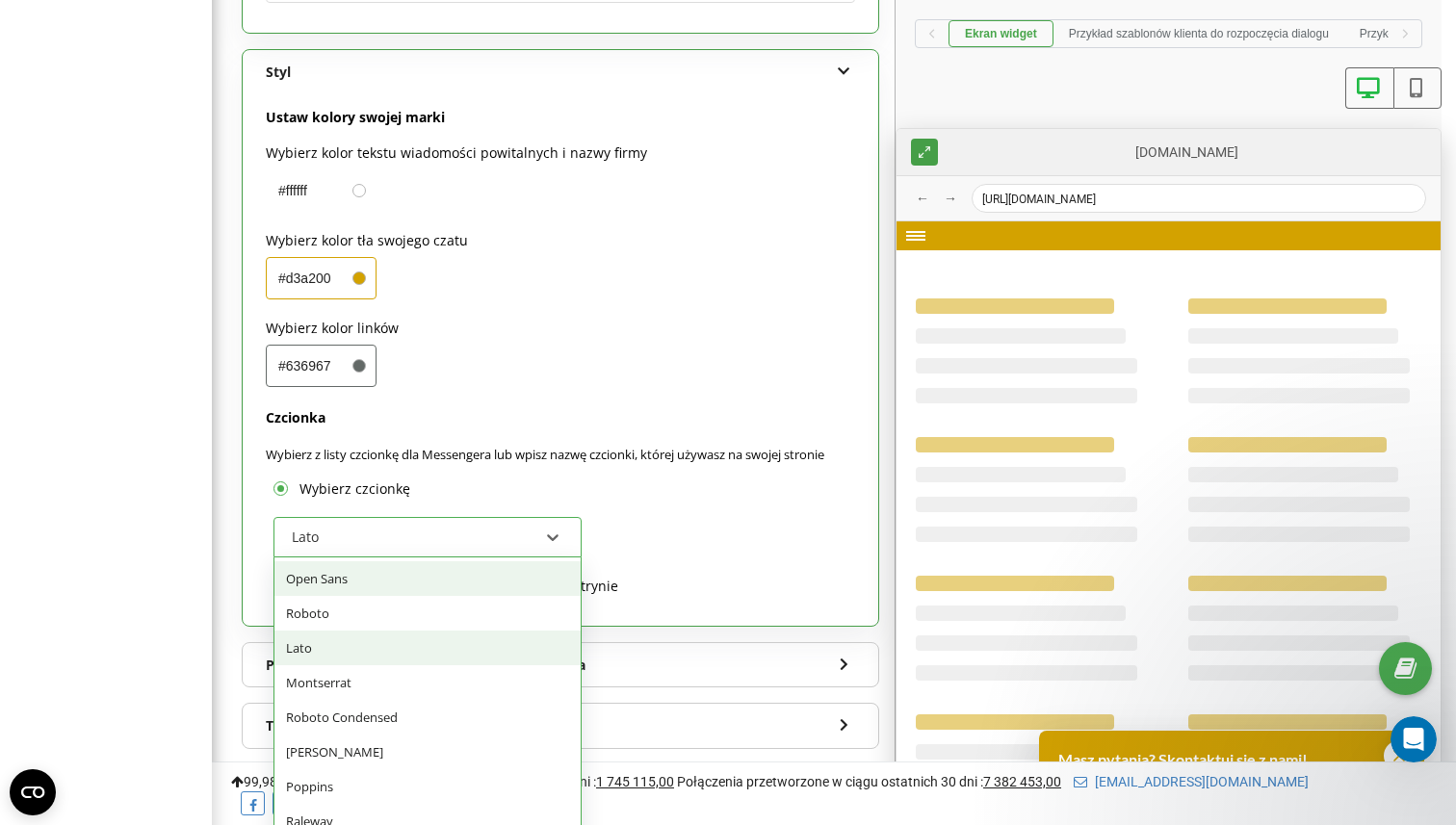
click at [465, 520] on div "Lato" at bounding box center [416, 537] width 251 height 33
click at [407, 561] on div "Open Sans" at bounding box center [428, 578] width 307 height 35
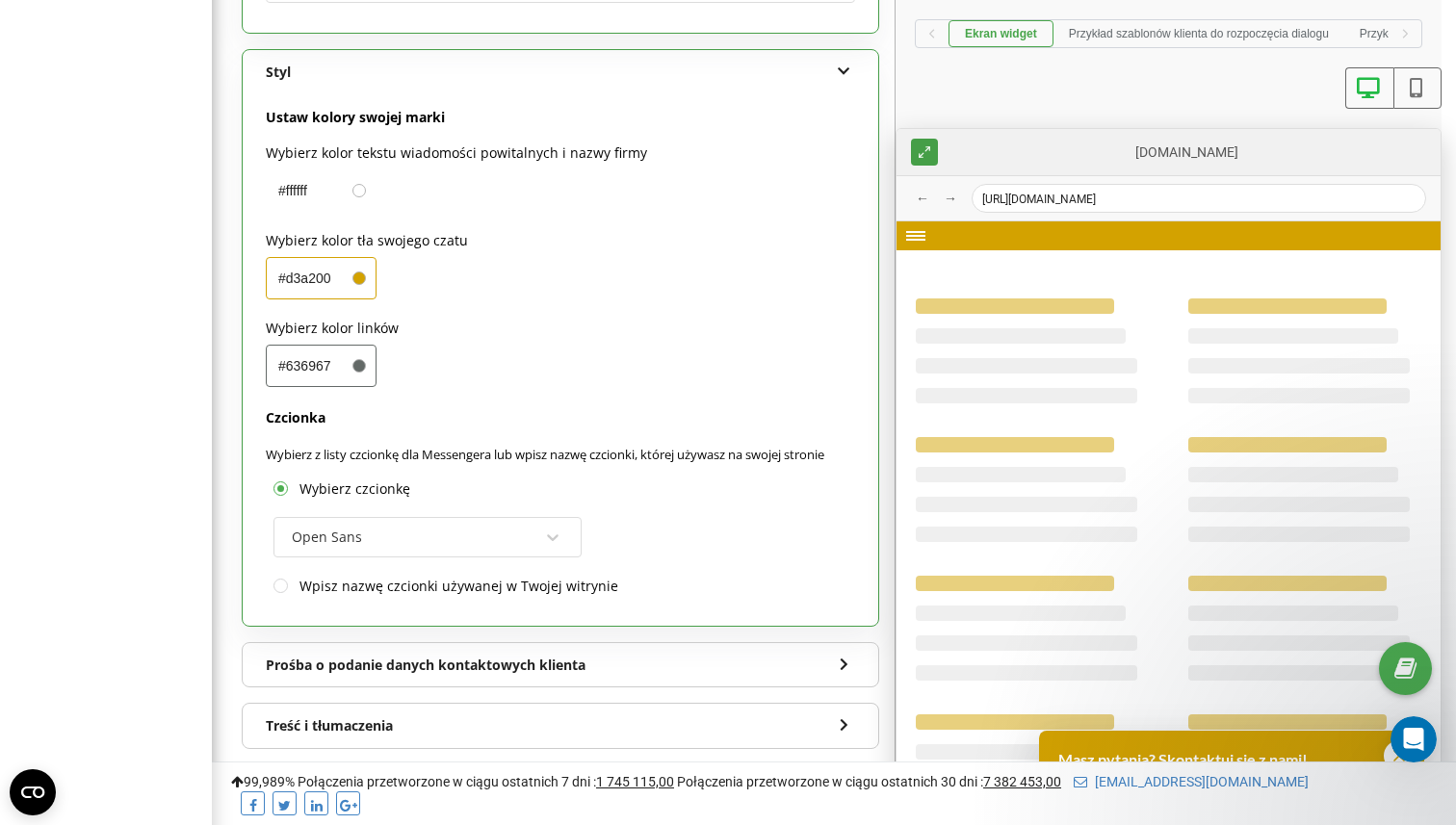
click at [712, 498] on div at bounding box center [560, 507] width 589 height 18
click at [564, 575] on label "Wpisz nazwę czcionki używanej w Twojej witrynie" at bounding box center [459, 585] width 319 height 20
click at [0, 0] on input "Wpisz nazwę czcionki używanej w Twojej witrynie" at bounding box center [0, 0] width 0 height 0
click at [516, 517] on label "Wpisz nazwę czcionki używanej w Twojej witrynie" at bounding box center [459, 526] width 319 height 20
click at [0, 0] on input "Wpisz nazwę czcionki używanej w Twojej witrynie" at bounding box center [0, 0] width 0 height 0
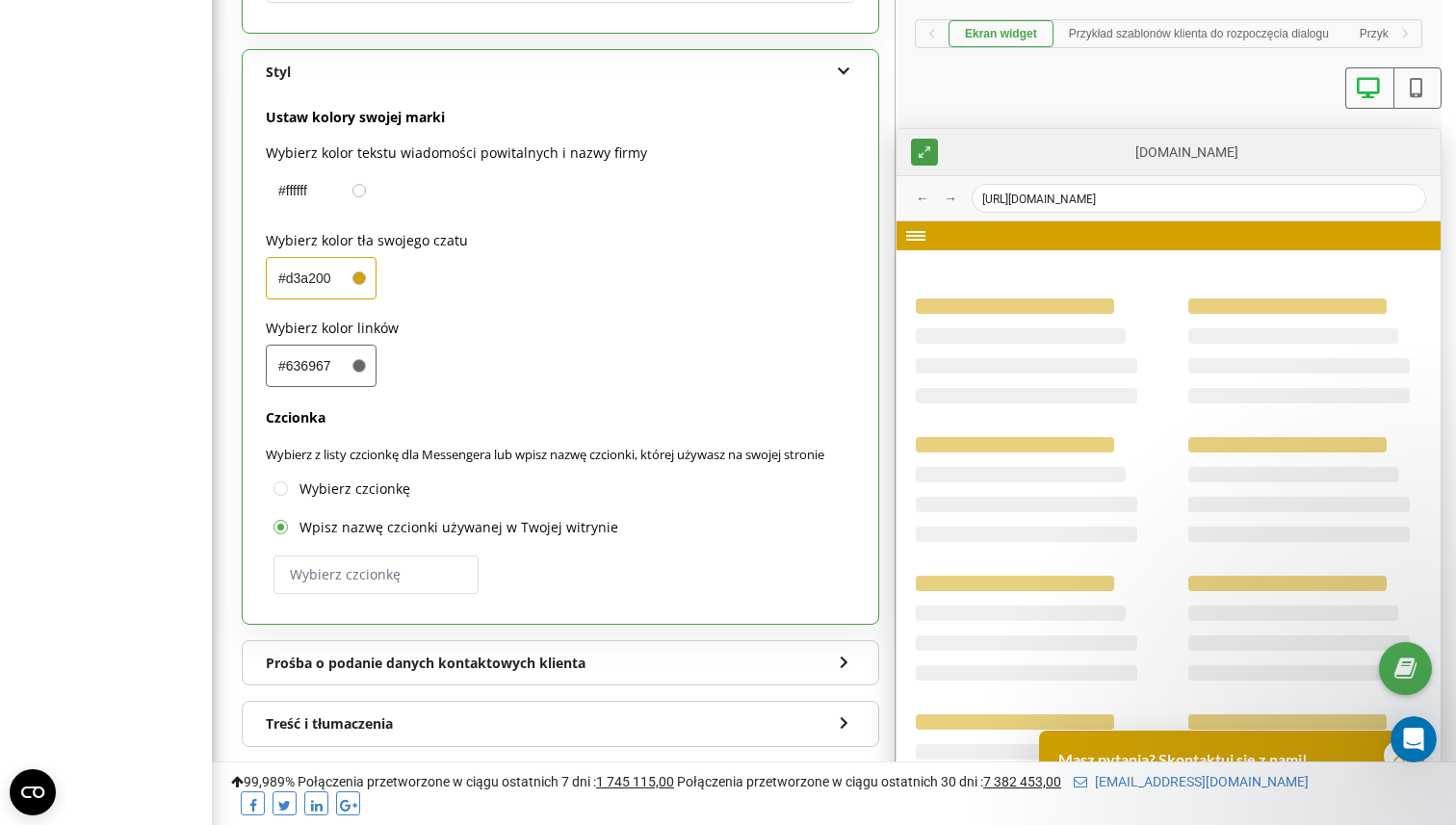
click at [369, 478] on label "Wybierz czcionkę" at bounding box center [355, 488] width 111 height 20
click at [0, 0] on input "Wybierz czcionkę" at bounding box center [0, 0] width 0 height 0
click at [689, 498] on div at bounding box center [560, 507] width 589 height 18
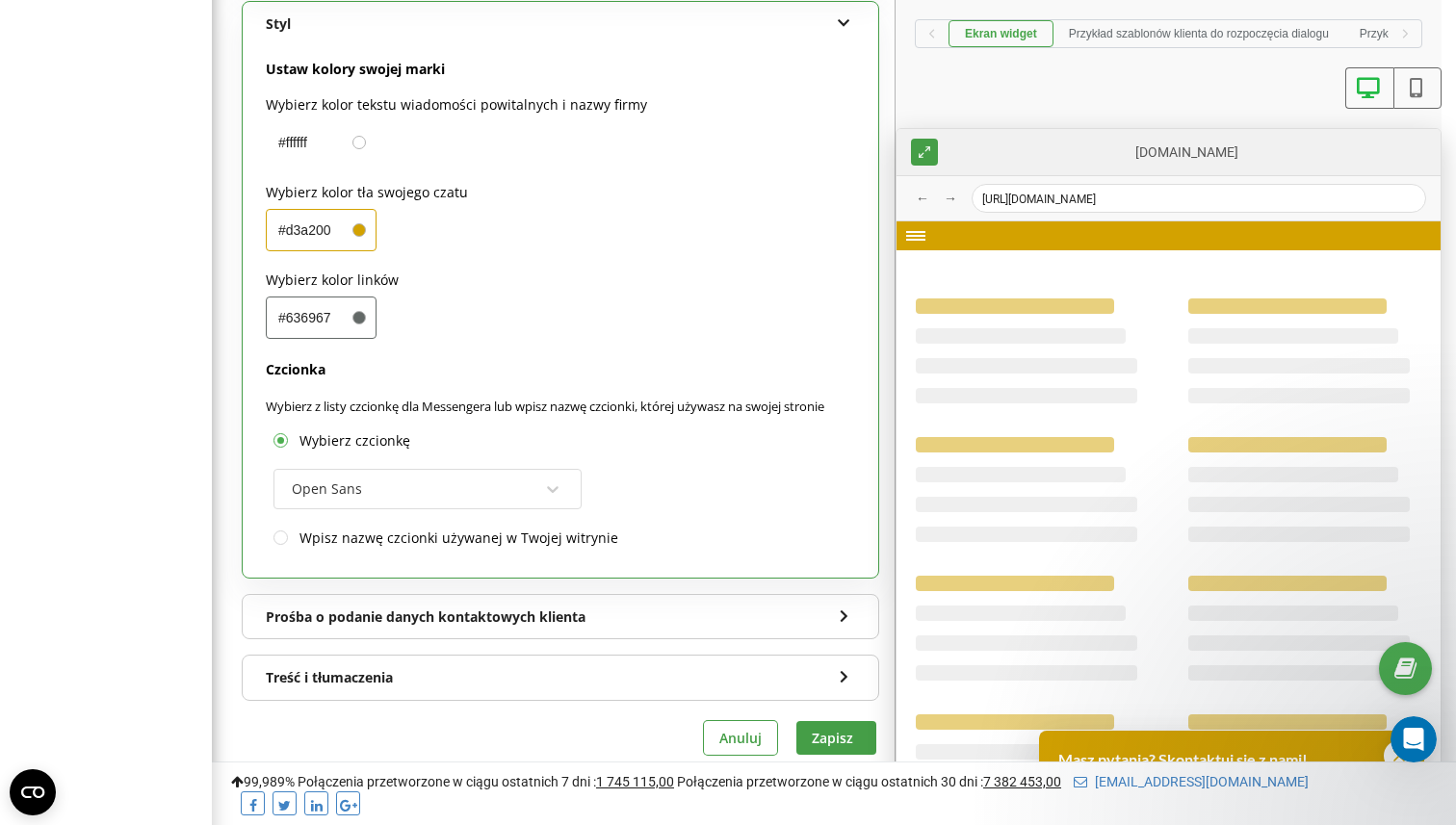
click at [846, 606] on icon at bounding box center [844, 613] width 16 height 13
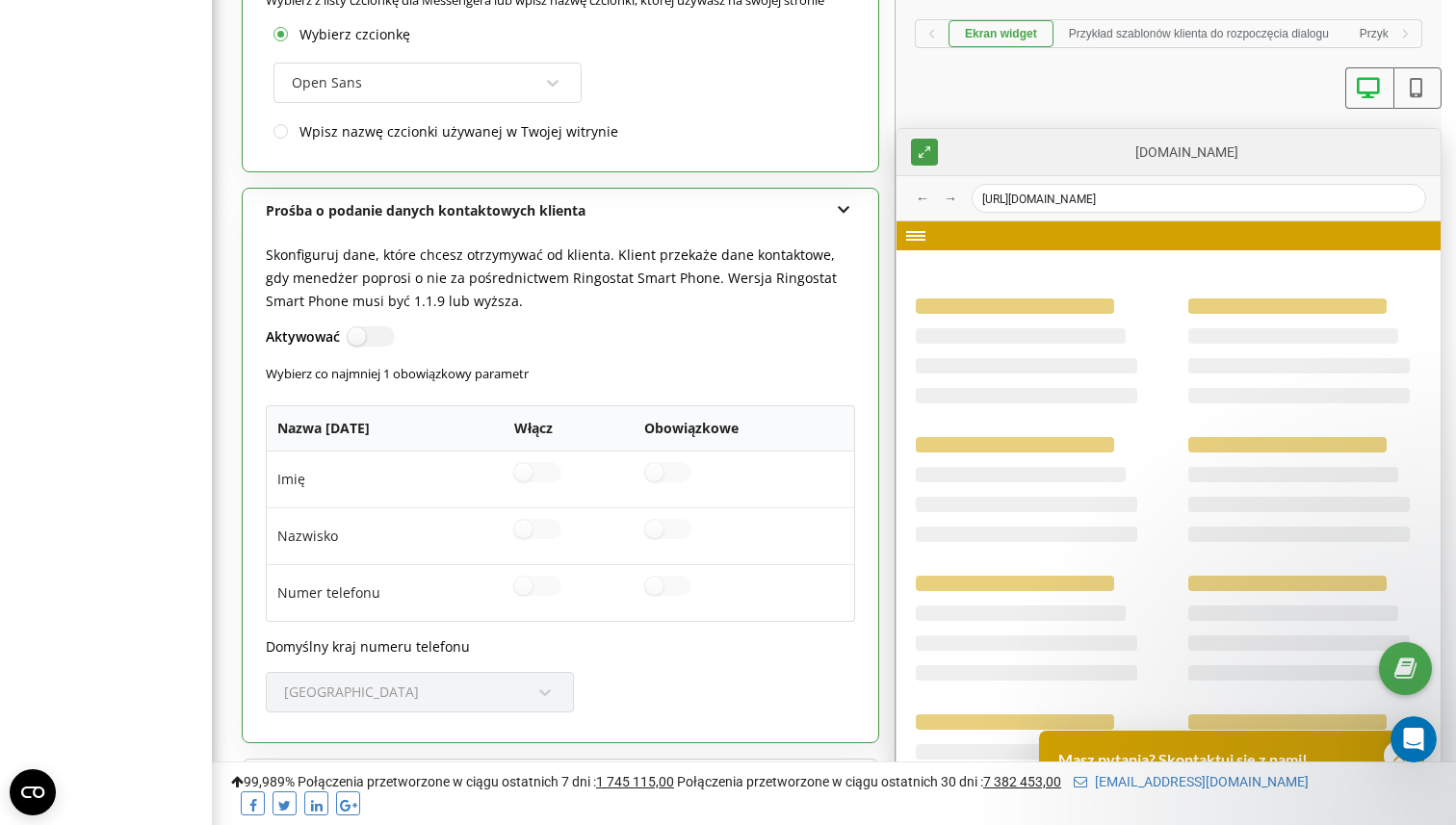
scroll to position [1823, 0]
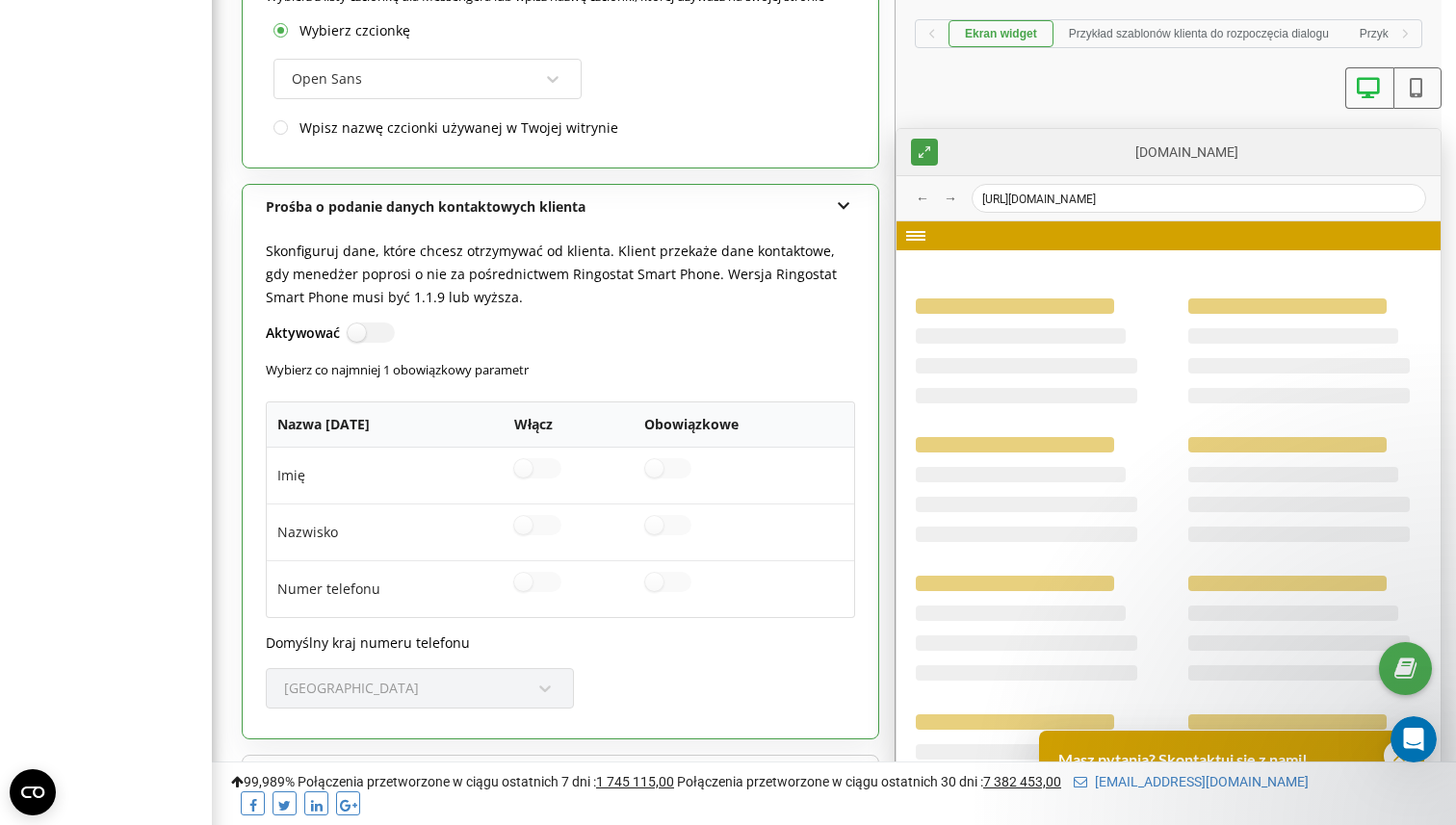
click at [554, 668] on div "[GEOGRAPHIC_DATA]" at bounding box center [560, 697] width 589 height 59
click at [847, 197] on icon at bounding box center [844, 203] width 16 height 13
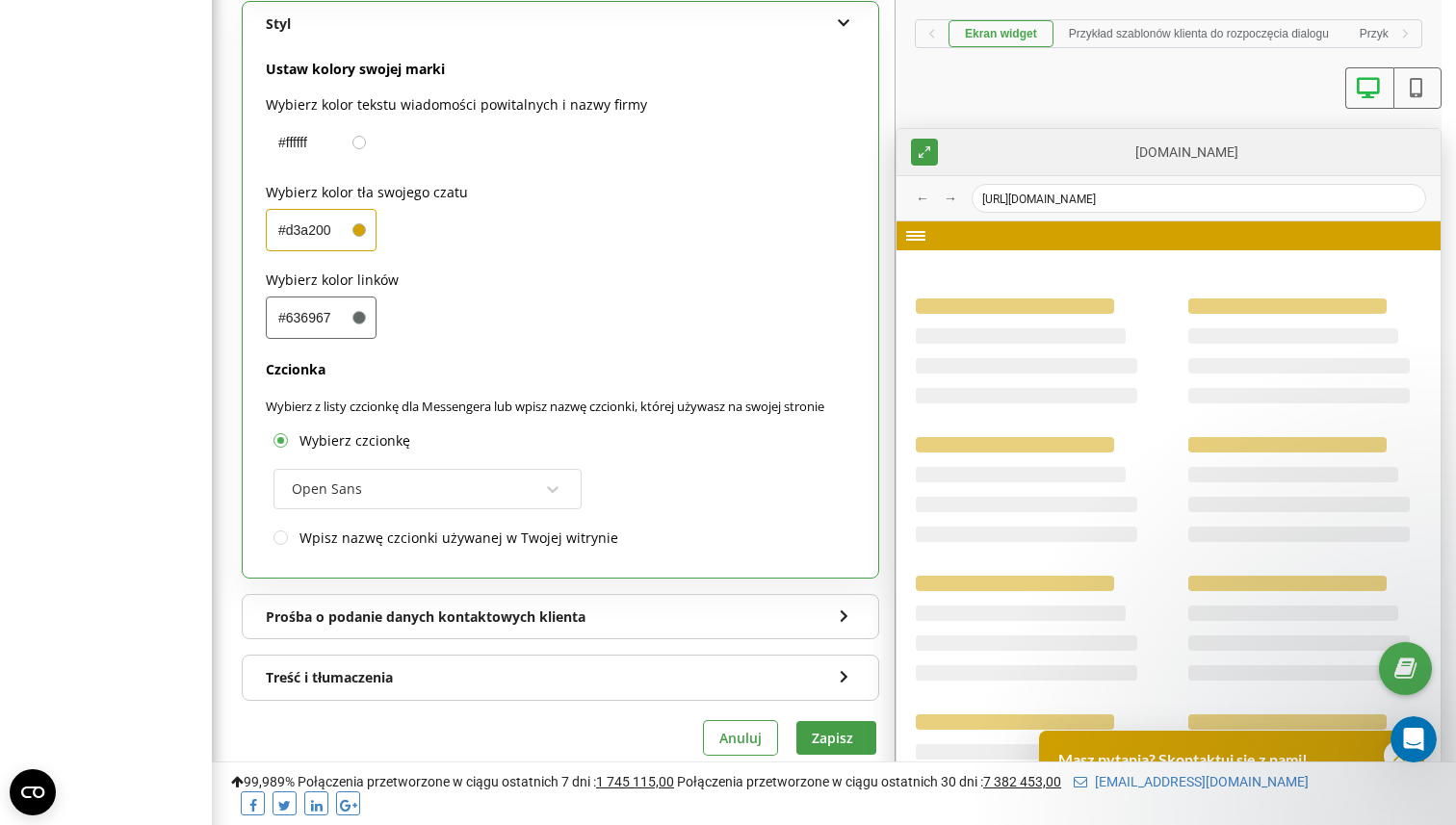
click at [847, 667] on icon at bounding box center [844, 674] width 16 height 13
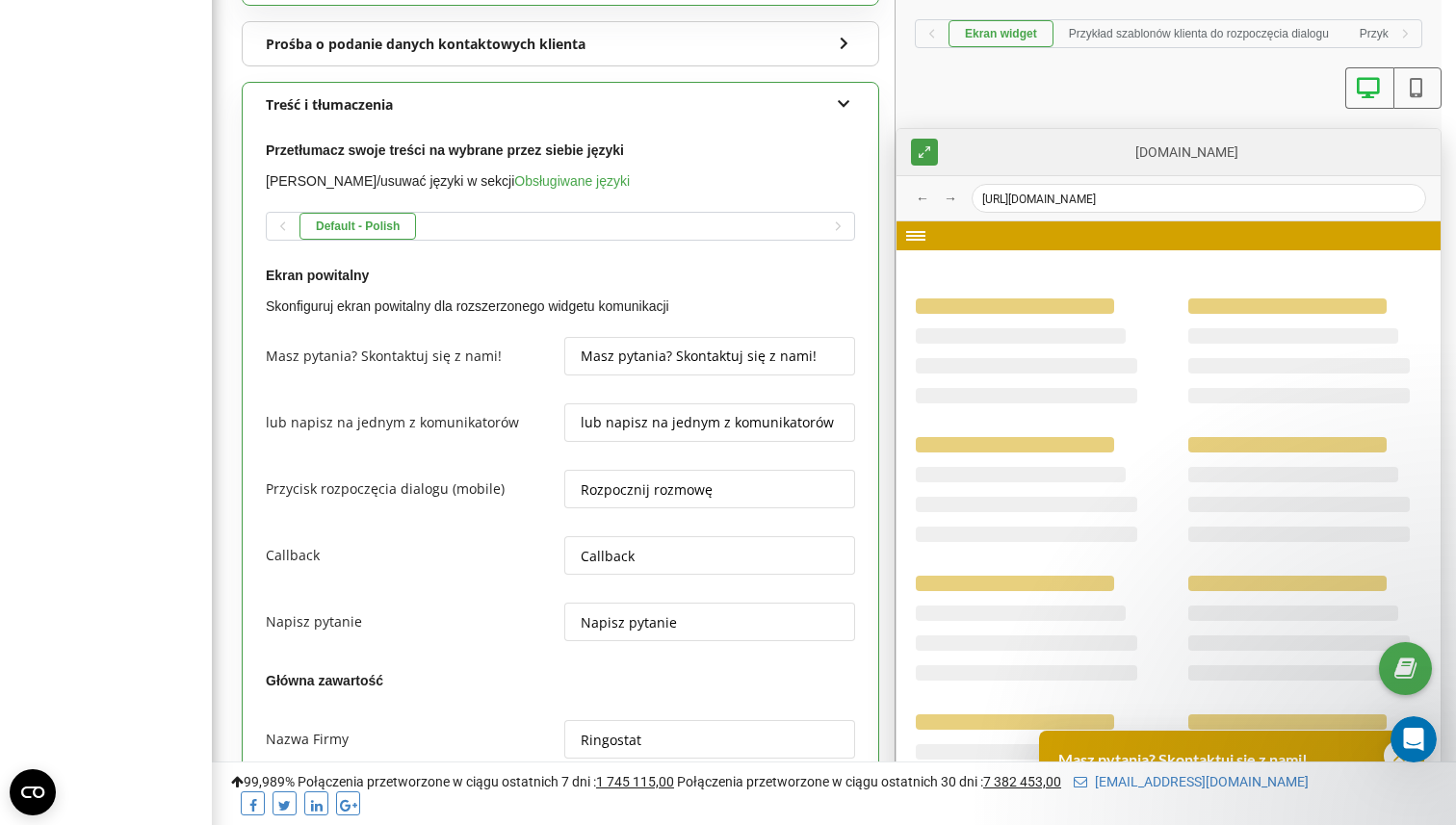
scroll to position [1988, 0]
drag, startPoint x: 673, startPoint y: 333, endPoint x: 859, endPoint y: 333, distance: 186.0
type input "Masz pytania?"
click at [784, 293] on p "Skonfiguruj ekran powitalny dla rozszerzonego widgetu komunikacji" at bounding box center [560, 305] width 589 height 23
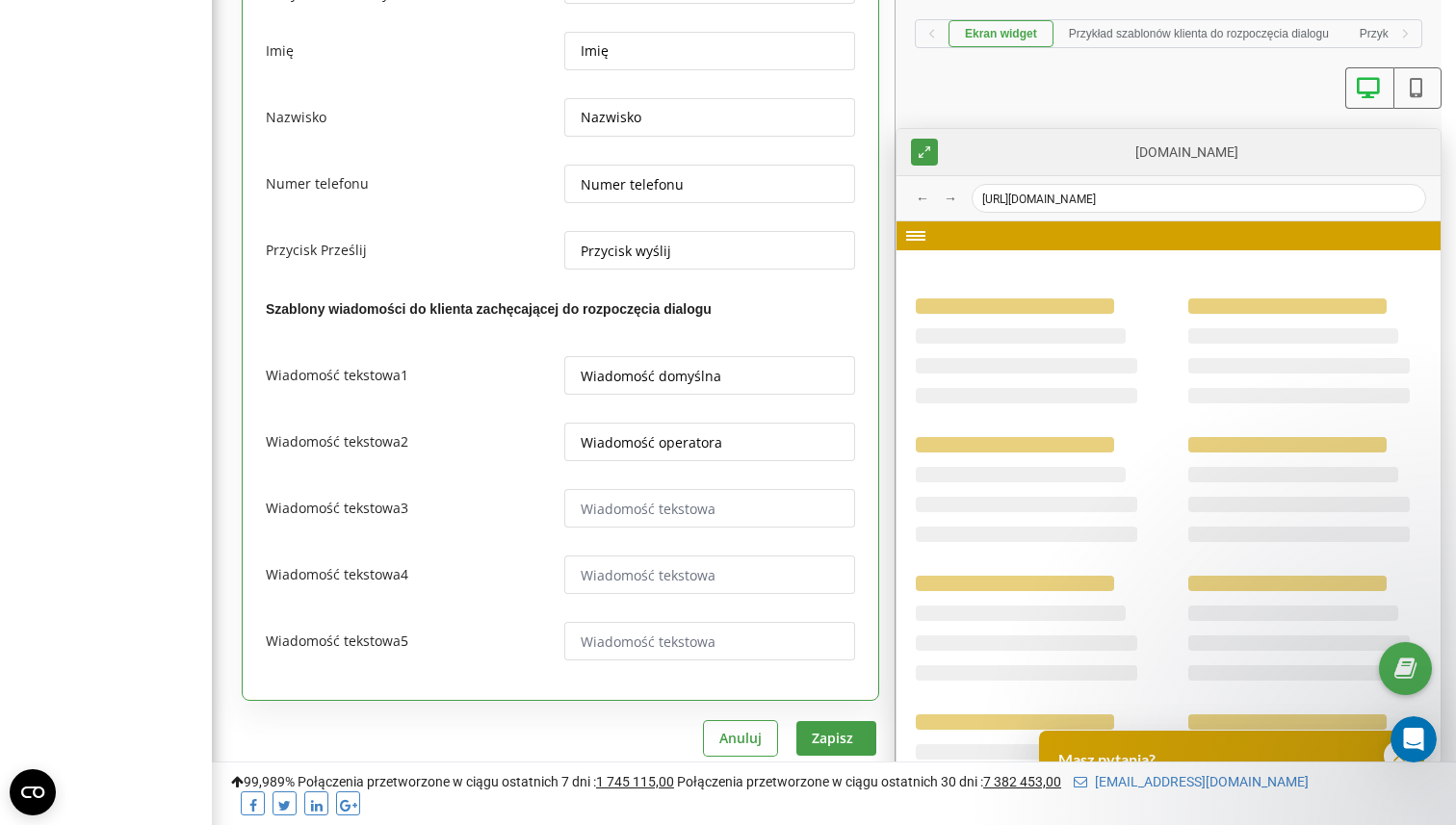
scroll to position [3466, 0]
click at [664, 365] on input "Wiadomość domyślna" at bounding box center [710, 375] width 291 height 39
paste input "Hejka! 👋 Jak mogę Ci pomóc? 😊"
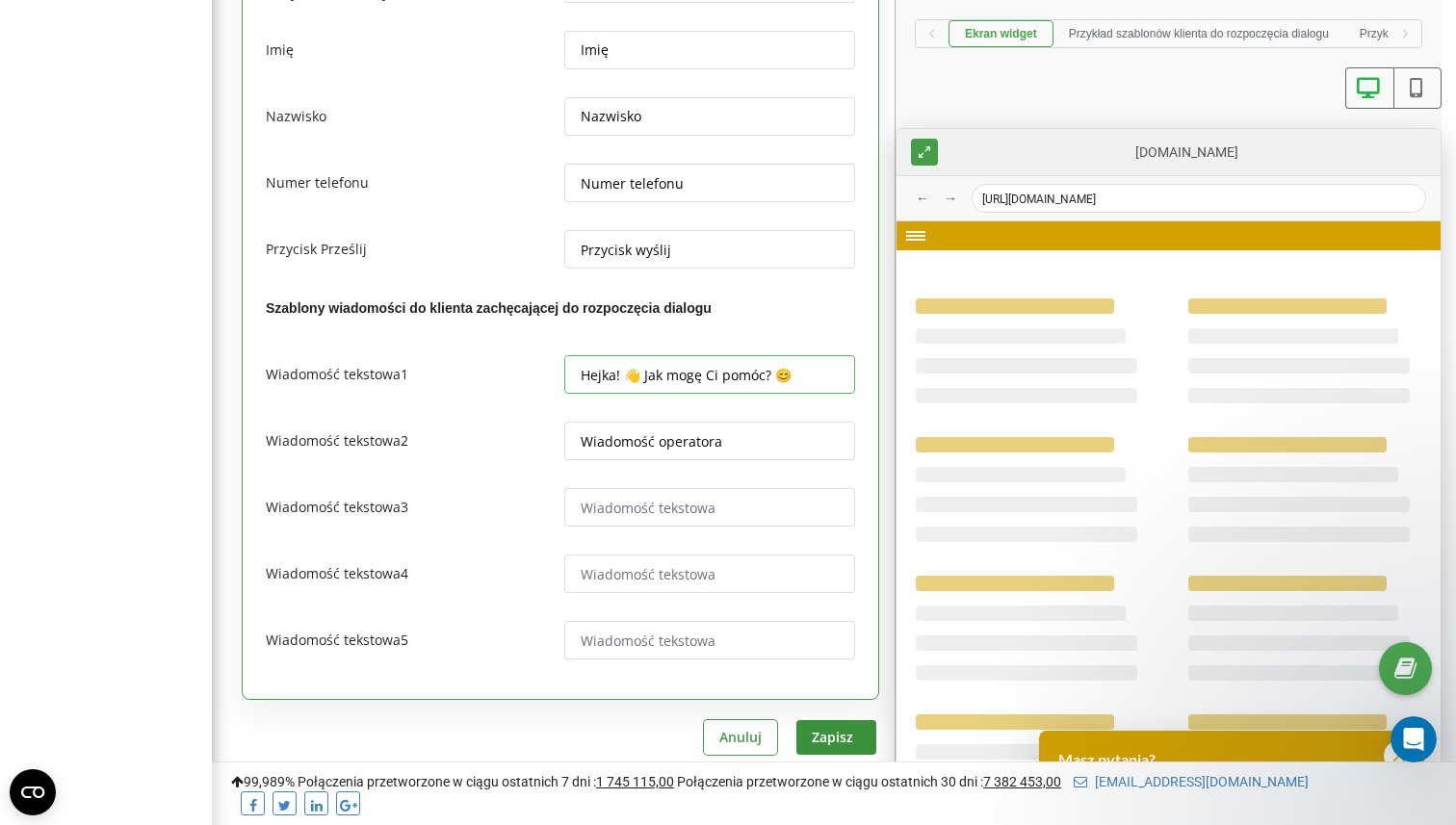
type input "Hejka! 👋 Jak mogę Ci pomóc? 😊"
click at [831, 720] on button "Zapisz" at bounding box center [836, 736] width 80 height 34
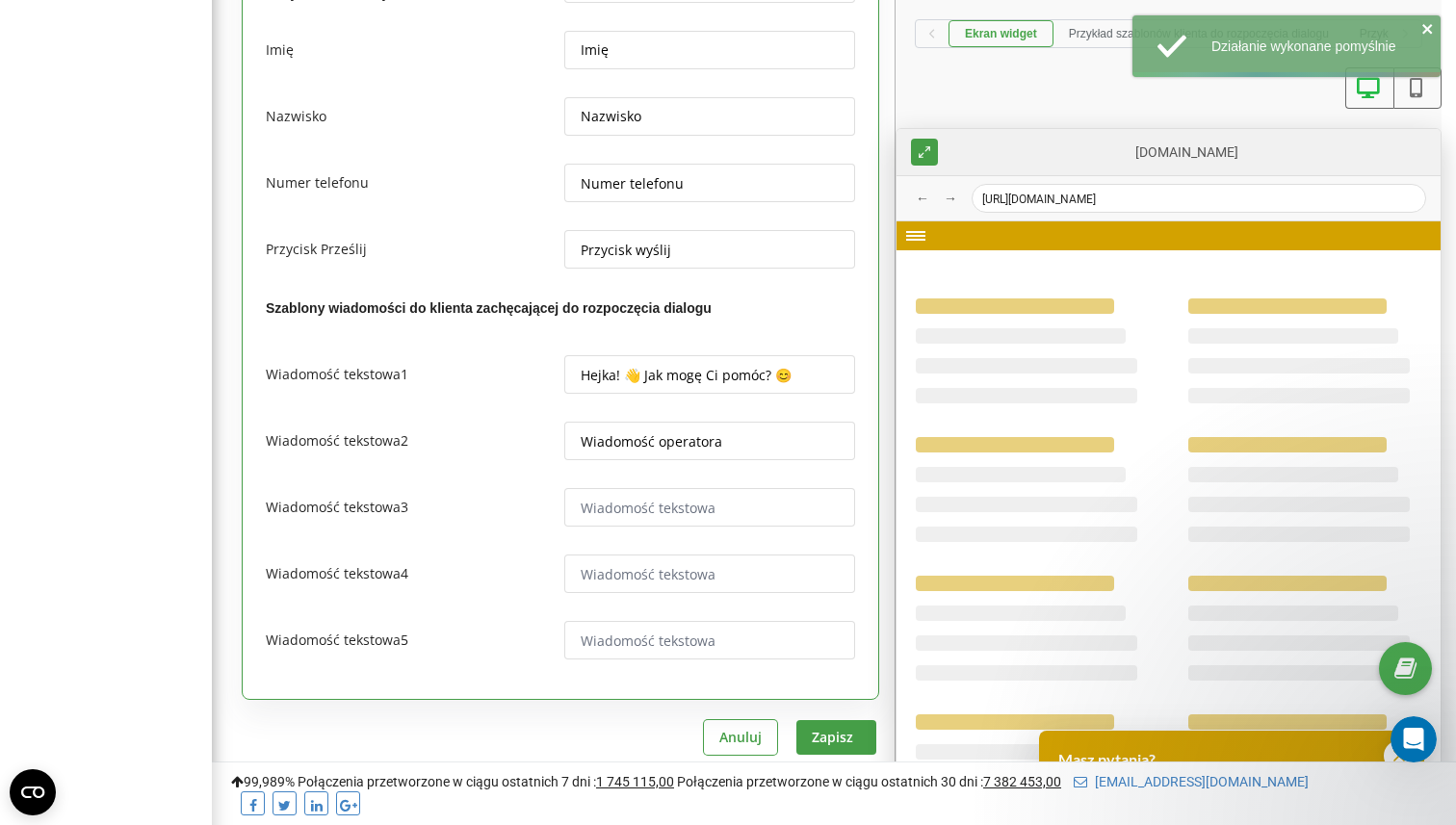
click at [1416, 94] on icon at bounding box center [1416, 88] width 24 height 20
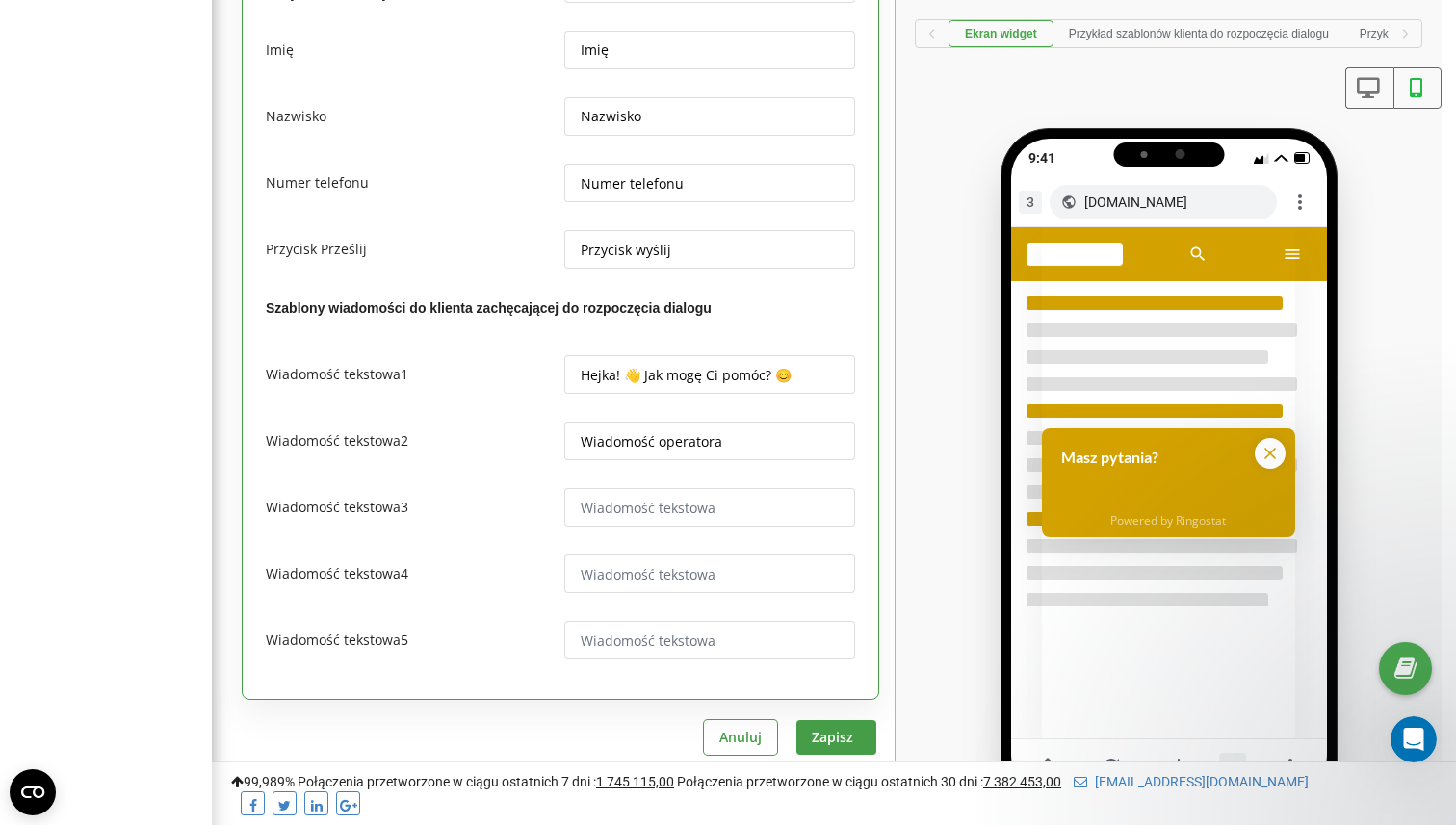
click at [1370, 99] on button at bounding box center [1368, 88] width 47 height 41
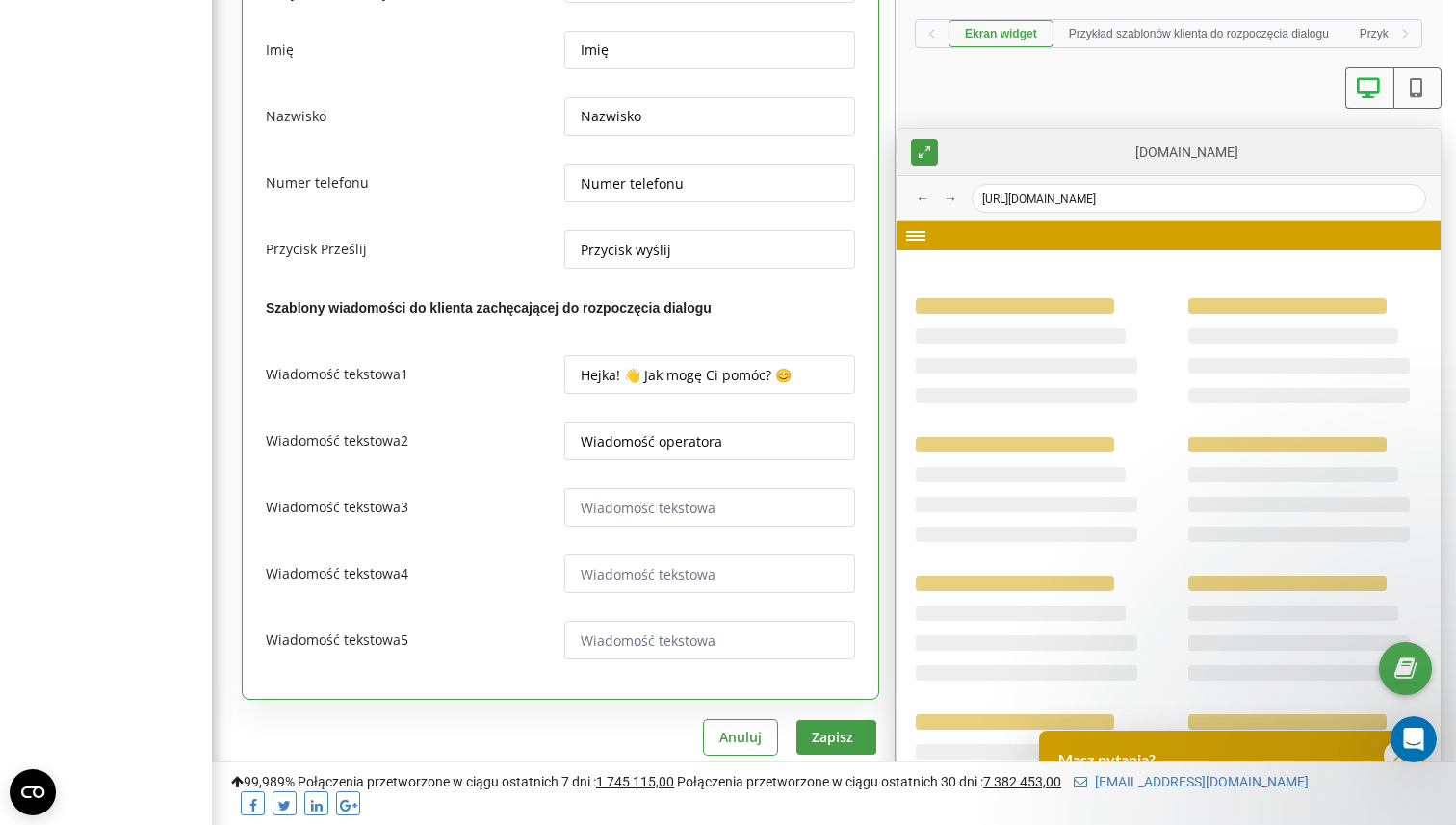
click at [1413, 99] on button at bounding box center [1417, 88] width 48 height 41
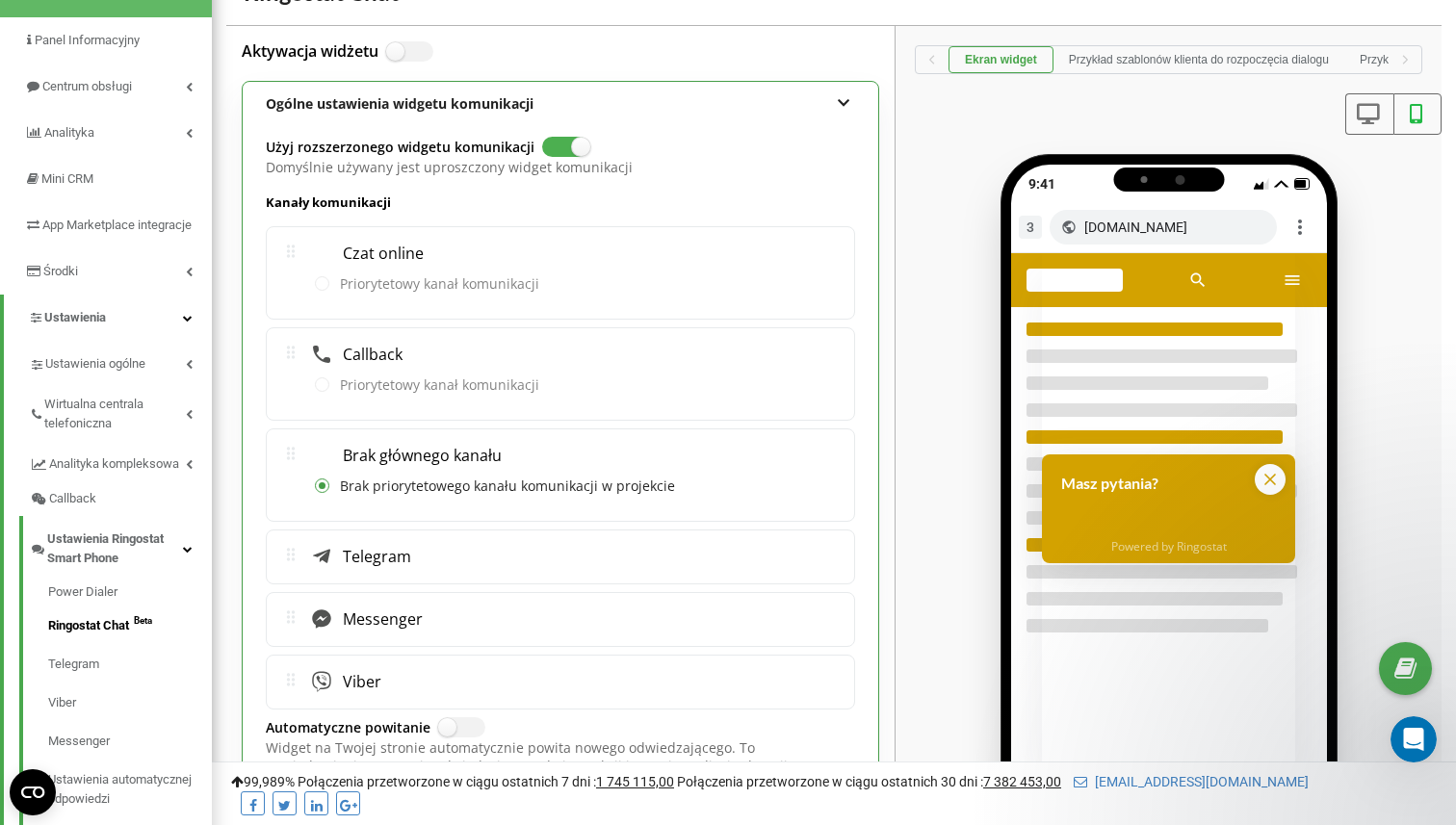
scroll to position [148, 0]
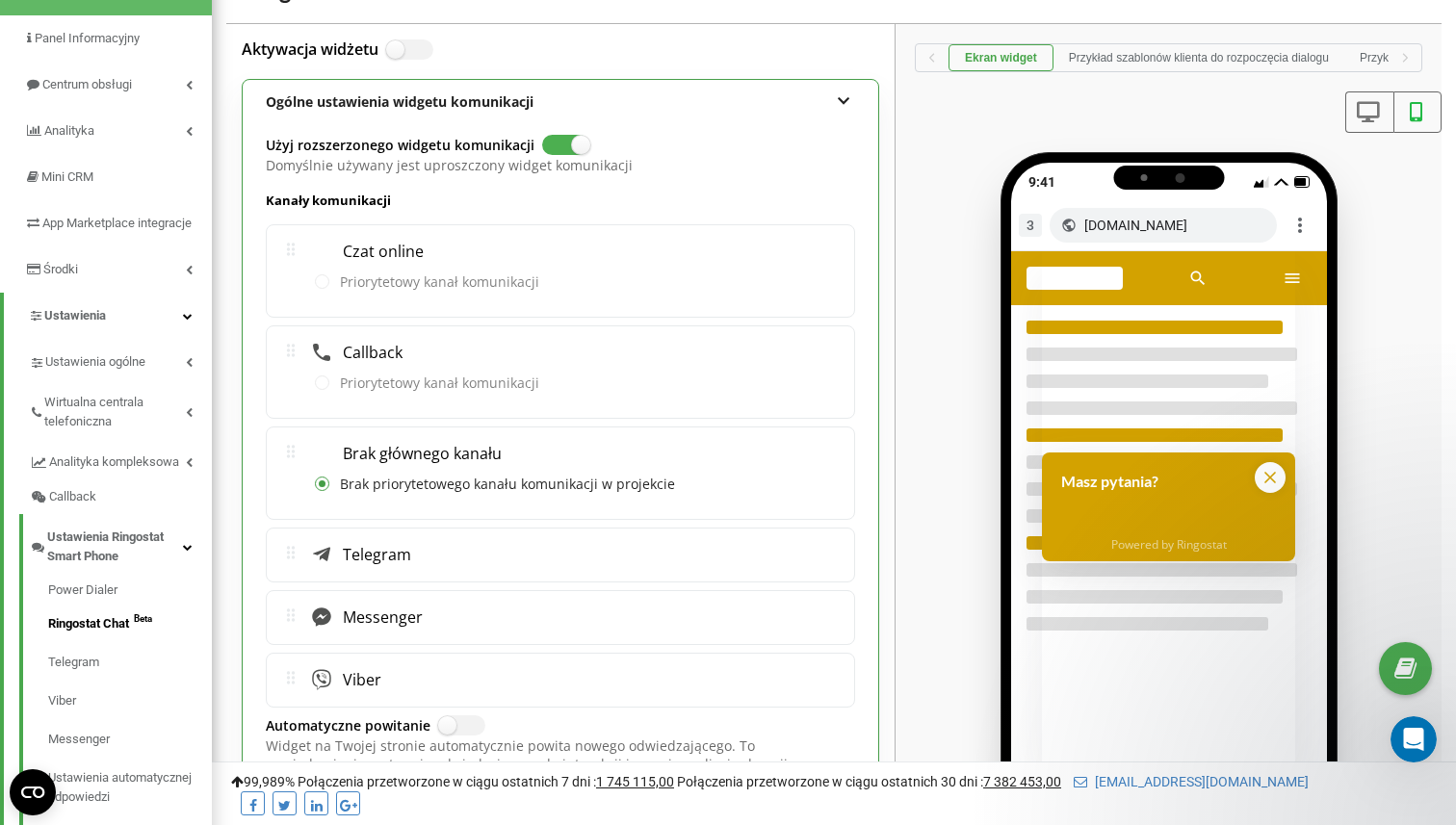
click at [313, 281] on div "Priorytetowy kanał komunikacji" at bounding box center [560, 283] width 558 height 39
click at [321, 281] on label "Priorytetowy kanał komunikacji" at bounding box center [427, 283] width 225 height 19
click at [403, 41] on label at bounding box center [394, 40] width 16 height 2
click at [0, 0] on input "Aktywacja widżetu" at bounding box center [0, 0] width 0 height 0
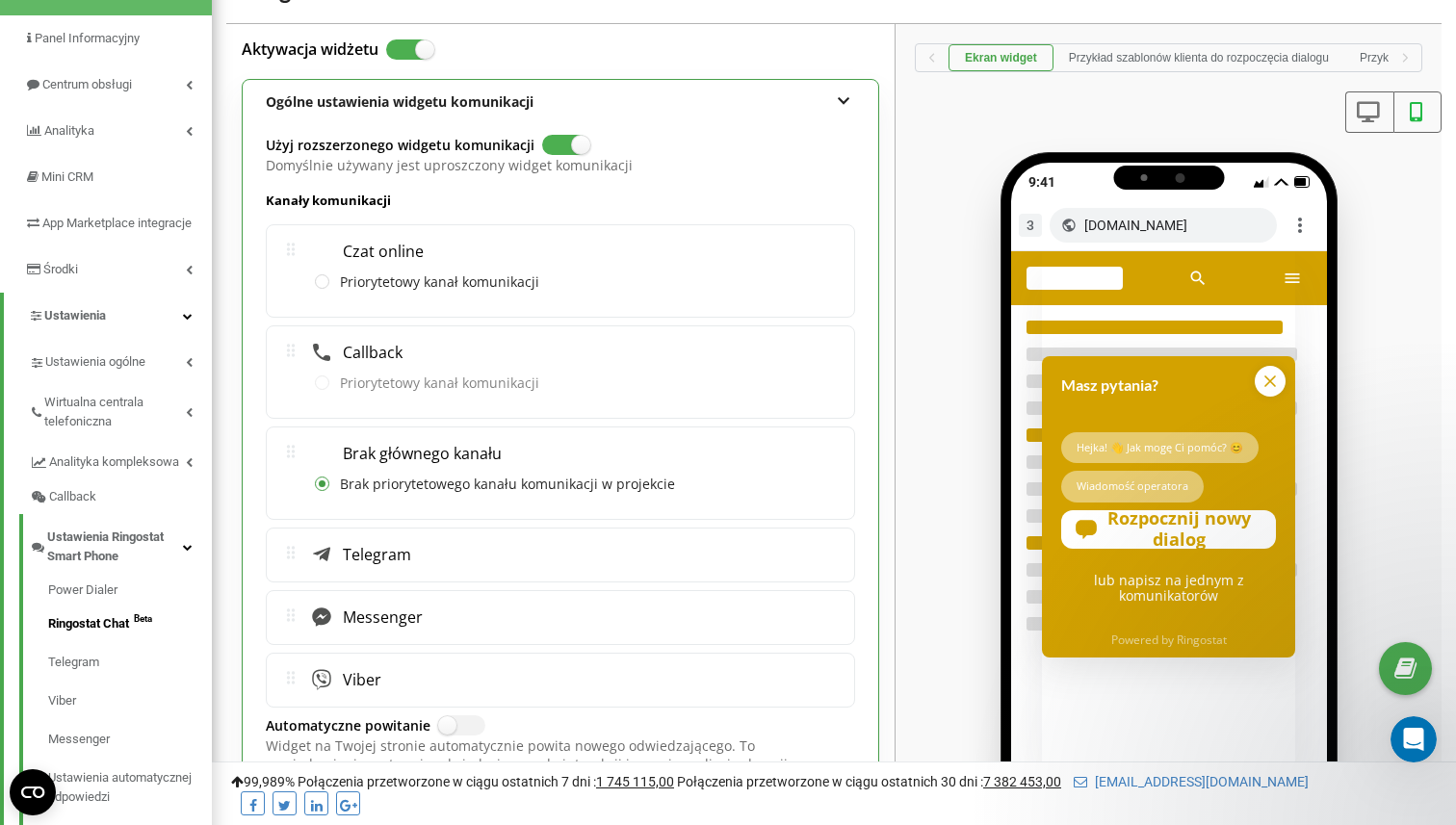
click at [403, 41] on label at bounding box center [394, 40] width 16 height 2
click at [0, 0] on input "Aktywacja widżetu" at bounding box center [0, 0] width 0 height 0
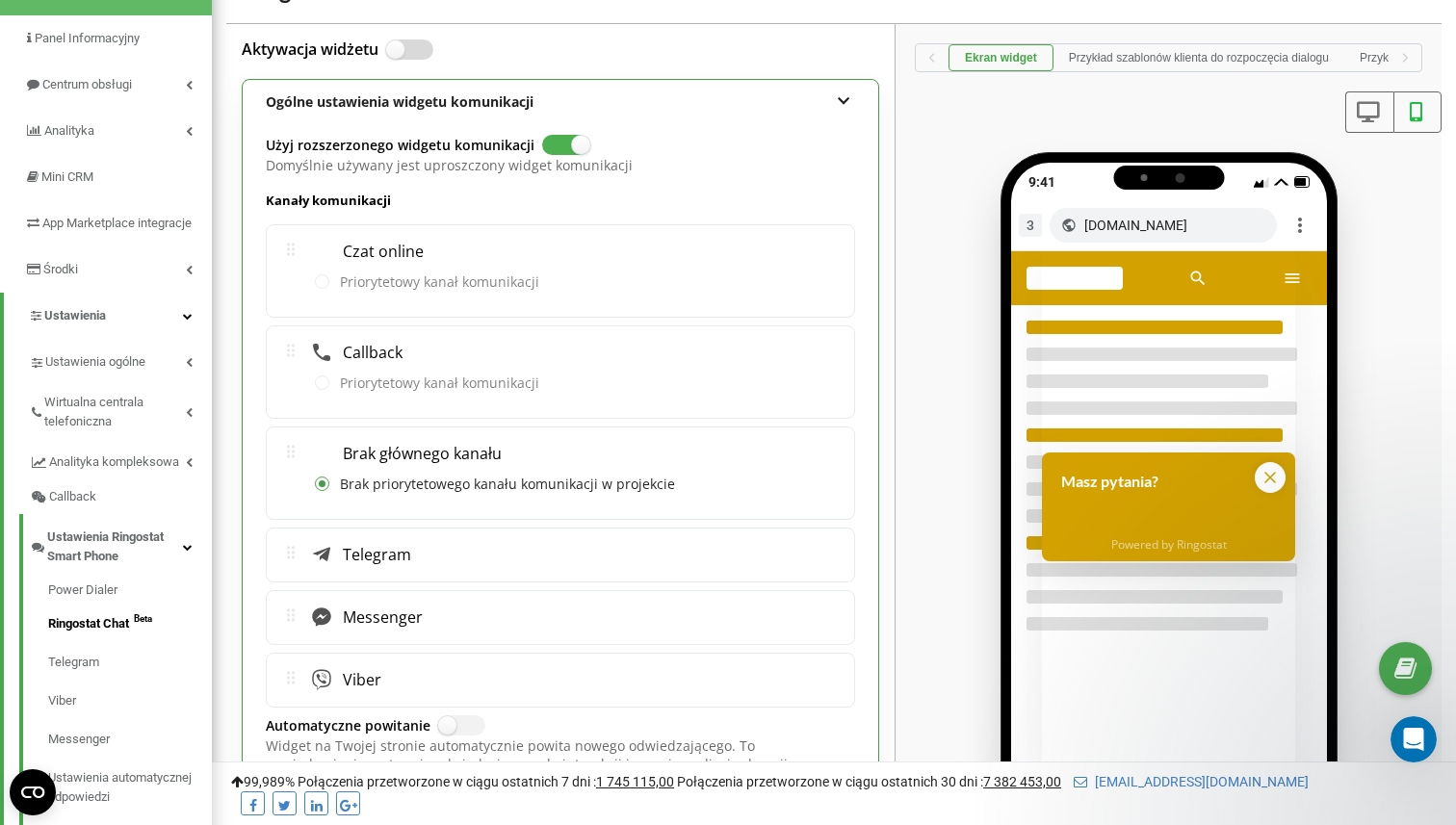
click at [403, 41] on label at bounding box center [394, 40] width 16 height 2
click at [0, 0] on input "Aktywacja widżetu" at bounding box center [0, 0] width 0 height 0
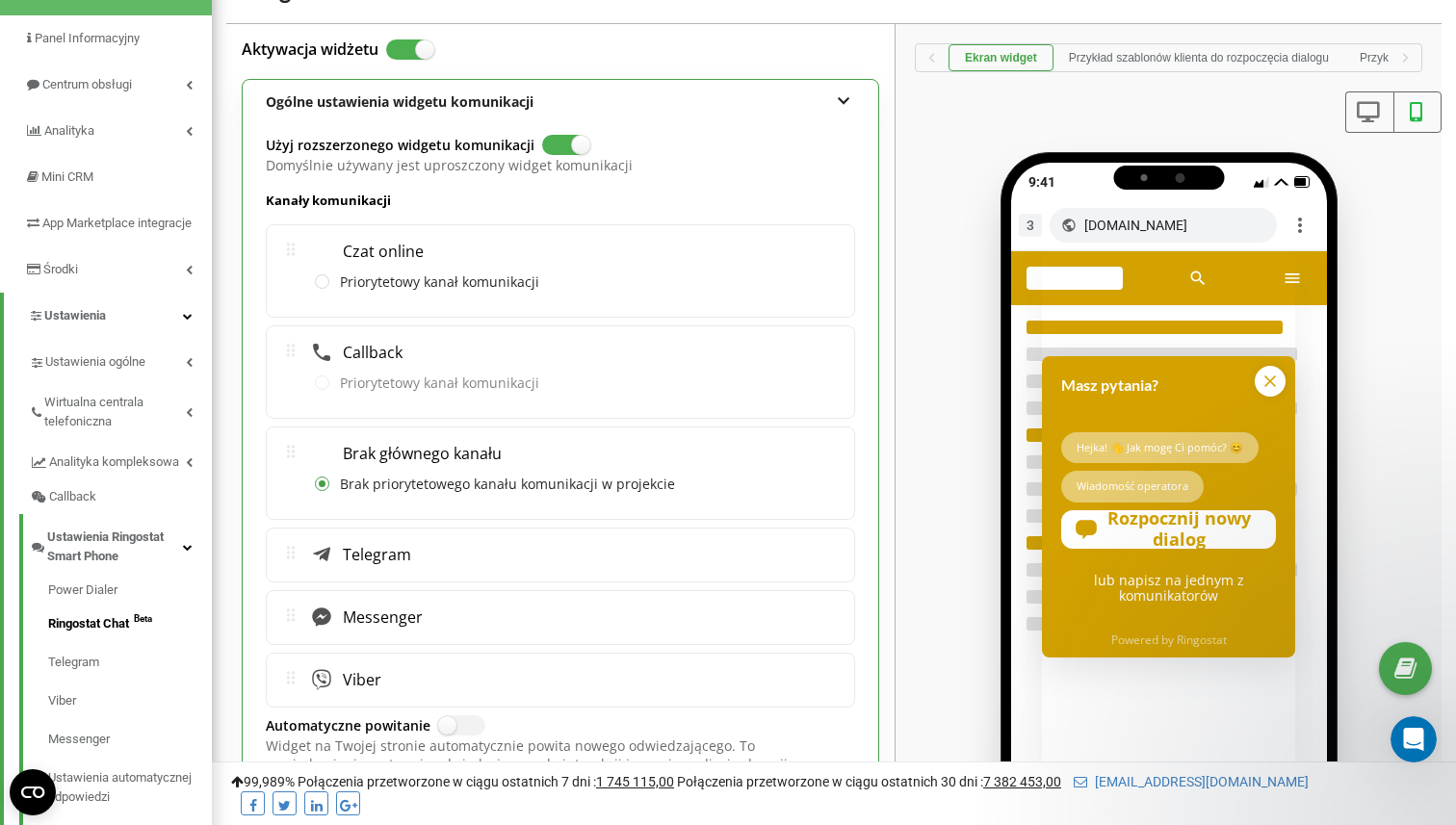
click at [403, 41] on label at bounding box center [394, 40] width 16 height 2
click at [0, 0] on input "Aktywacja widżetu" at bounding box center [0, 0] width 0 height 0
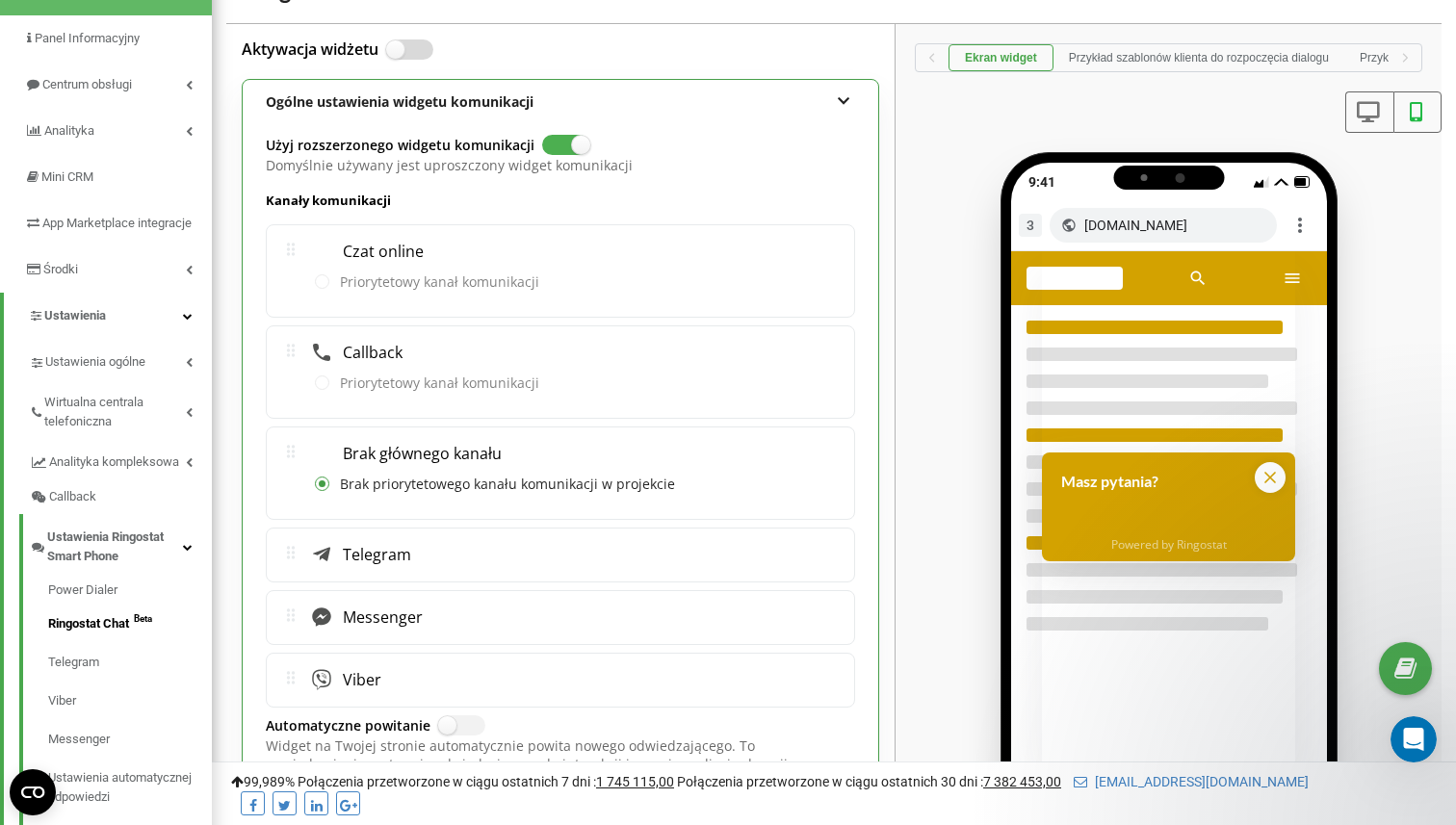
click at [403, 41] on label at bounding box center [394, 40] width 16 height 2
click at [0, 0] on input "Aktywacja widżetu" at bounding box center [0, 0] width 0 height 0
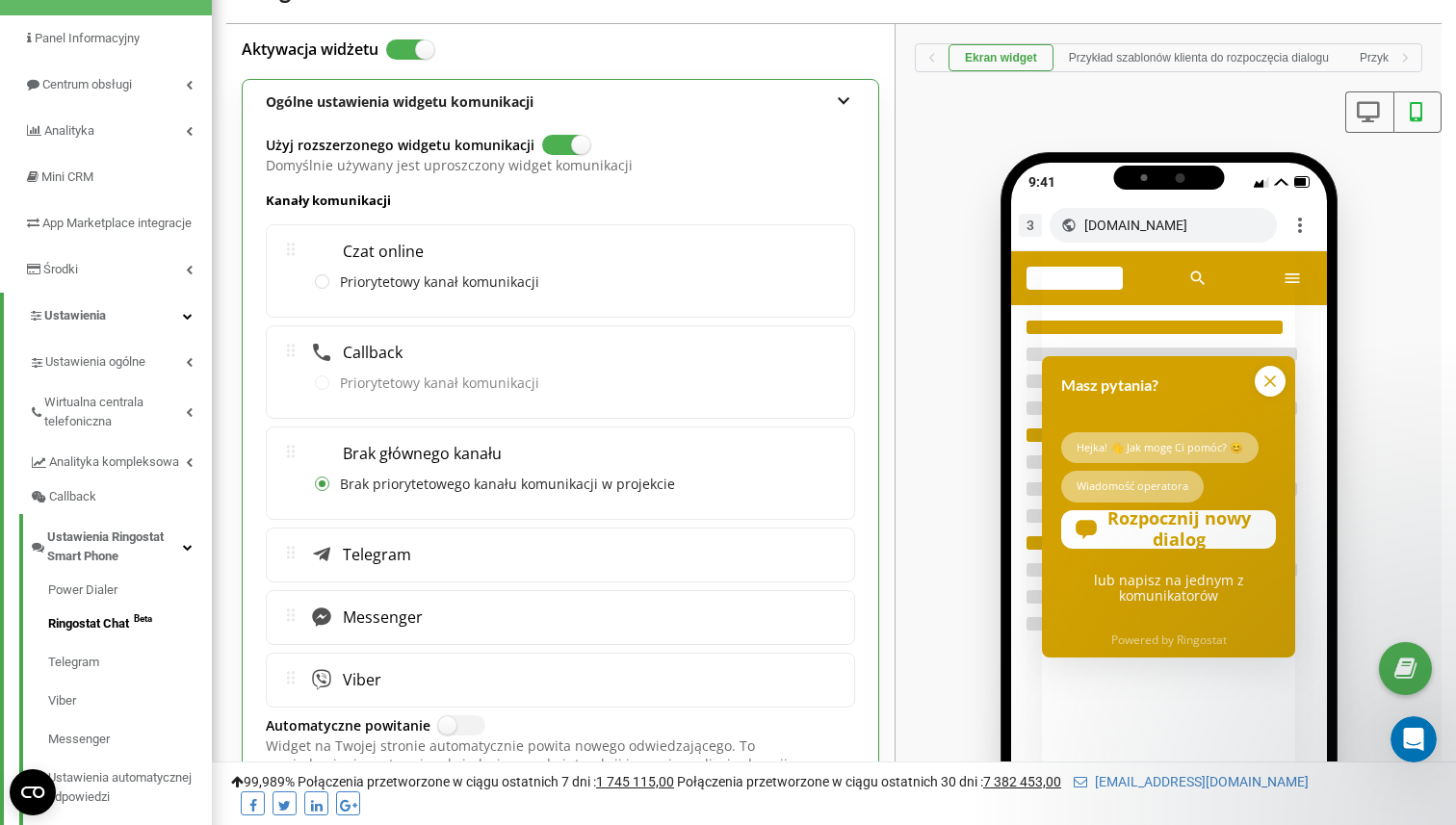
click at [403, 41] on label at bounding box center [394, 40] width 16 height 2
click at [0, 0] on input "Aktywacja widżetu" at bounding box center [0, 0] width 0 height 0
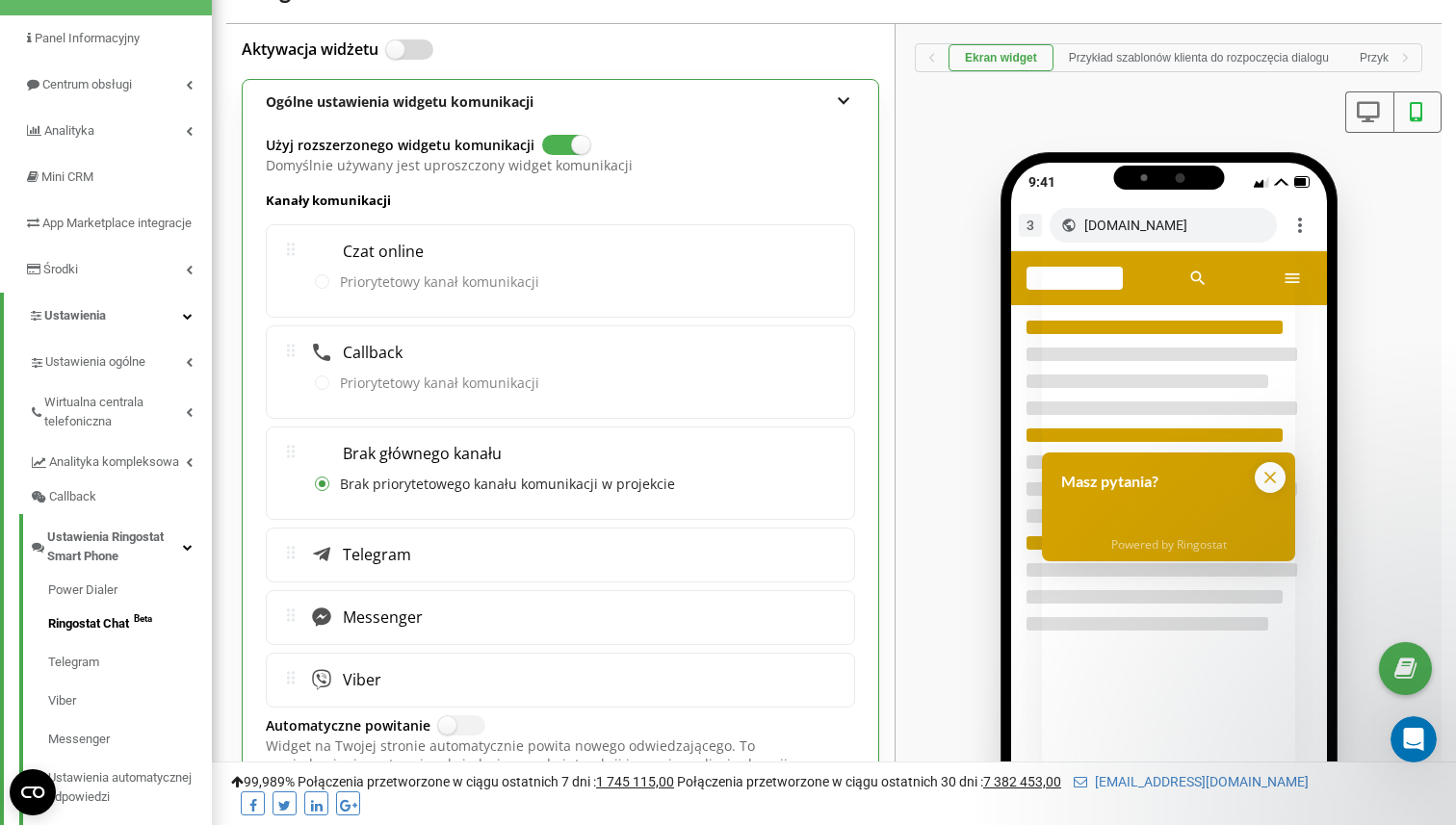
click at [398, 41] on label at bounding box center [394, 40] width 16 height 2
click at [0, 0] on input "Aktywacja widżetu" at bounding box center [0, 0] width 0 height 0
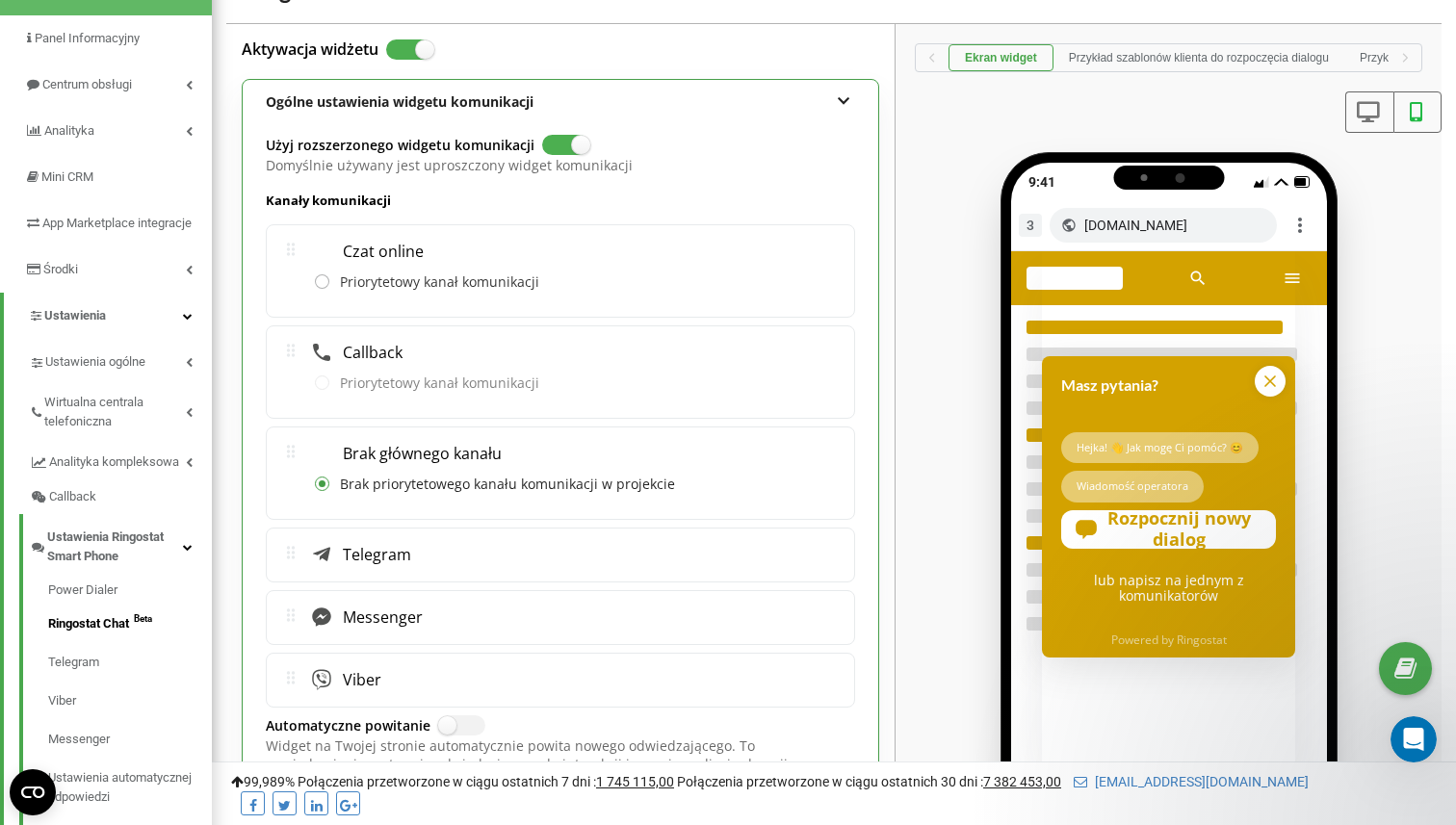
click at [332, 282] on label "Priorytetowy kanał komunikacji" at bounding box center [427, 283] width 225 height 19
click at [0, 0] on input "Priorytetowy kanał komunikacji" at bounding box center [0, 0] width 0 height 0
click at [326, 380] on label "Priorytetowy kanał komunikacji" at bounding box center [427, 385] width 225 height 19
click at [327, 280] on label "Priorytetowy kanał komunikacji" at bounding box center [427, 283] width 225 height 19
click at [0, 0] on input "Priorytetowy kanał komunikacji" at bounding box center [0, 0] width 0 height 0
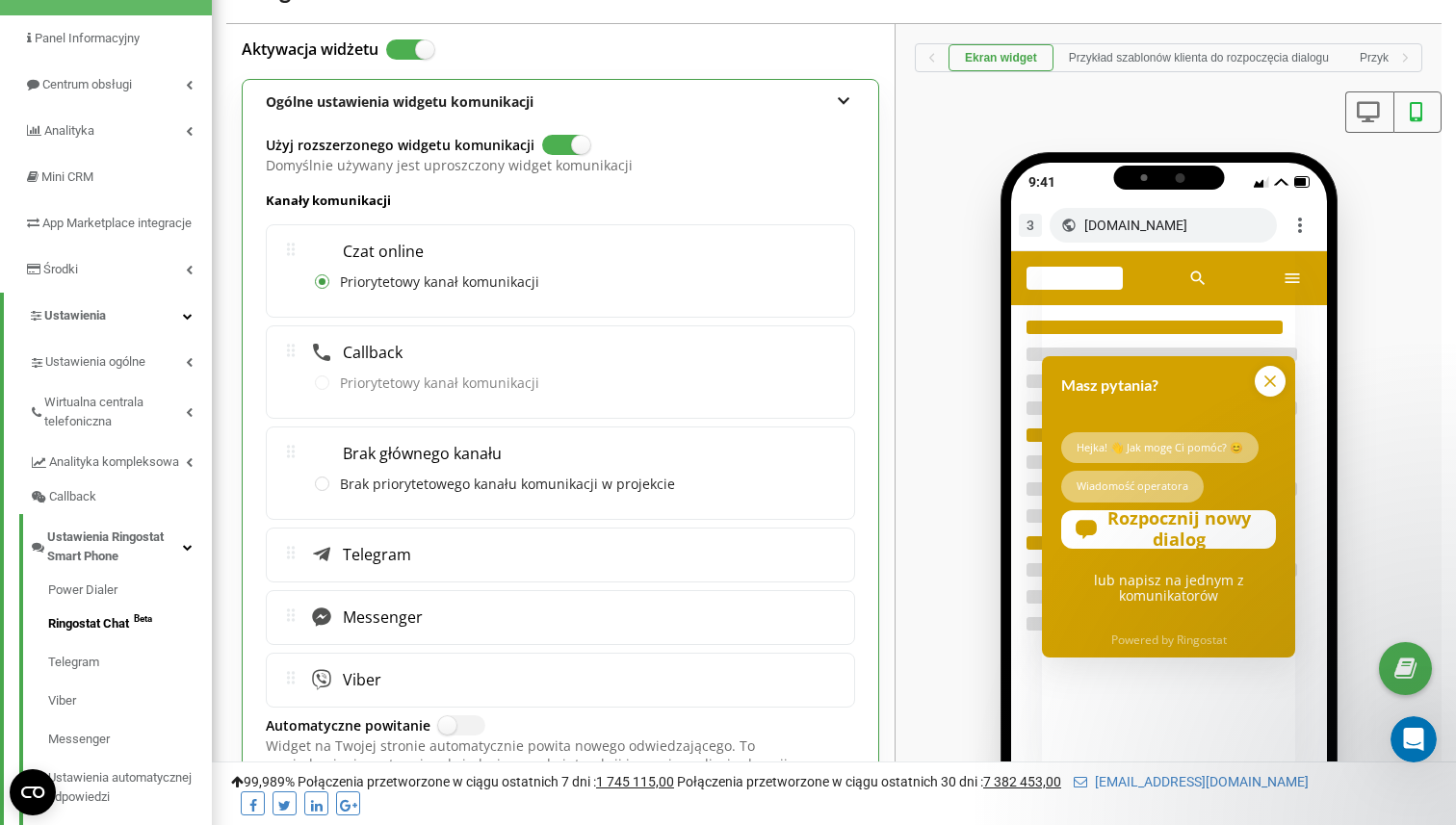
click at [403, 41] on label at bounding box center [394, 40] width 16 height 2
click at [0, 0] on input "Aktywacja widżetu" at bounding box center [0, 0] width 0 height 0
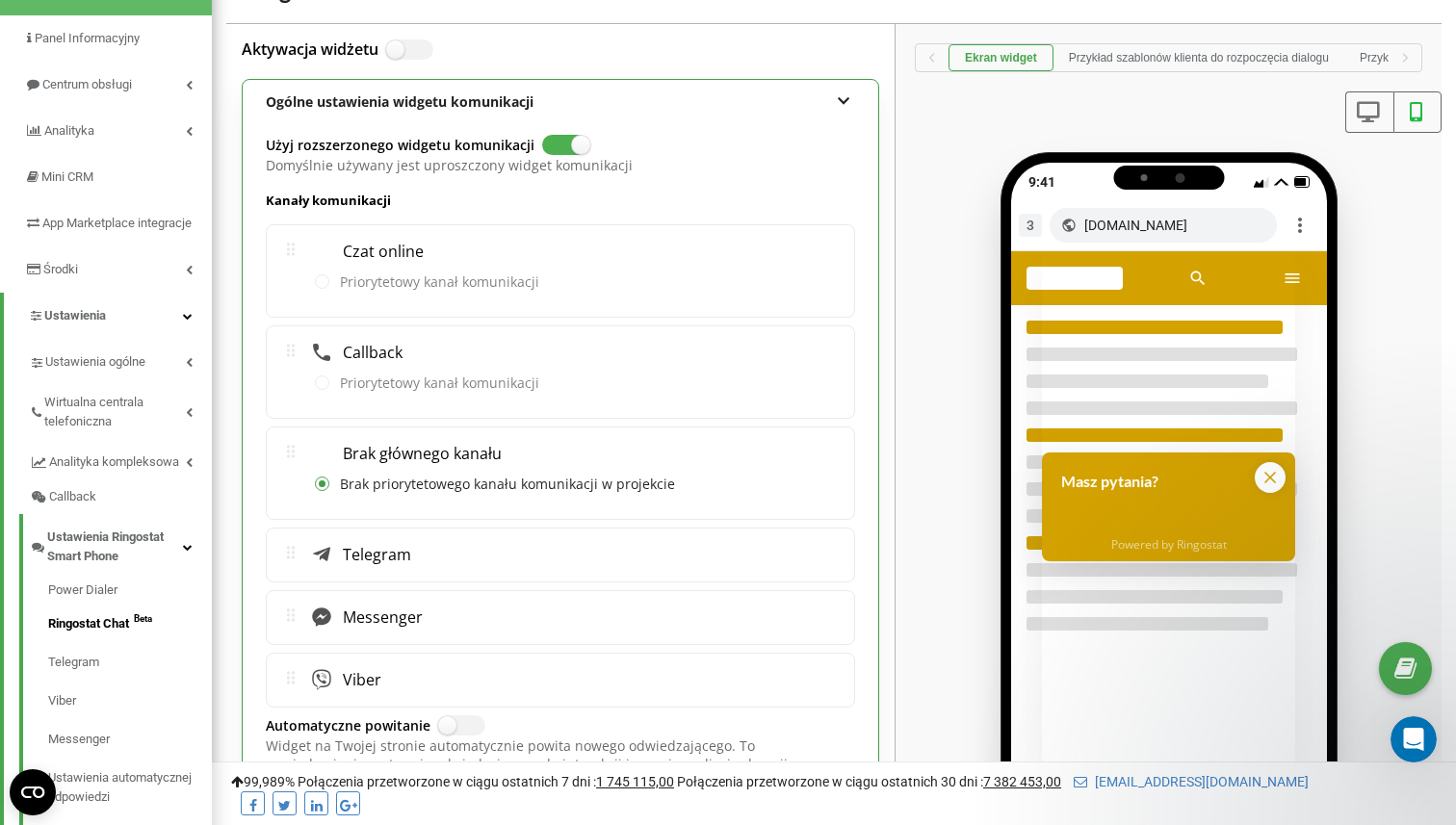
click at [281, 567] on div "Telegram" at bounding box center [560, 554] width 589 height 55
click at [300, 550] on icon at bounding box center [291, 552] width 19 height 19
click at [364, 550] on span "Telegram" at bounding box center [372, 554] width 78 height 19
click at [389, 48] on div "Aktywacja widżetu" at bounding box center [560, 50] width 637 height 21
click at [403, 41] on label at bounding box center [394, 40] width 16 height 2
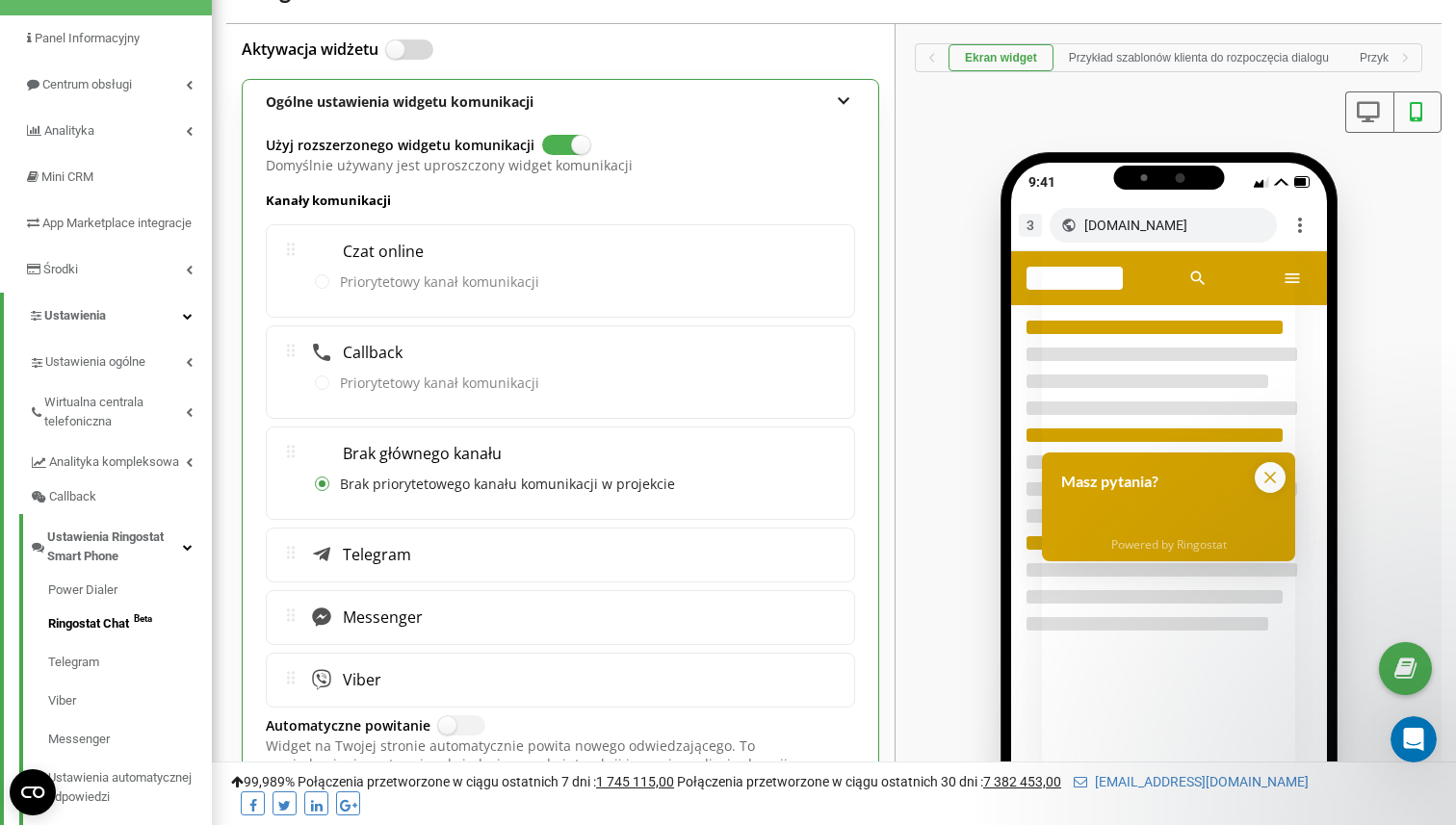
click at [0, 0] on input "Aktywacja widżetu" at bounding box center [0, 0] width 0 height 0
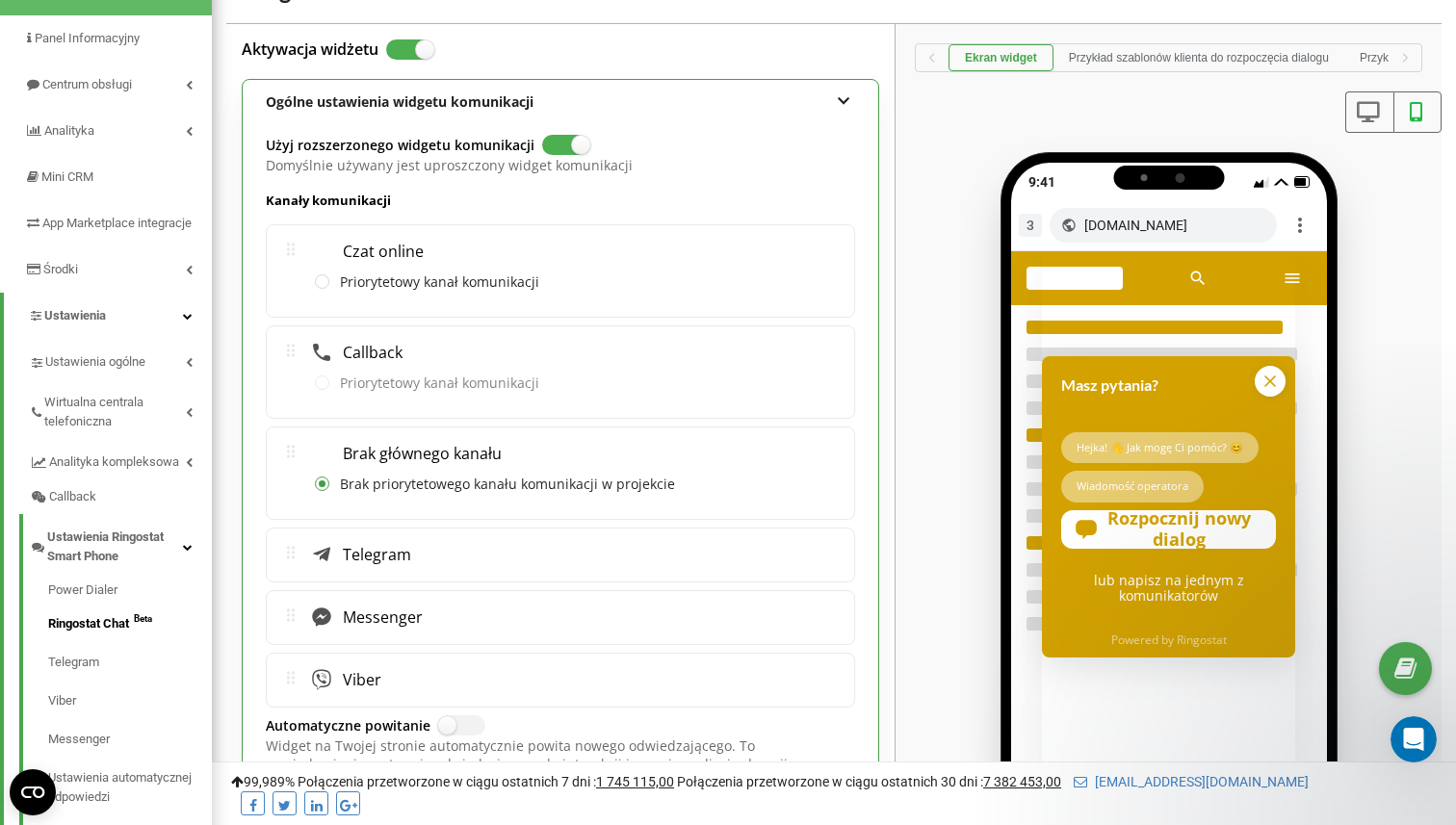
click at [338, 558] on span "Telegram" at bounding box center [372, 554] width 78 height 19
click at [299, 553] on icon at bounding box center [291, 552] width 19 height 19
click at [403, 41] on label at bounding box center [394, 40] width 16 height 2
click at [0, 0] on input "Aktywacja widżetu" at bounding box center [0, 0] width 0 height 0
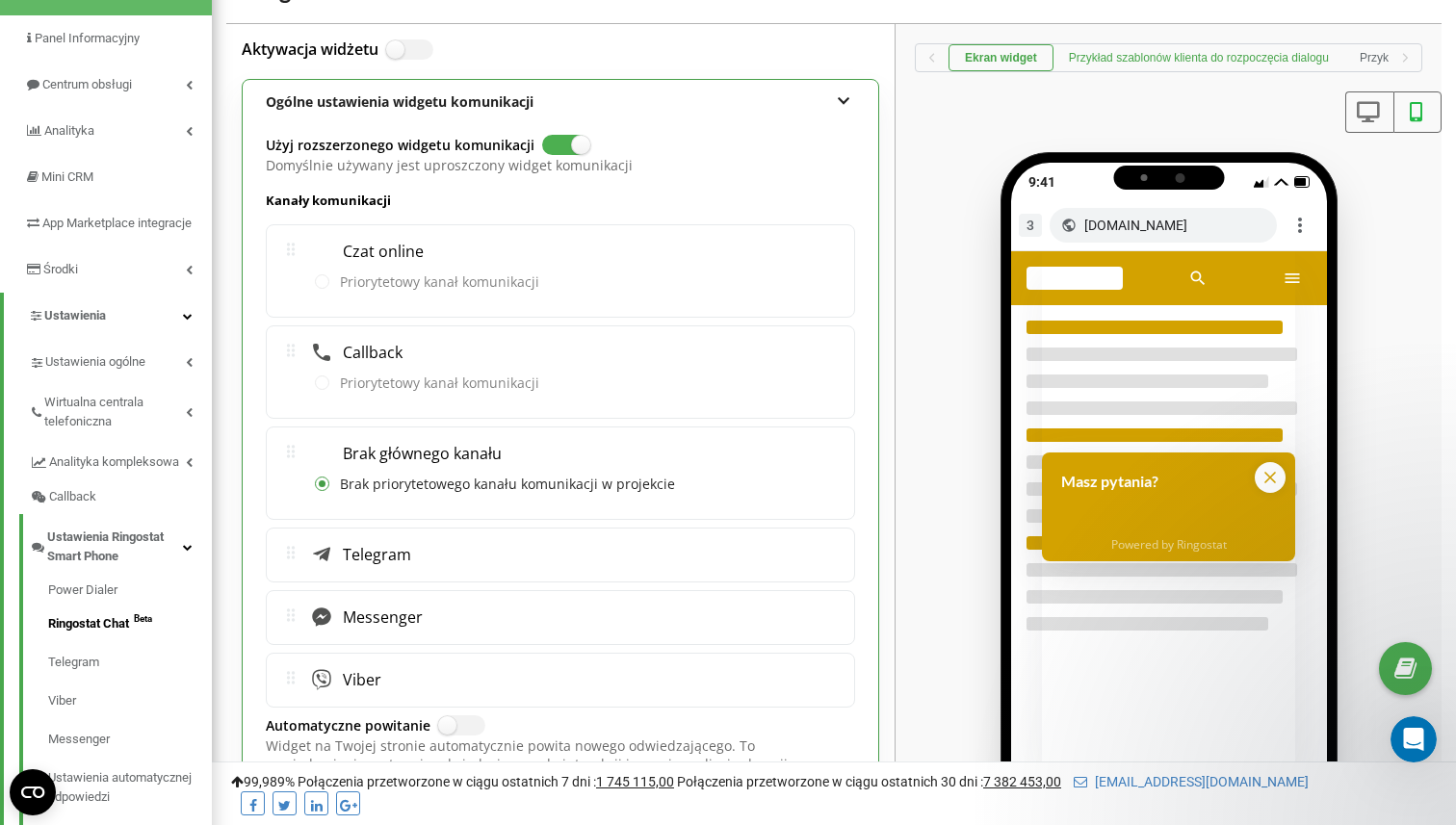
click at [1230, 70] on button "Przykład szablonów klienta do rozpoczęcia dialogu" at bounding box center [1200, 58] width 291 height 27
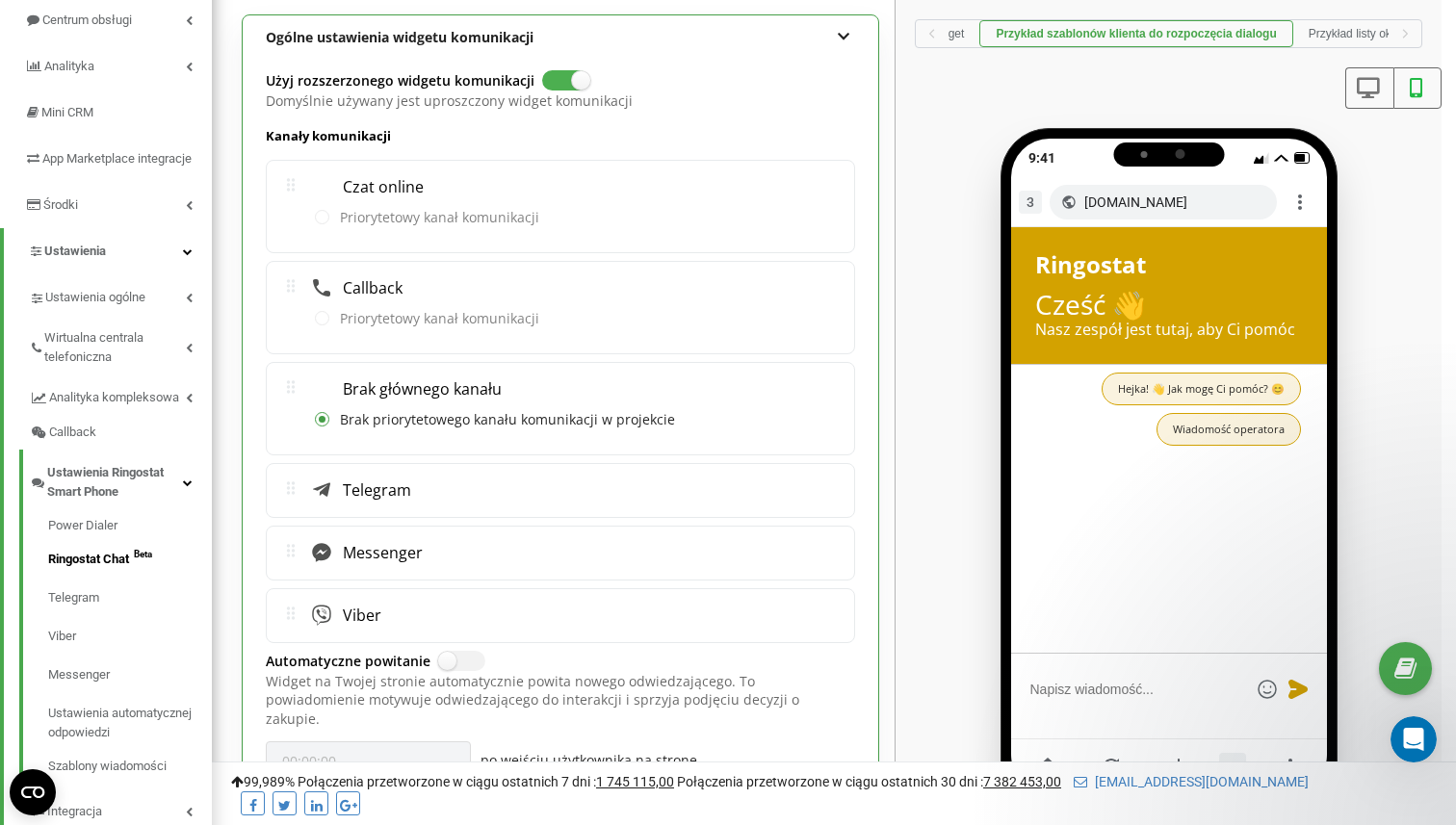
scroll to position [214, 0]
click at [1378, 32] on button "Przykład listy okien dialogowych klienta" at bounding box center [1409, 34] width 232 height 27
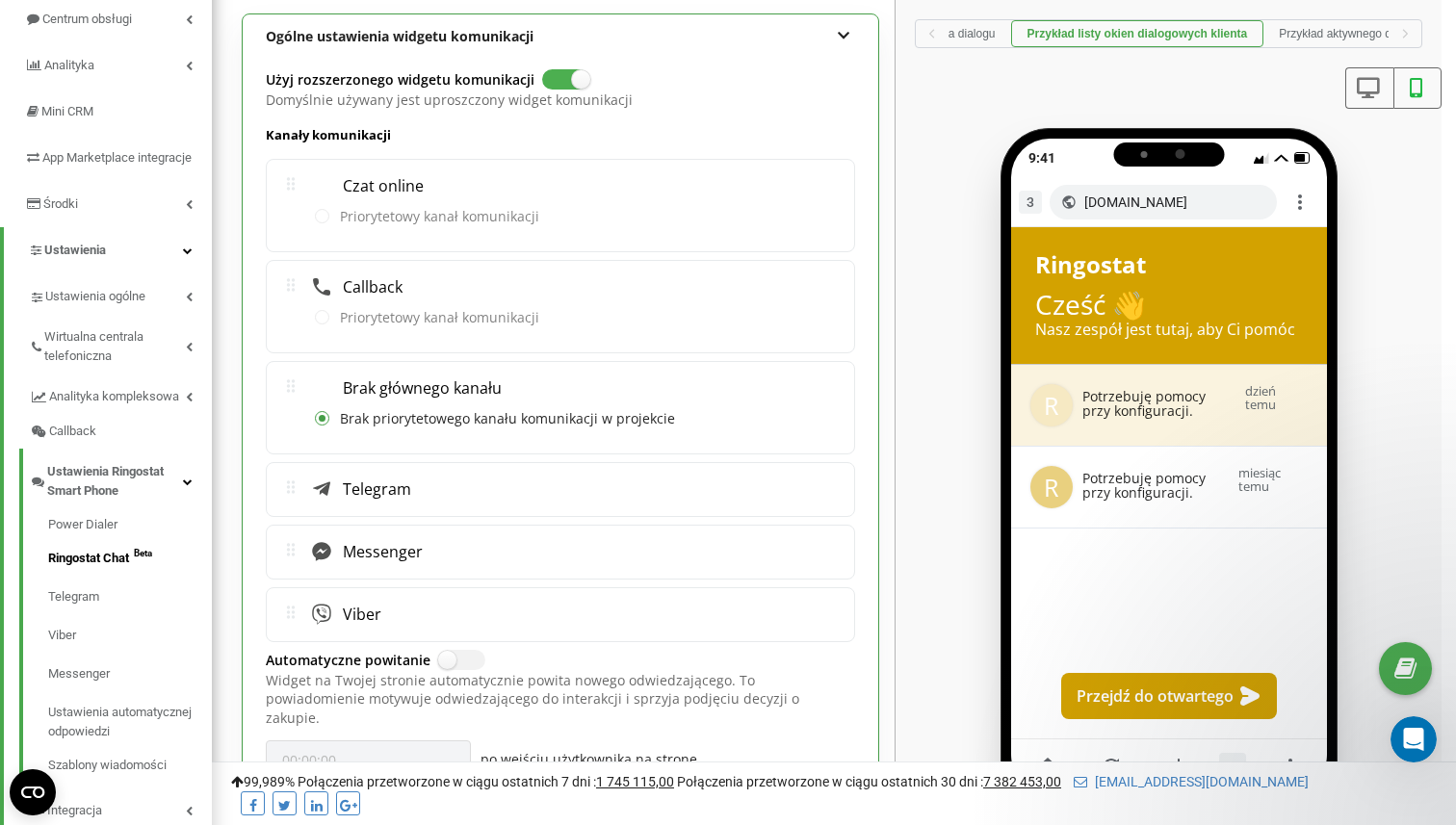
scroll to position [0, 329]
click at [1367, 35] on button "Przykład aktywnego dialogu" at bounding box center [1348, 34] width 175 height 27
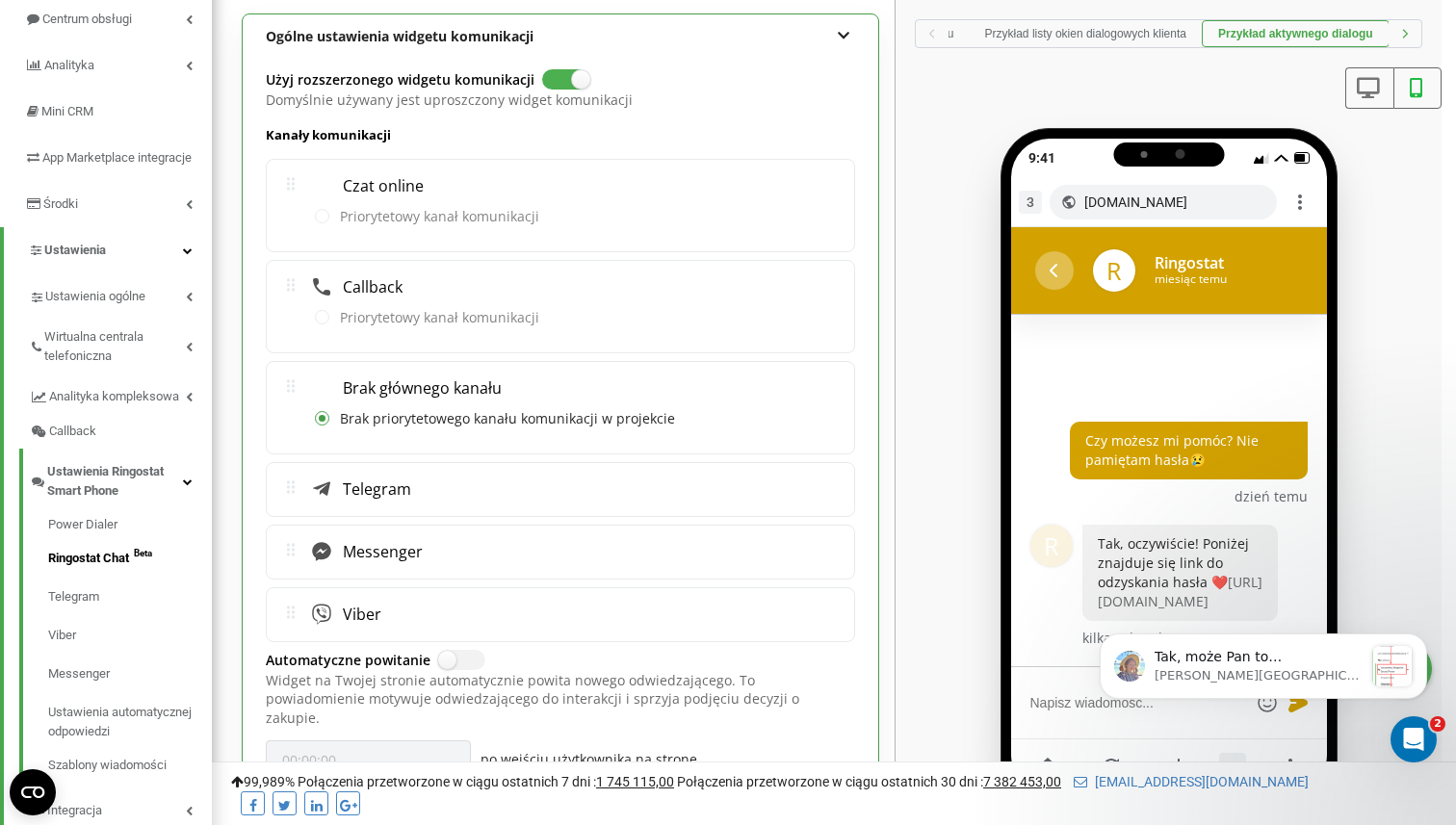
scroll to position [1072, 0]
click at [1073, 39] on button "Przykład listy okien dialogowych klienta" at bounding box center [1086, 34] width 232 height 27
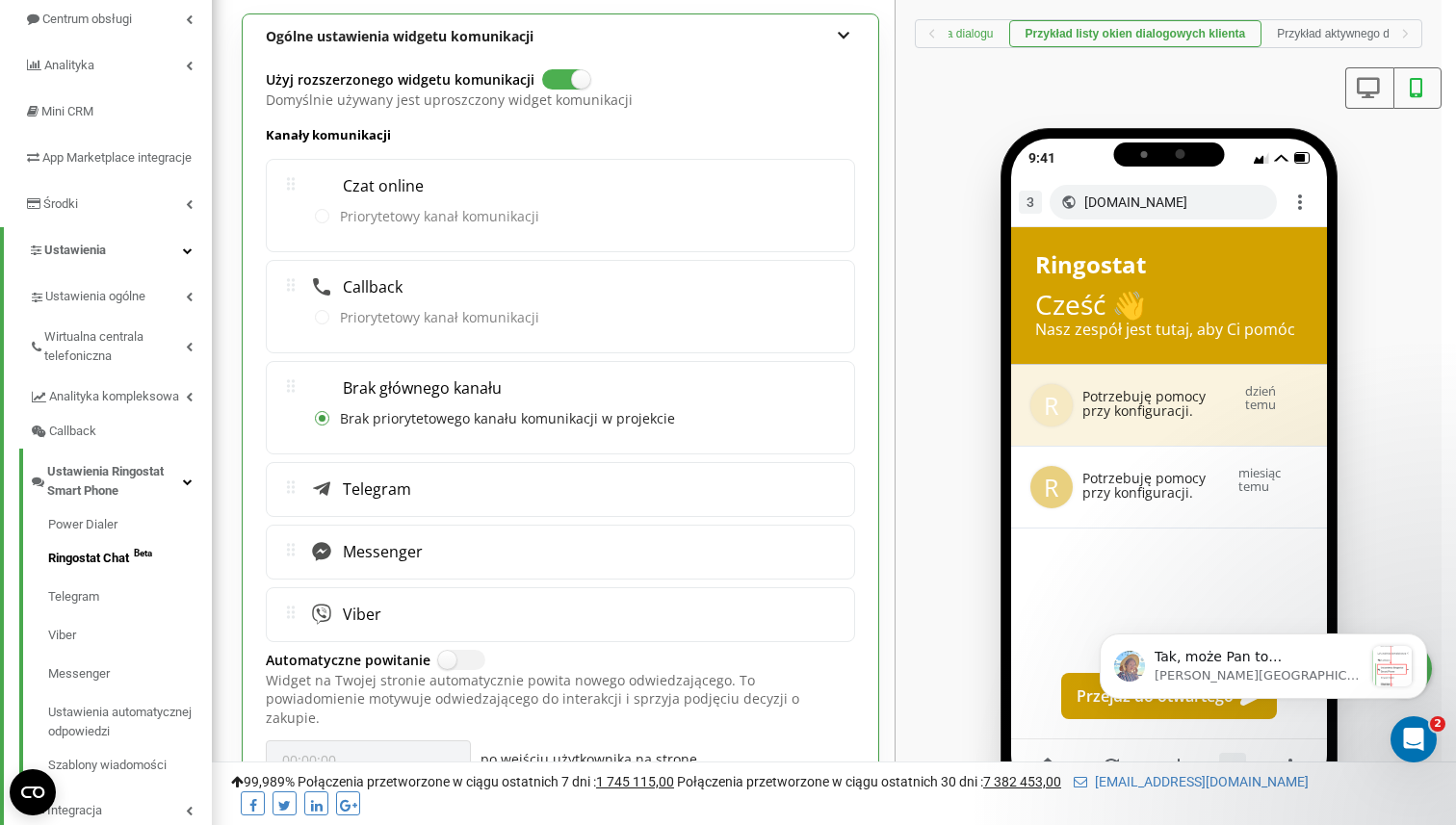
click at [996, 30] on button "Przykład szablonów klienta do rozpoczęcia dialogu" at bounding box center [863, 34] width 291 height 27
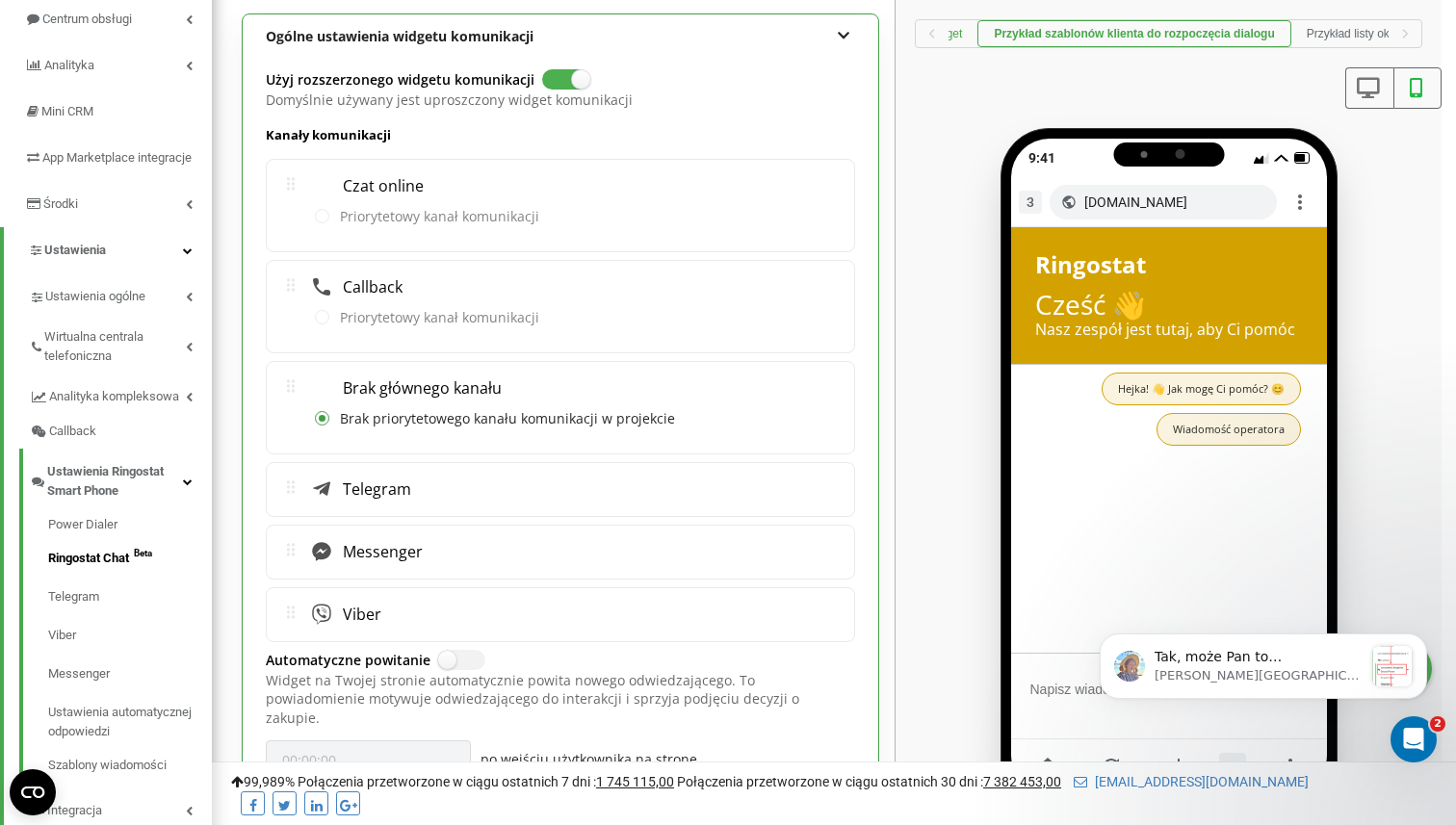
scroll to position [0, 67]
click at [961, 34] on button "Ekran widget" at bounding box center [930, 34] width 97 height 27
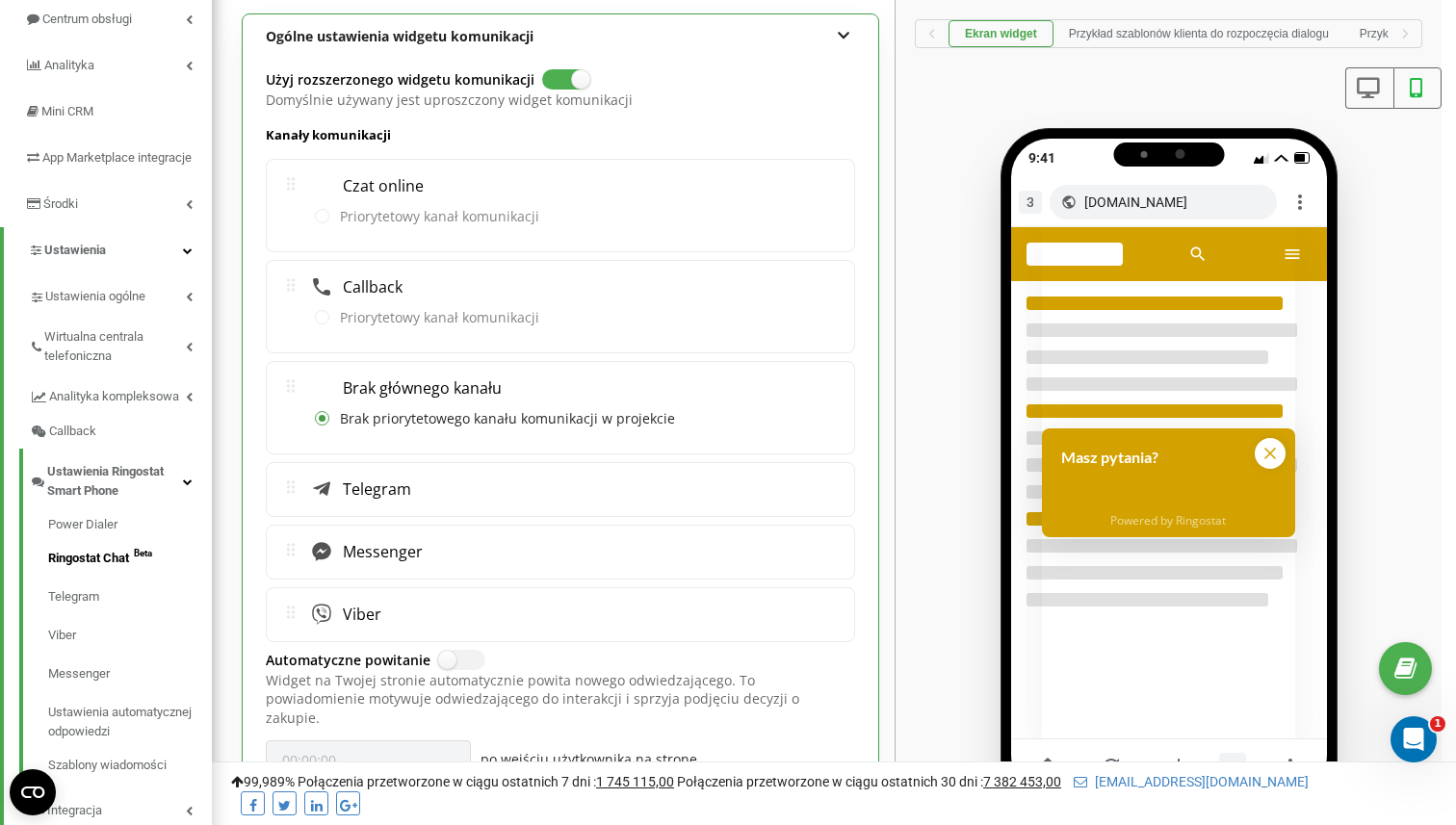
scroll to position [2382, 0]
click at [1200, 36] on button "Przykład szablonów klienta do rozpoczęcia dialogu" at bounding box center [1200, 34] width 291 height 27
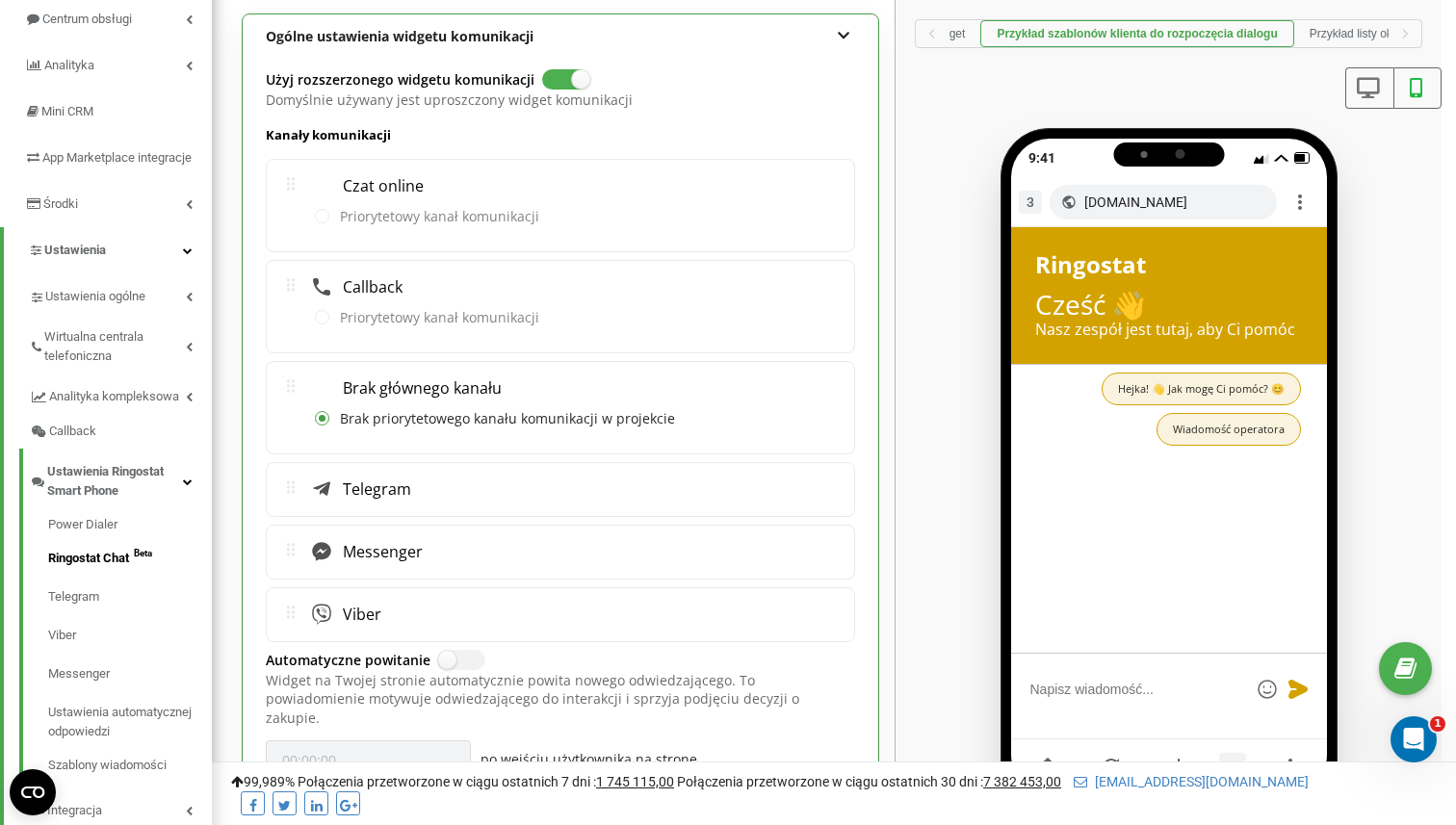
scroll to position [0, 67]
click at [1395, 753] on div "Otwórz komunikator Intercom" at bounding box center [1411, 736] width 64 height 64
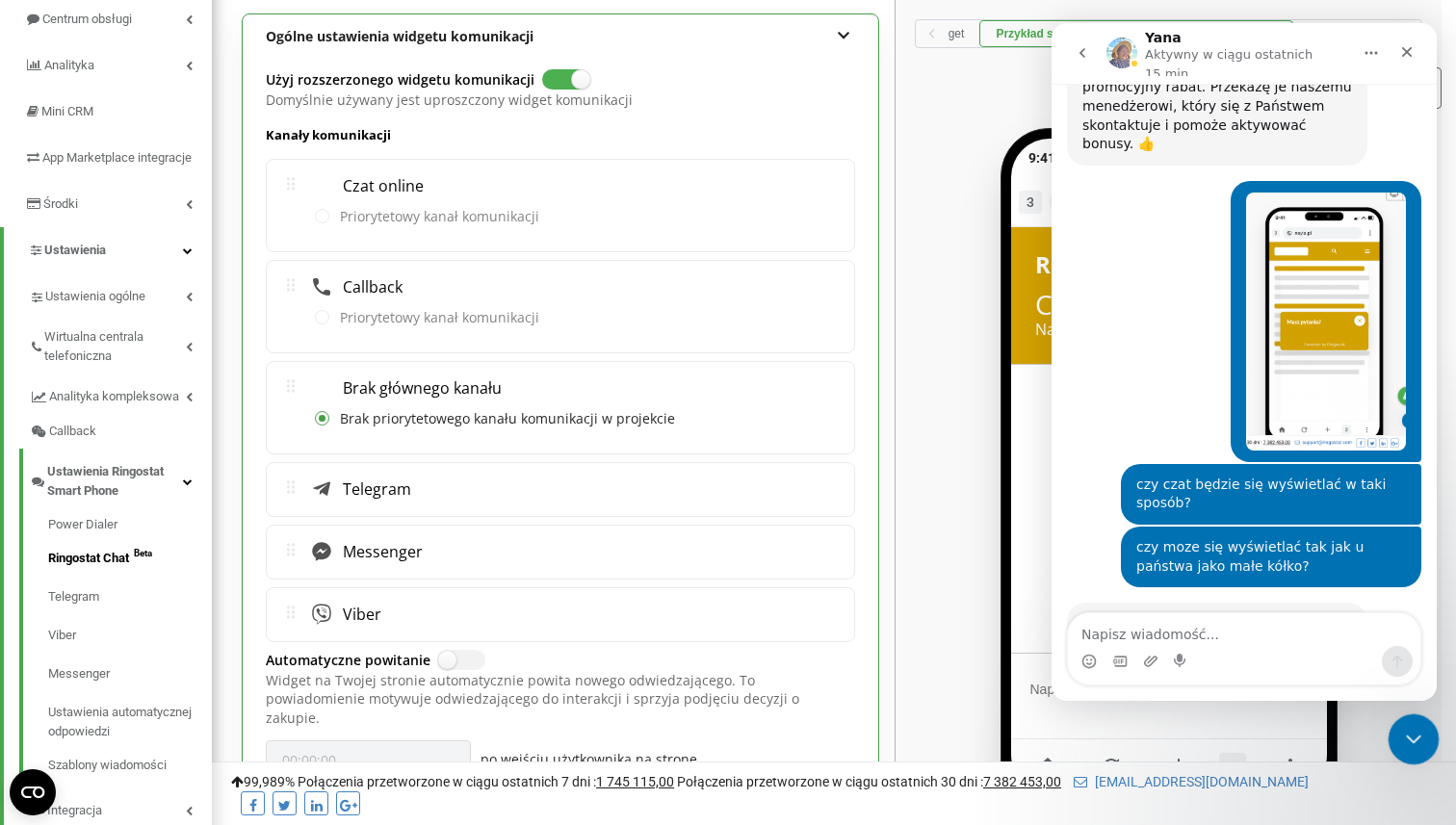
scroll to position [2382, 0]
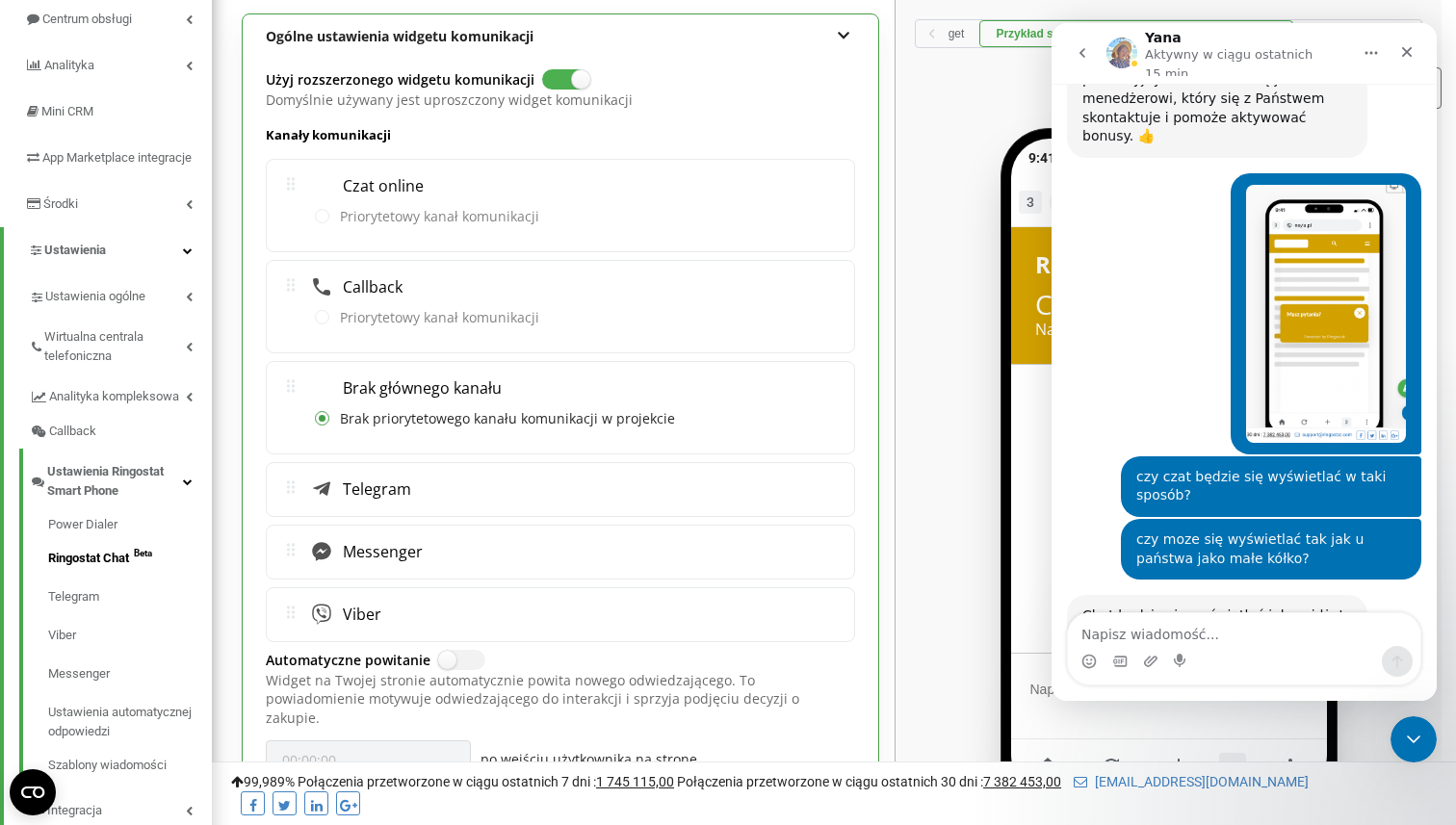
click at [1073, 52] on button "go back" at bounding box center [1083, 53] width 37 height 37
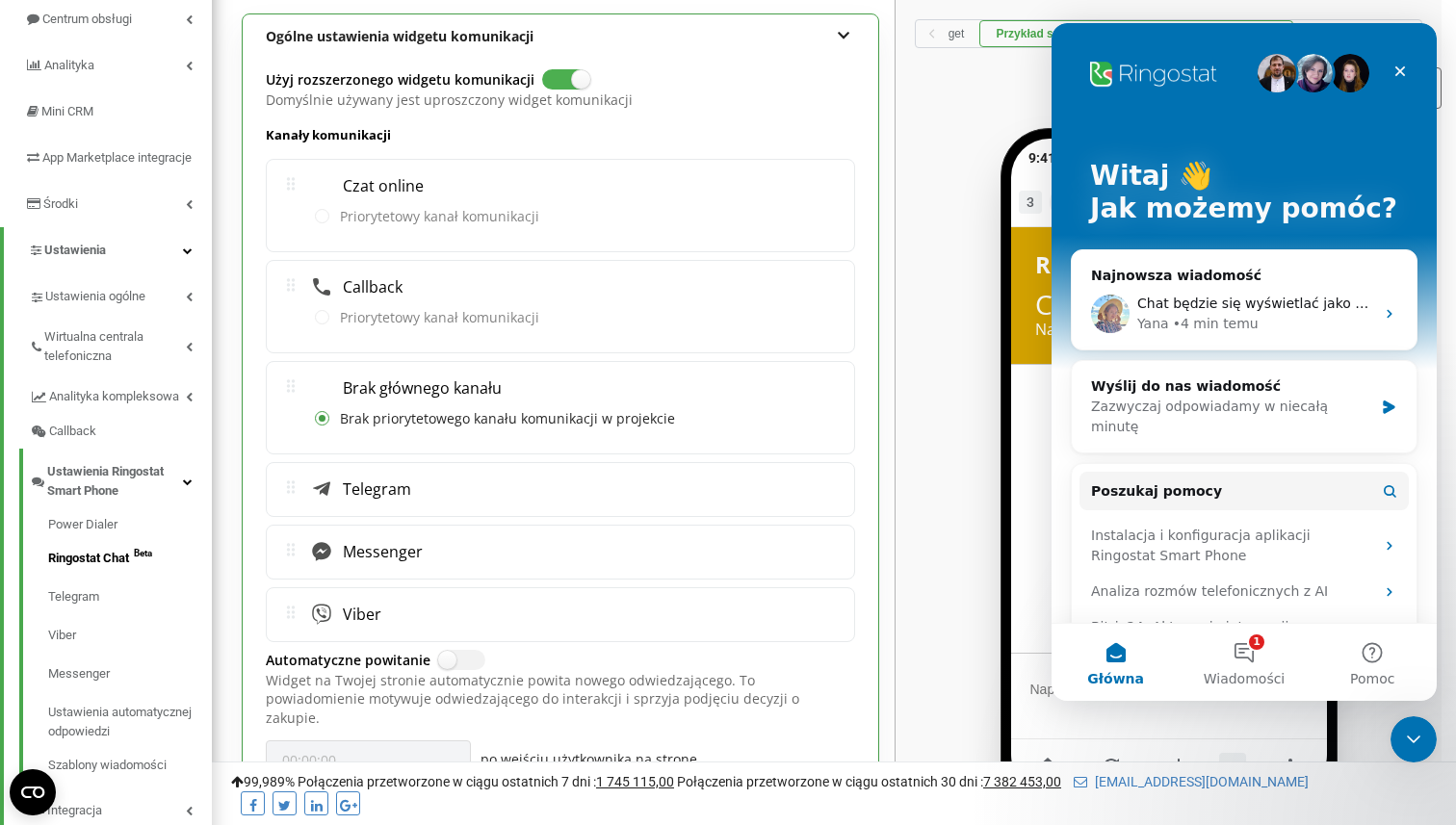
click at [1002, 114] on div at bounding box center [1169, 97] width 546 height 61
click at [1406, 76] on icon "Zamknij" at bounding box center [1400, 71] width 15 height 15
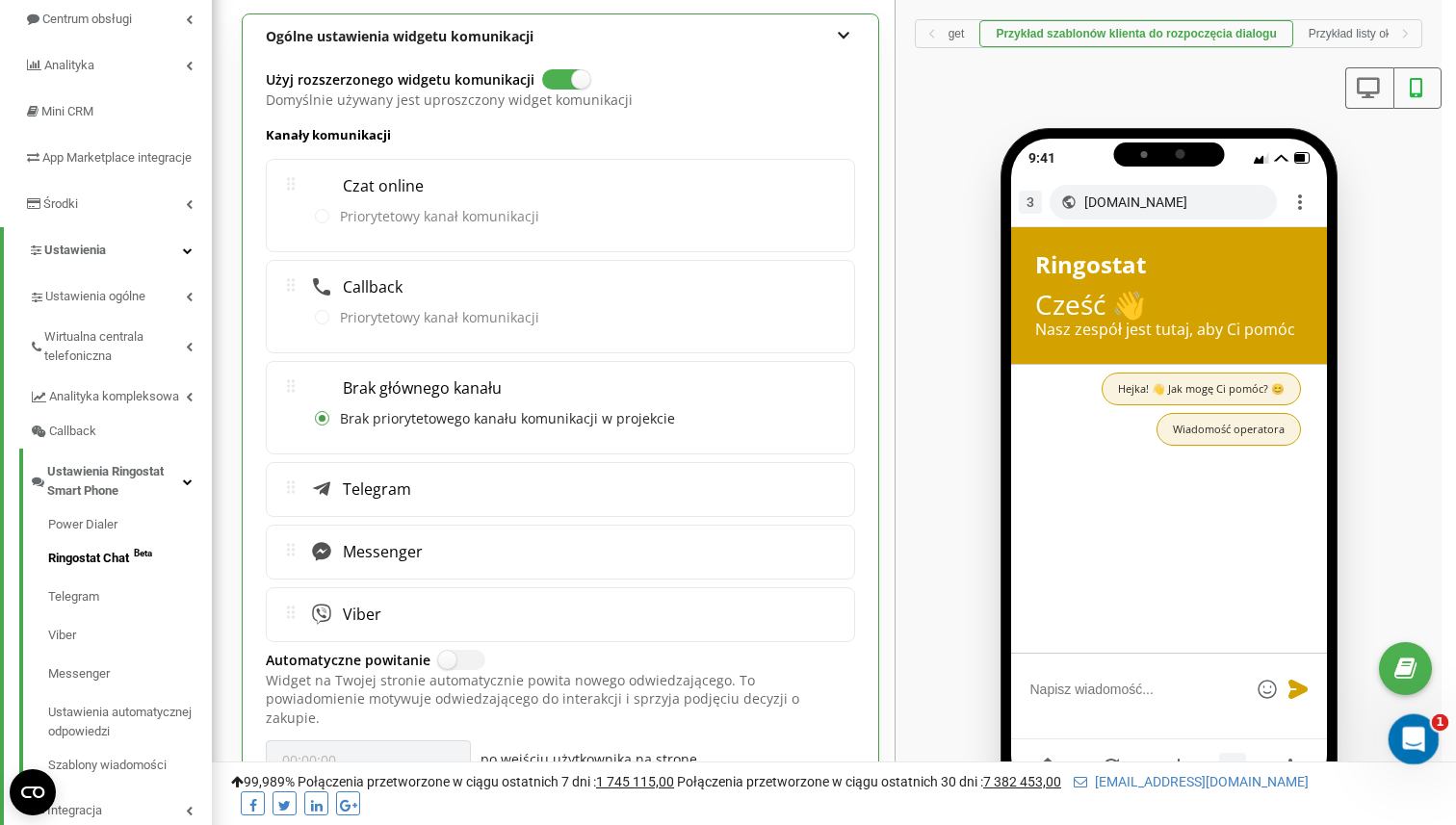
click at [1393, 716] on div "Otwórz komunikator Intercom" at bounding box center [1411, 736] width 46 height 46
click at [1417, 748] on div "Otwórz komunikator Intercom" at bounding box center [1411, 736] width 64 height 64
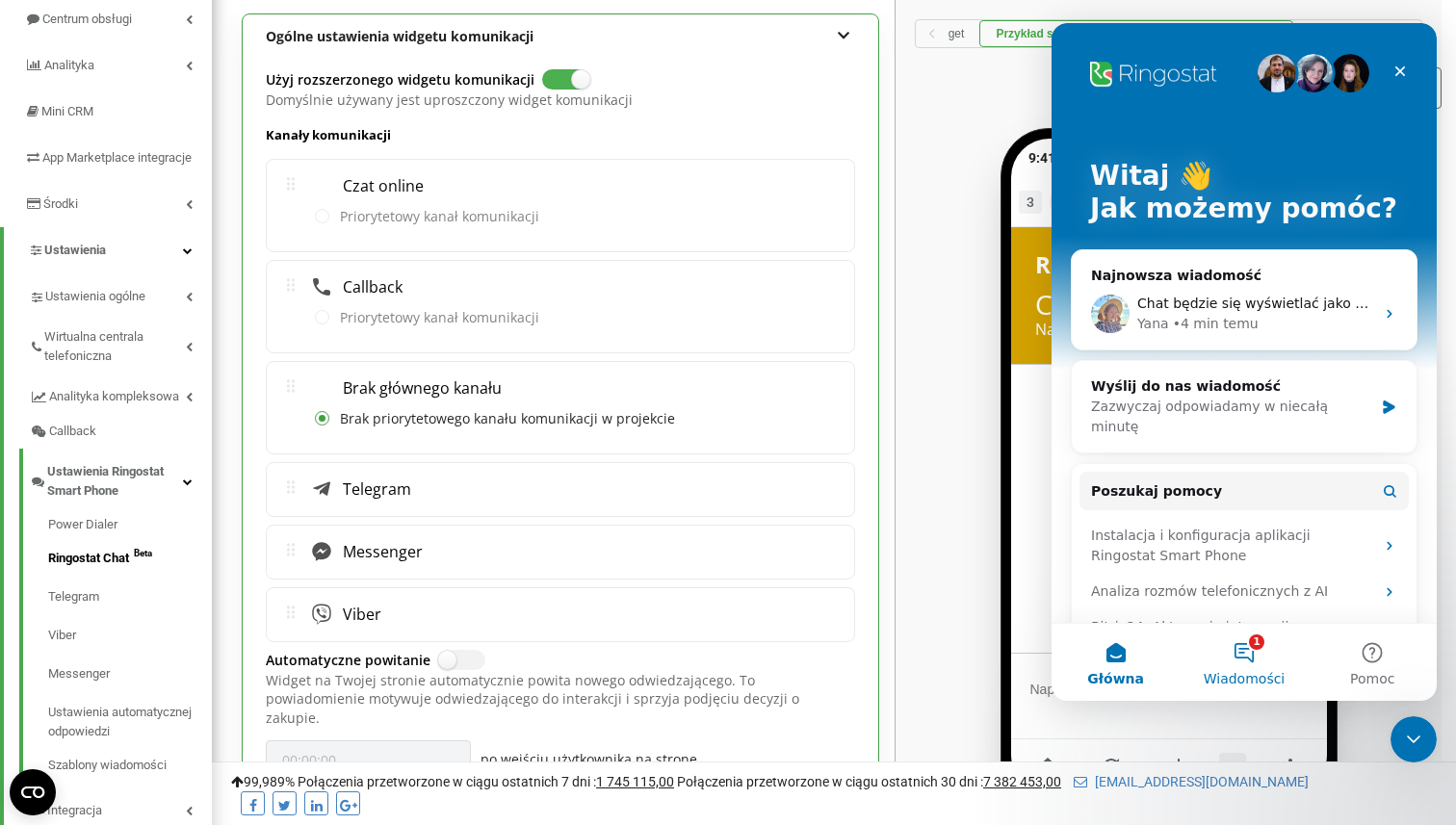
click at [1227, 661] on button "1 Wiadomości" at bounding box center [1244, 662] width 128 height 77
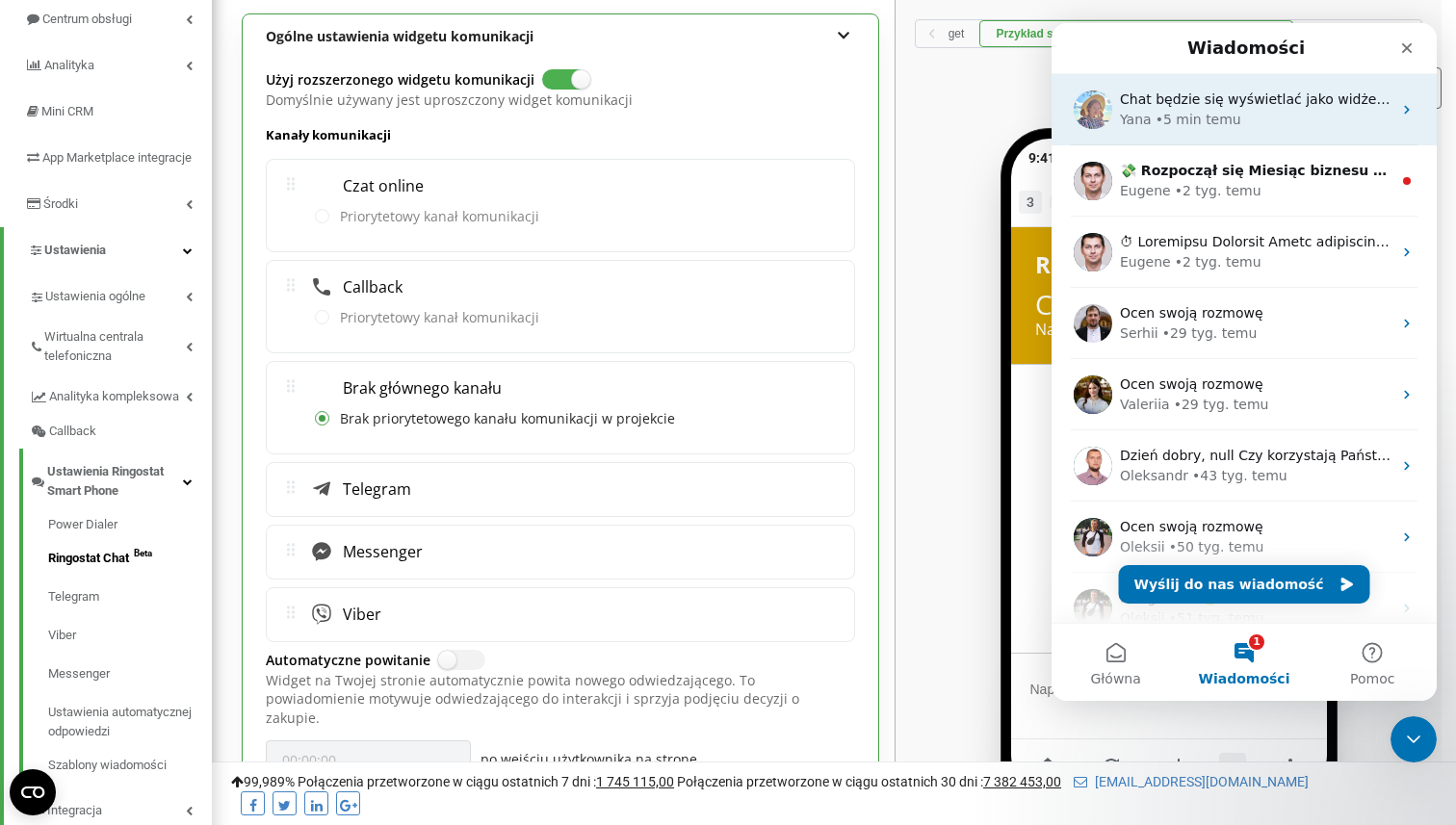
click at [1203, 119] on div "• 5 min temu" at bounding box center [1199, 120] width 86 height 20
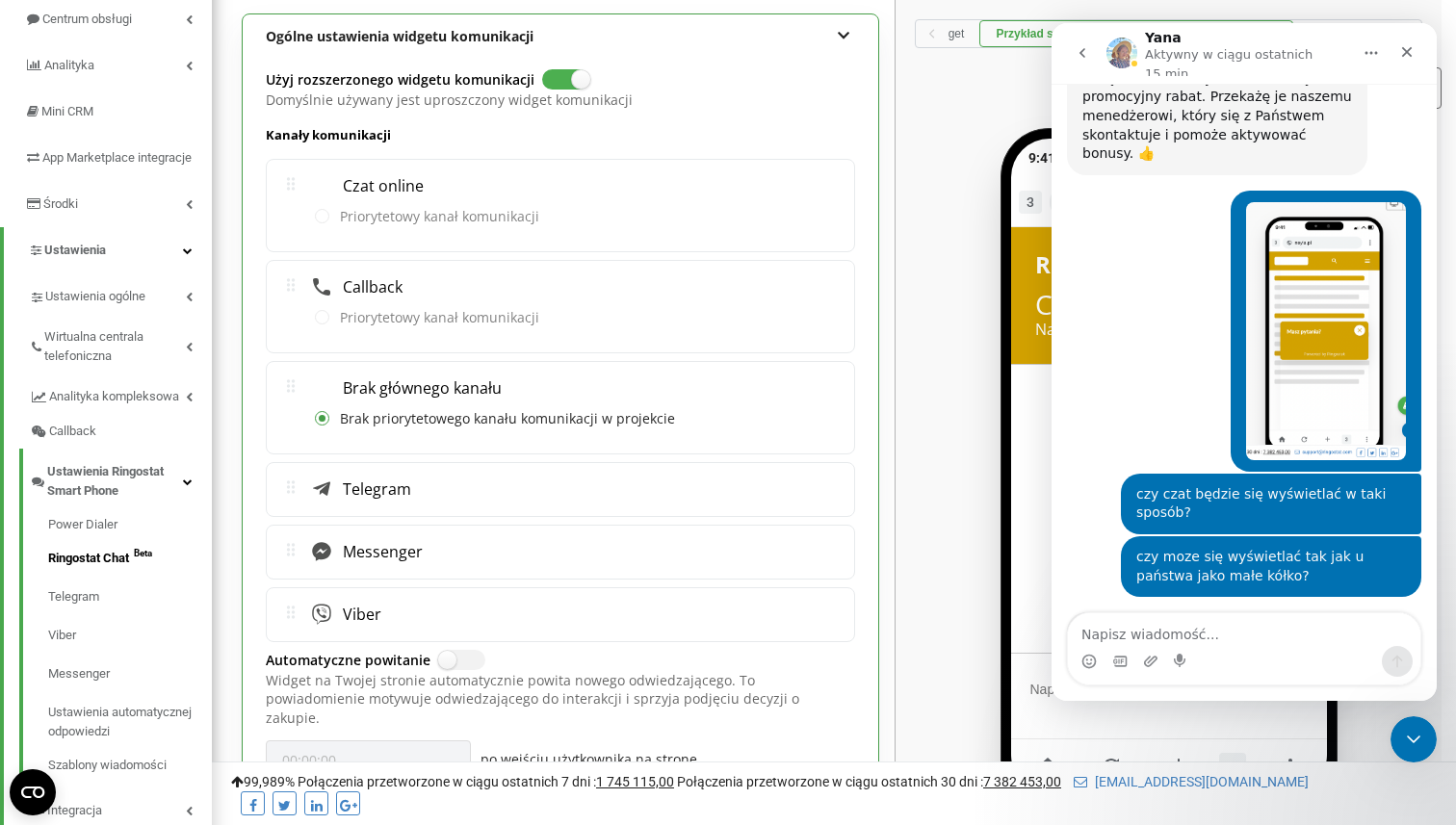
scroll to position [2382, 0]
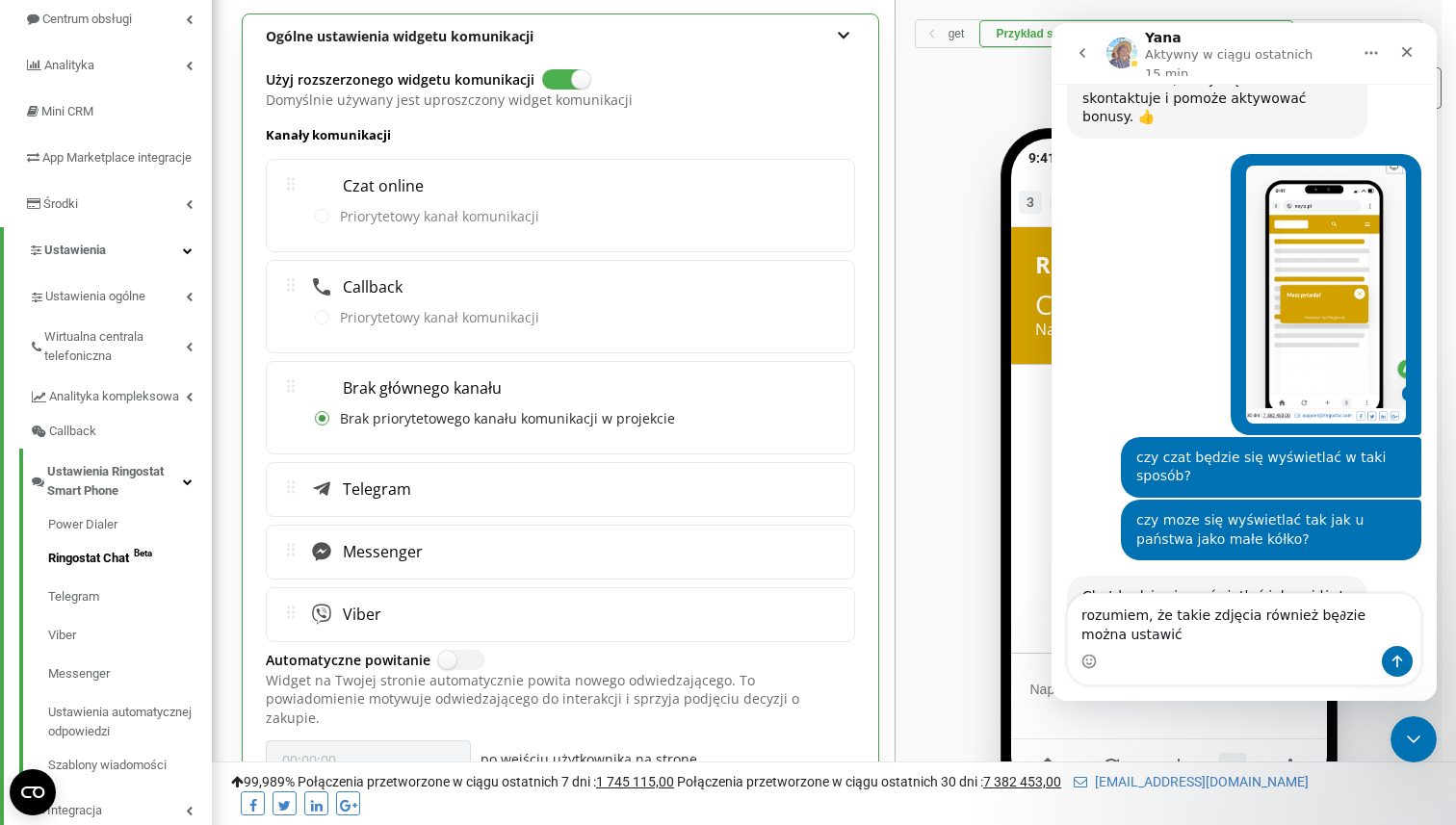
type textarea "rozumiem, że takie zdjęcia również bę∂zie można ustawić?"
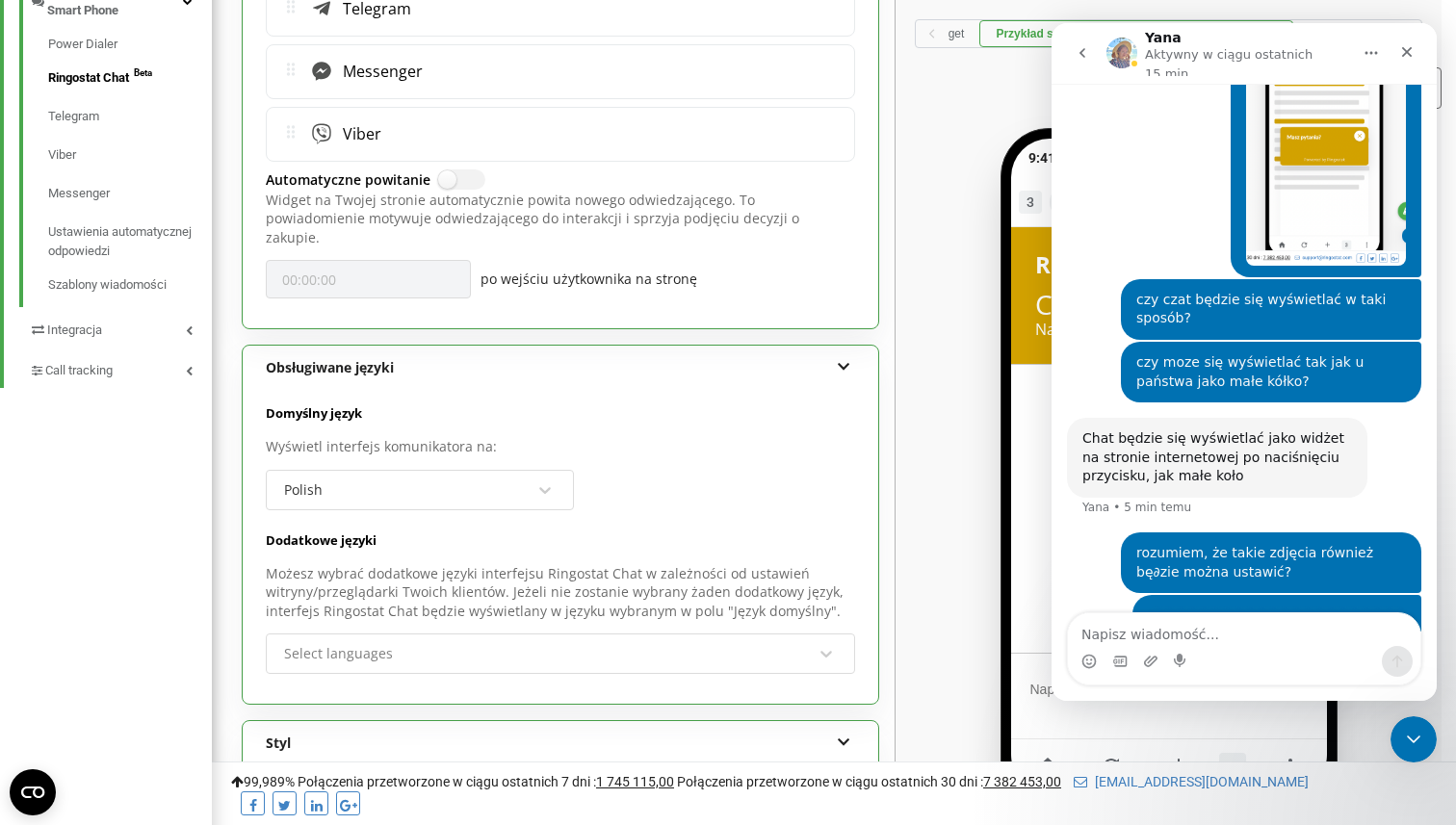
scroll to position [696, 0]
type textarea "i"
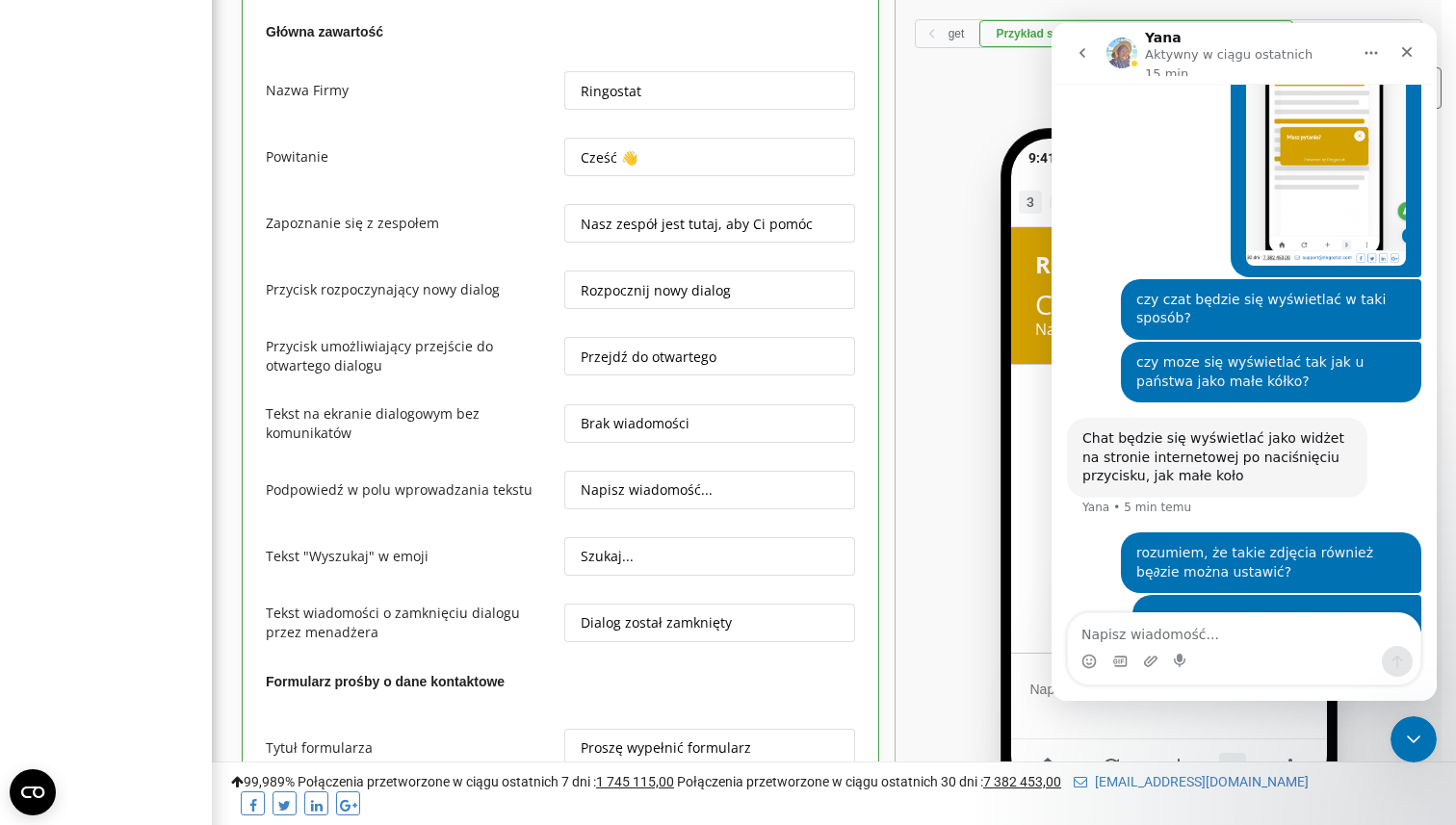
scroll to position [2636, 0]
